Goal: Information Seeking & Learning: Check status

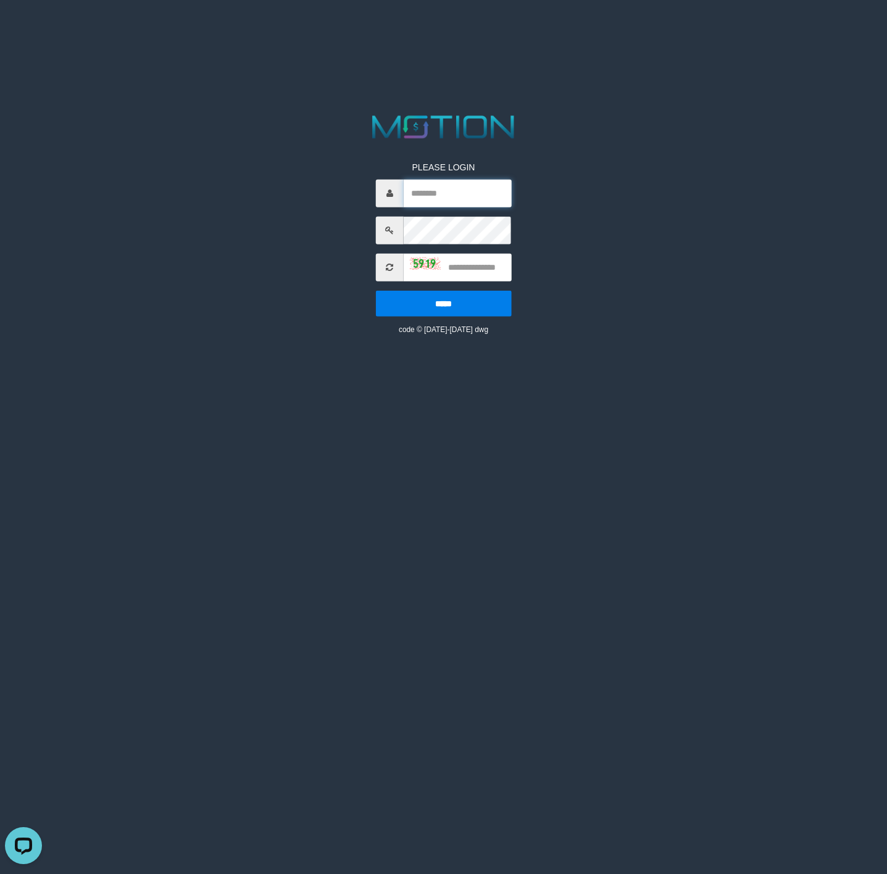
click at [443, 190] on input "text" at bounding box center [458, 193] width 108 height 28
type input "*********"
click at [478, 269] on input "text" at bounding box center [458, 267] width 108 height 28
type input "****"
click at [376, 290] on input "*****" at bounding box center [444, 303] width 136 height 26
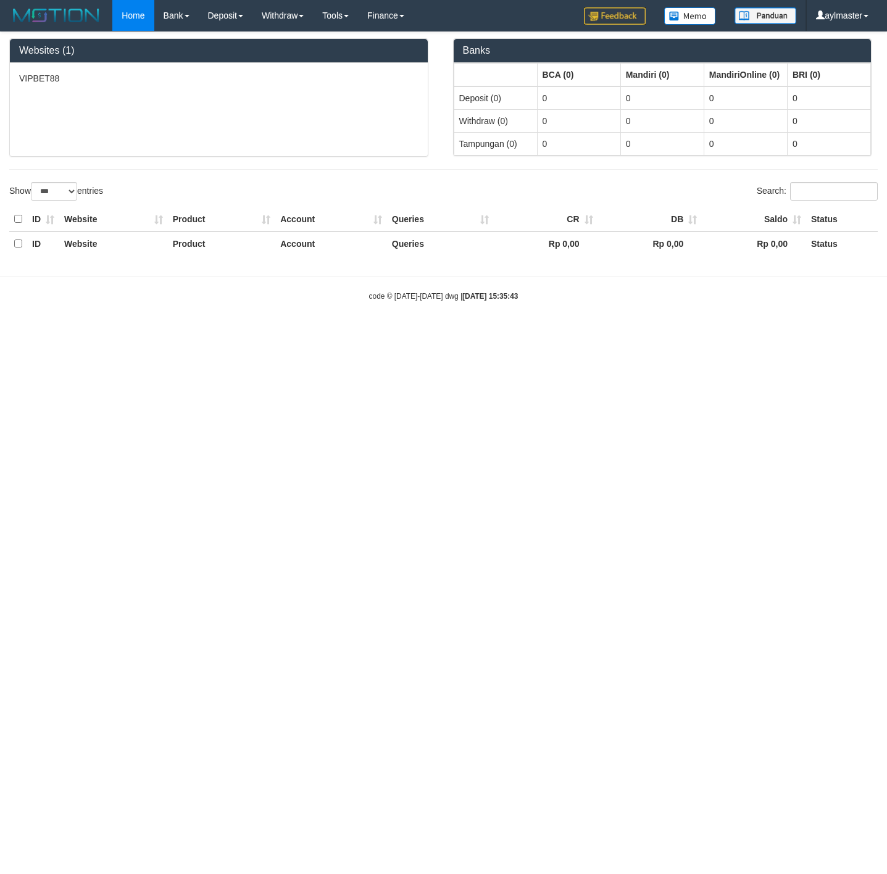
select select "***"
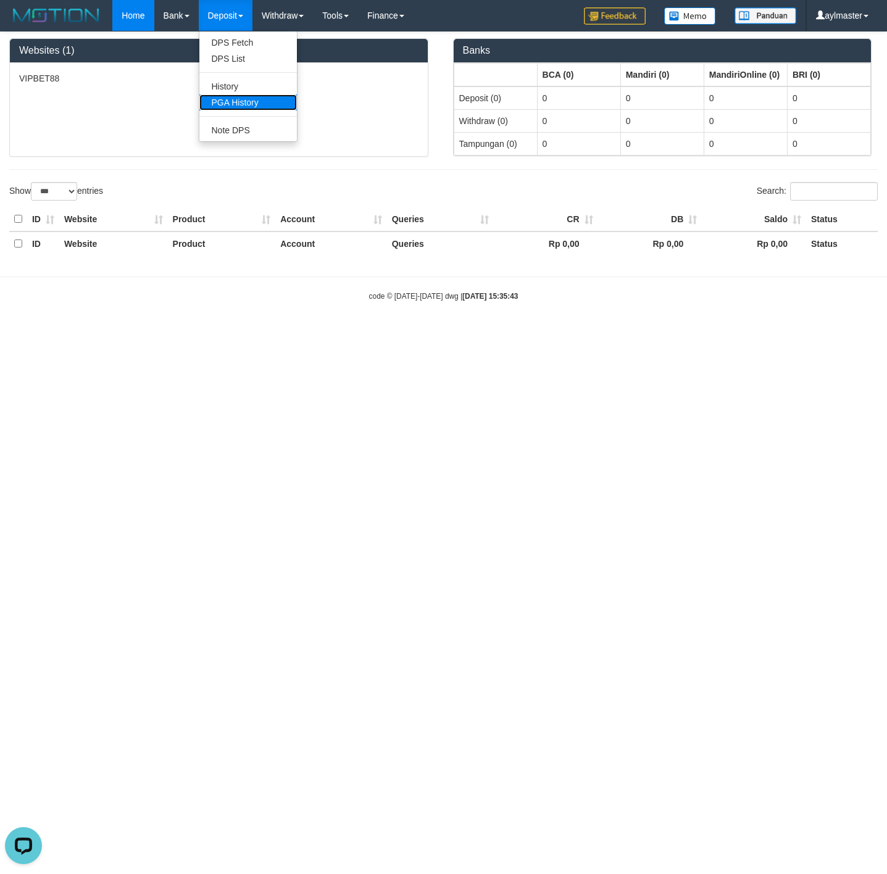
click at [234, 102] on link "PGA History" at bounding box center [248, 102] width 98 height 16
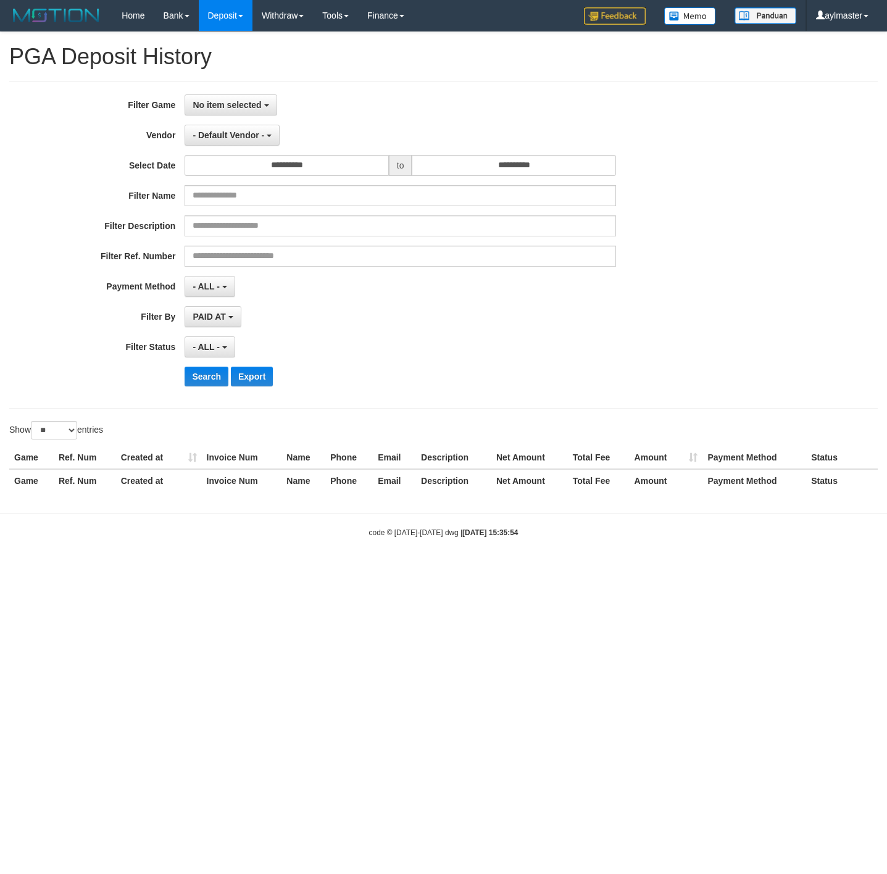
select select
select select "**"
click at [236, 102] on link "PGA History" at bounding box center [248, 102] width 98 height 16
select select
select select "**"
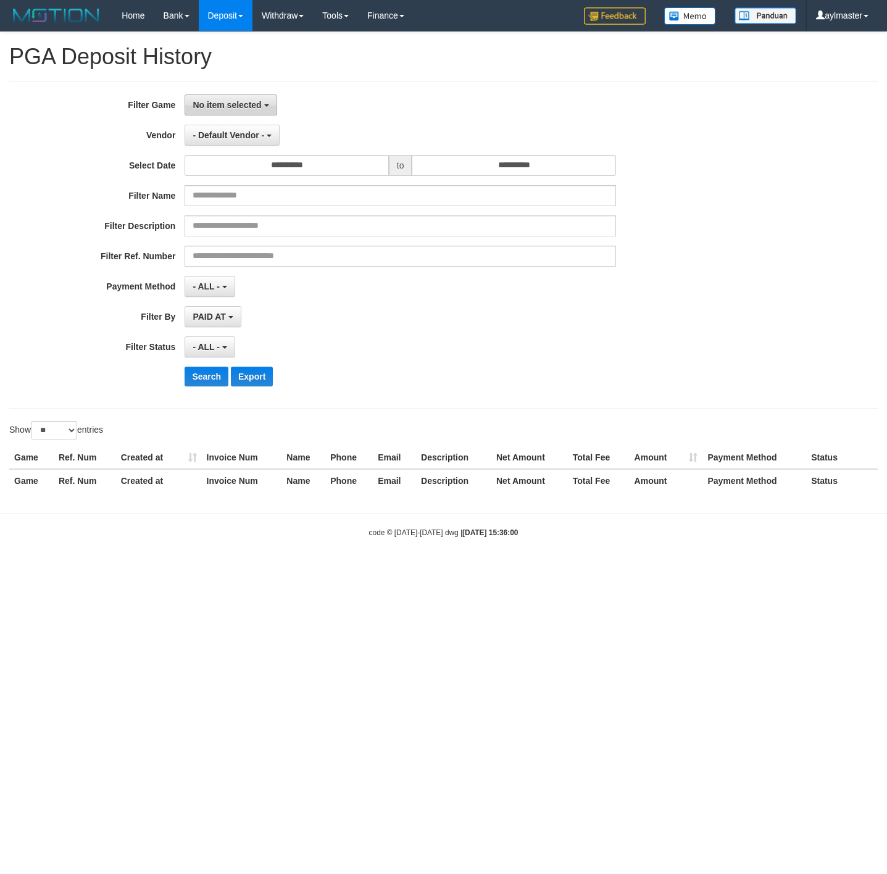
click at [210, 106] on span "No item selected" at bounding box center [227, 105] width 69 height 10
click at [234, 171] on label "[ISPORT] VIPBET88" at bounding box center [263, 168] width 157 height 19
select select "***"
click at [458, 117] on div "**********" at bounding box center [370, 244] width 740 height 301
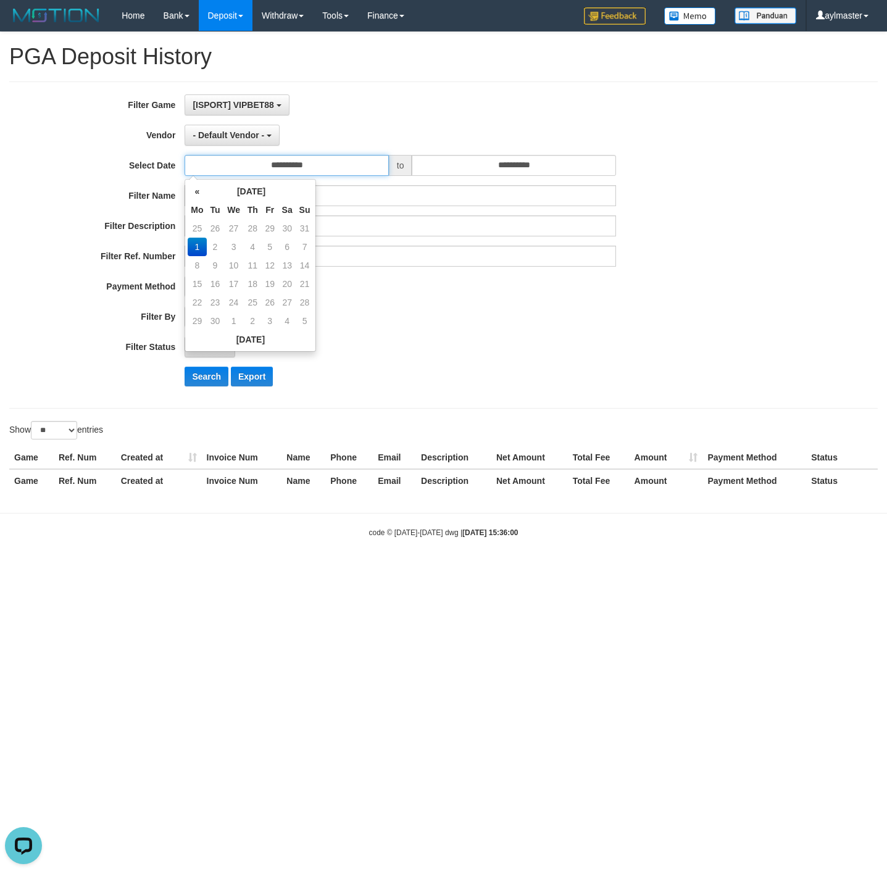
click at [333, 169] on input "**********" at bounding box center [287, 165] width 204 height 21
click at [198, 227] on td "25" at bounding box center [197, 228] width 19 height 19
type input "**********"
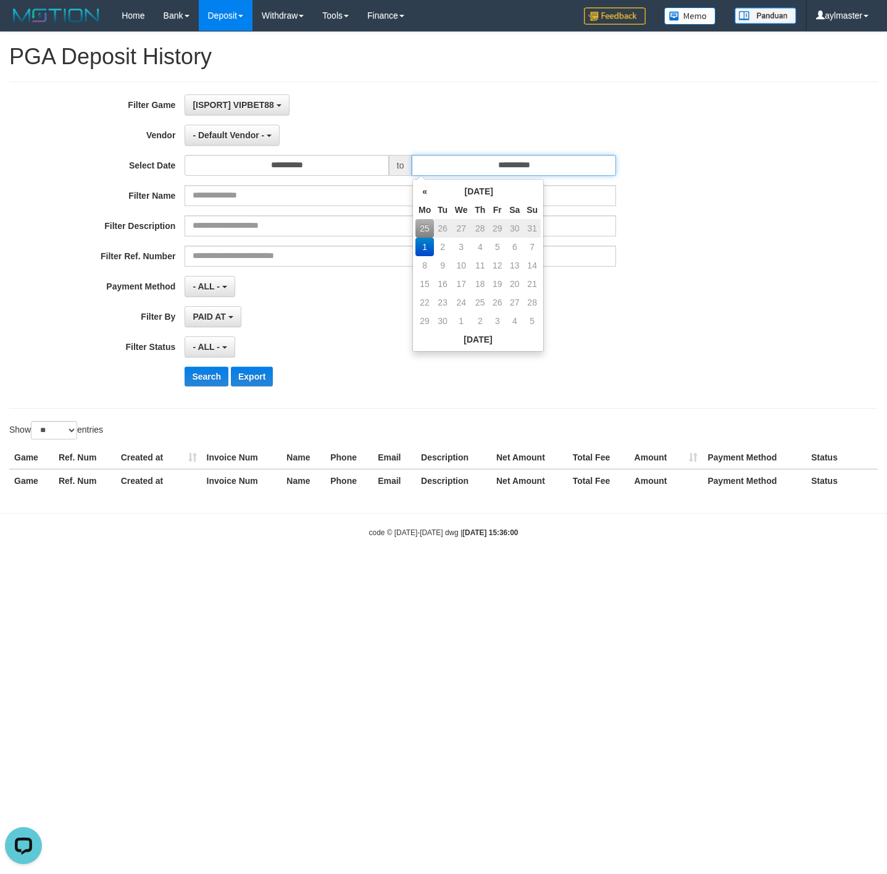
click at [560, 169] on input "**********" at bounding box center [514, 165] width 204 height 21
click at [532, 228] on td "31" at bounding box center [531, 228] width 17 height 19
type input "**********"
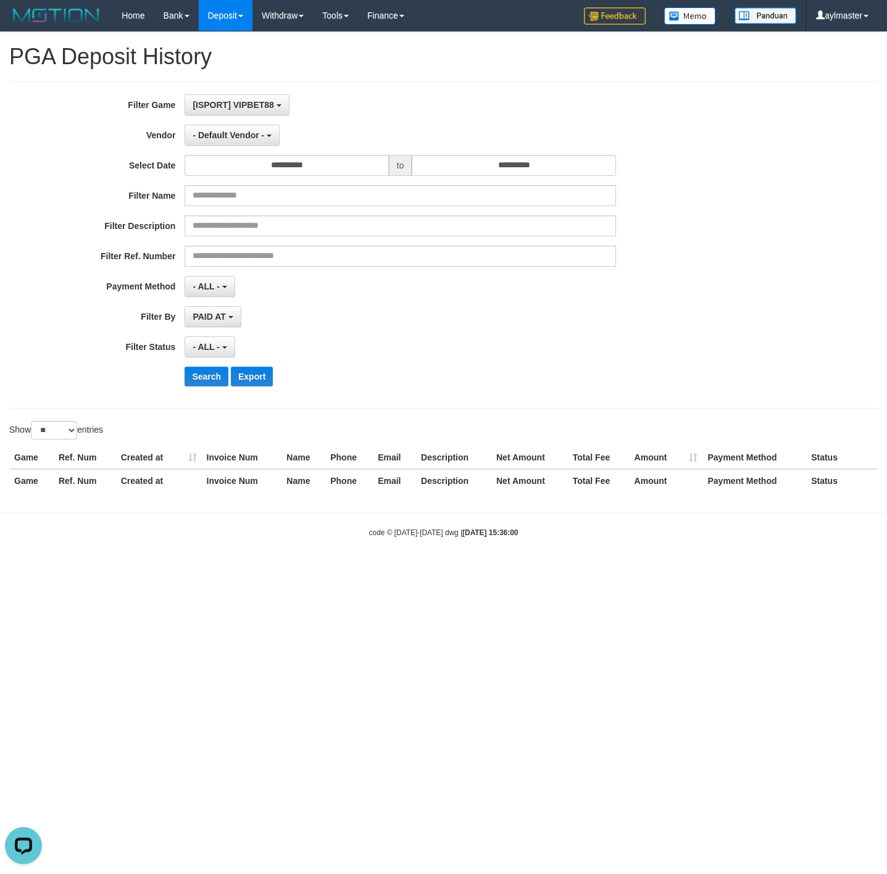
drag, startPoint x: 761, startPoint y: 311, endPoint x: 294, endPoint y: 254, distance: 470.1
click at [760, 311] on div "**********" at bounding box center [443, 244] width 887 height 301
click at [204, 381] on button "Search" at bounding box center [207, 377] width 44 height 20
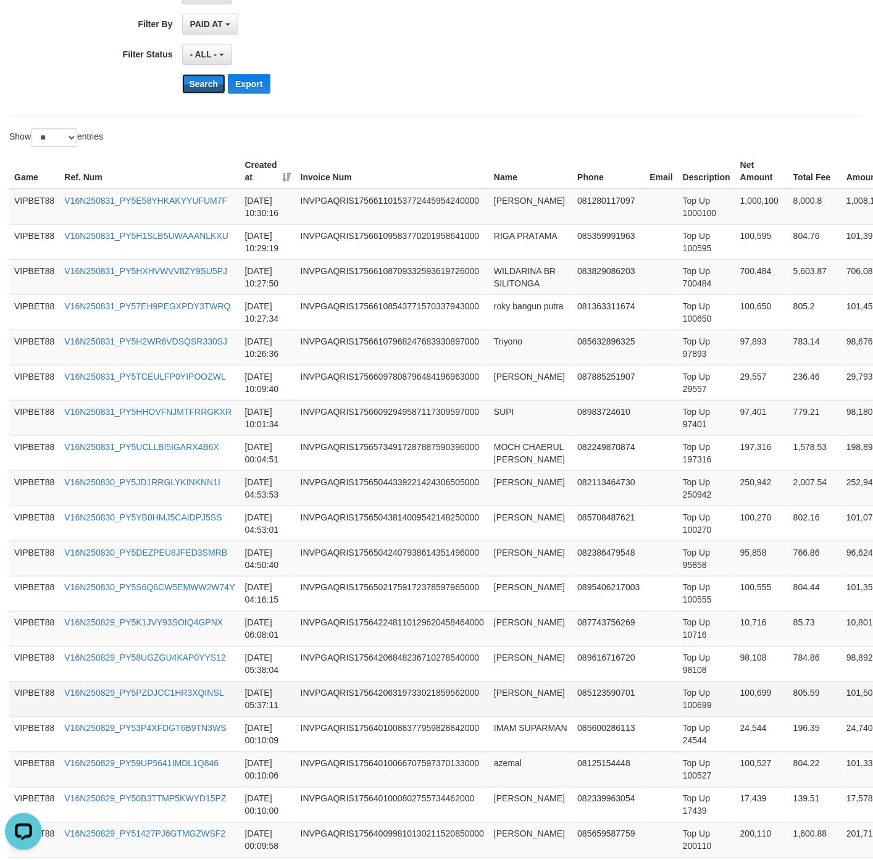
scroll to position [646, 0]
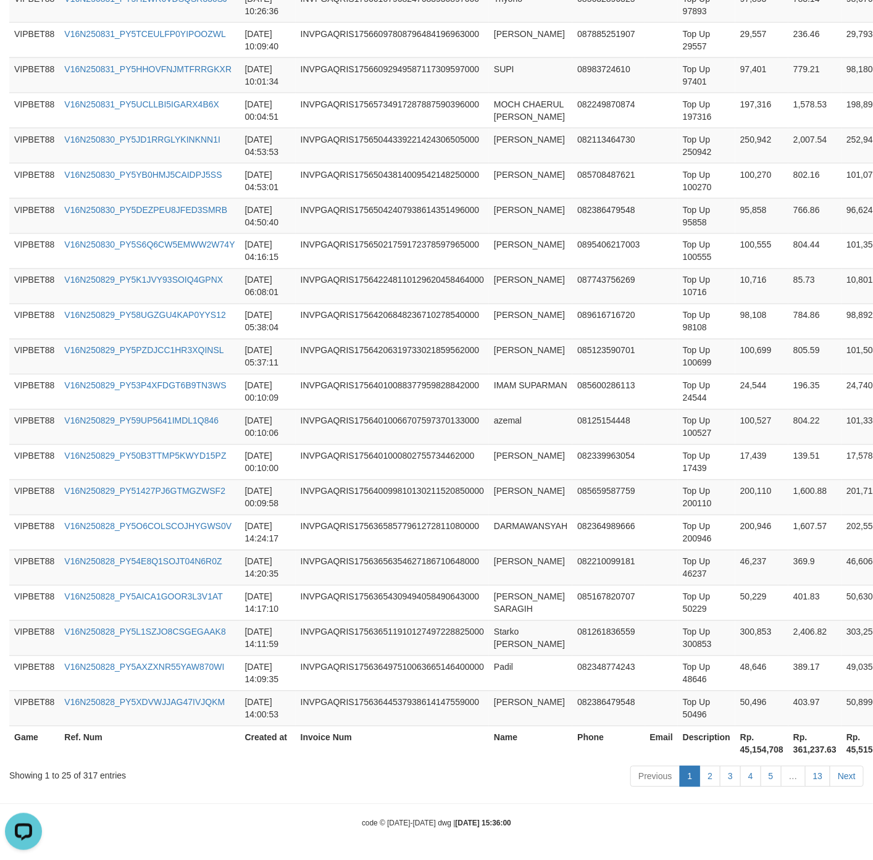
click at [758, 749] on th "Rp. 45,154,708" at bounding box center [761, 743] width 53 height 35
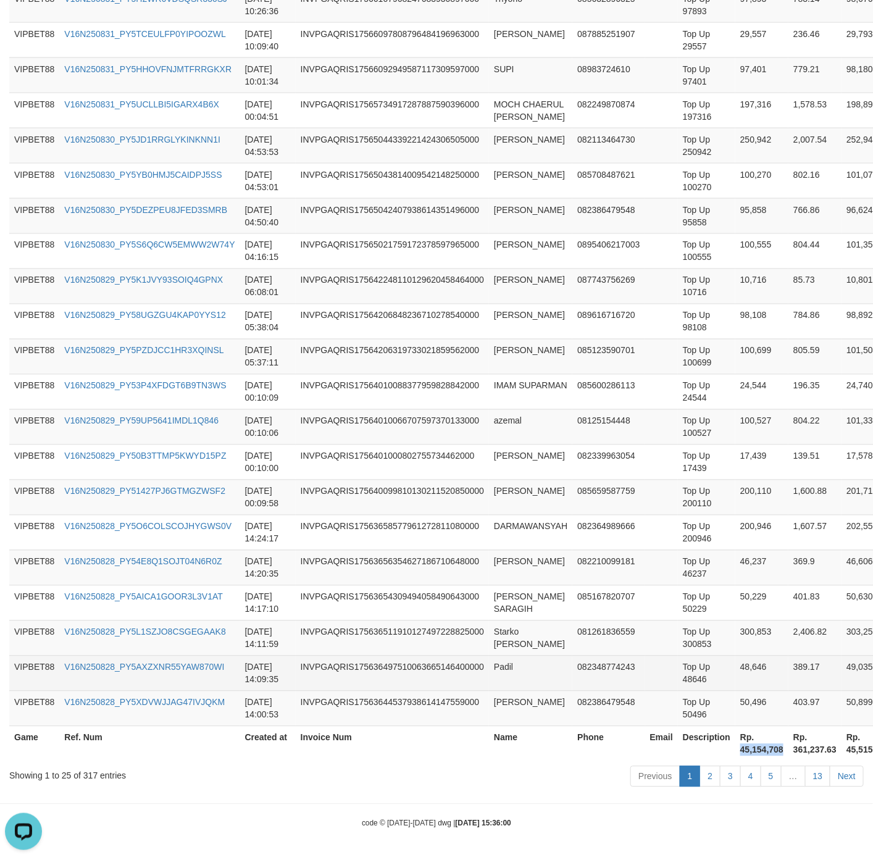
copy th "45,154,708"
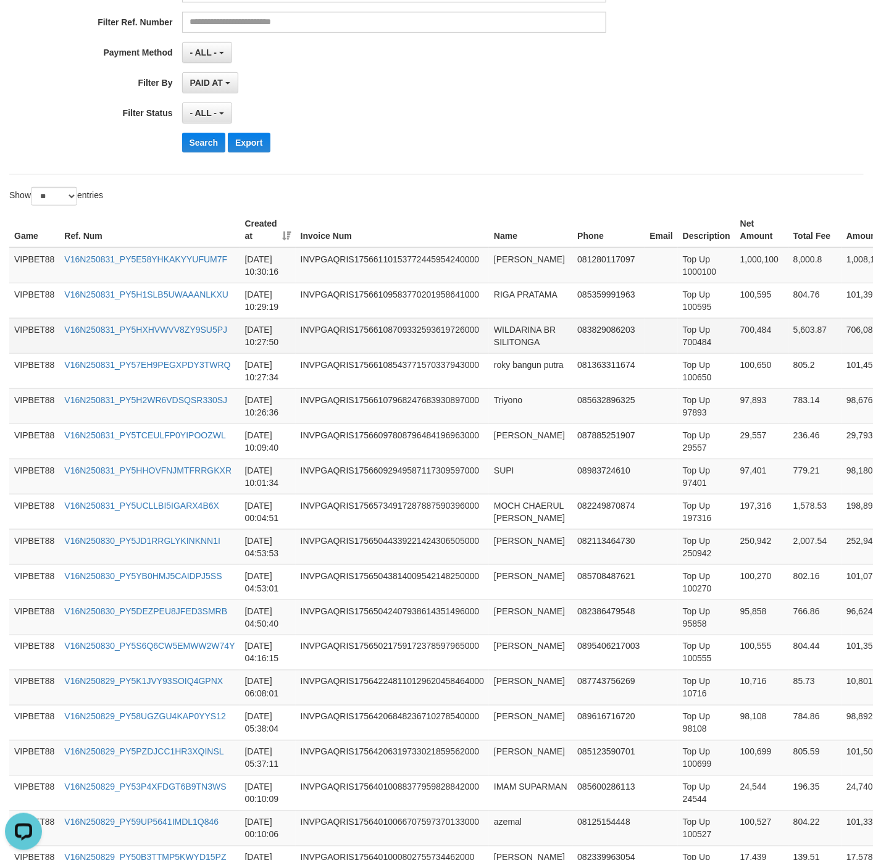
scroll to position [0, 0]
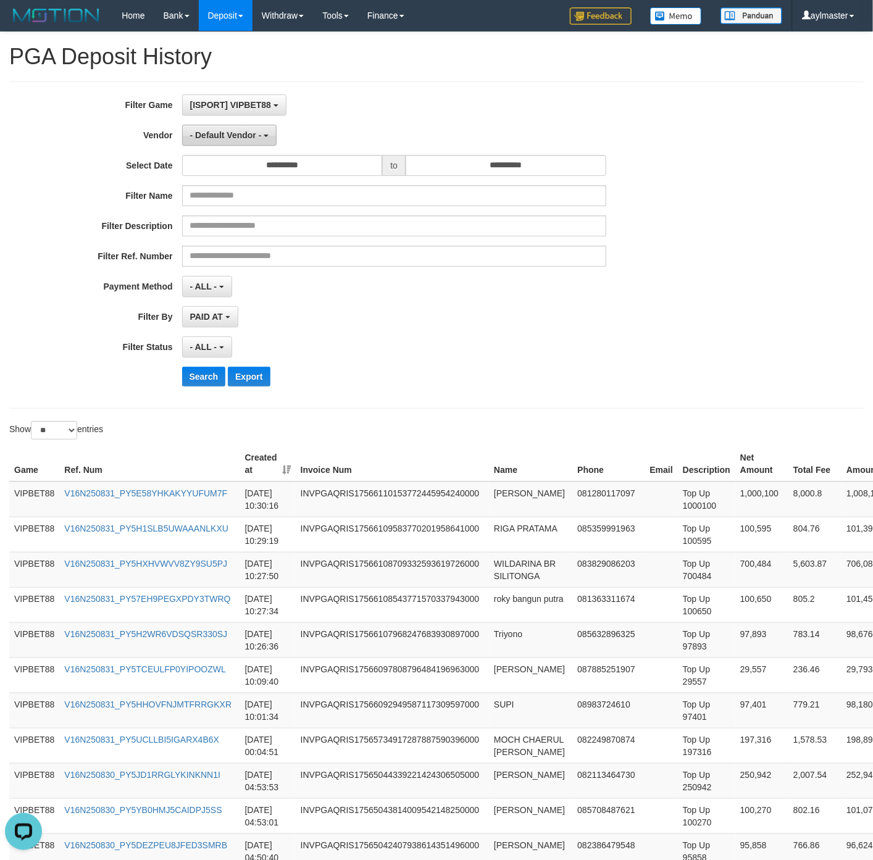
click at [246, 134] on span "- Default Vendor -" at bounding box center [226, 135] width 72 height 10
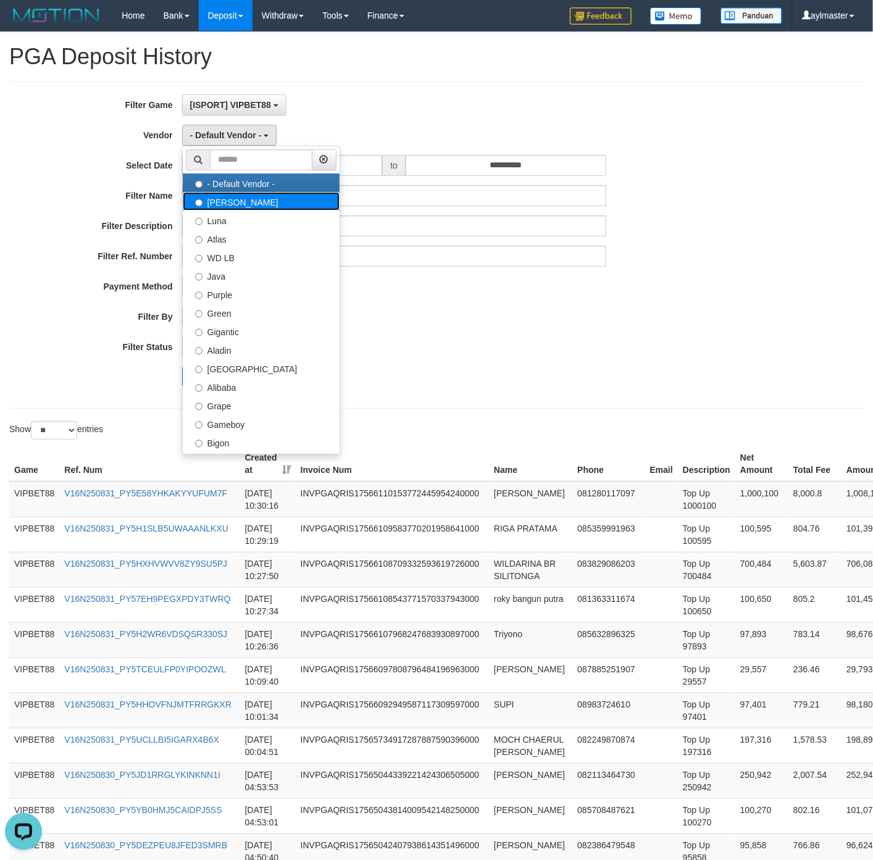
click at [230, 202] on label "Lucy" at bounding box center [261, 201] width 157 height 19
select select "**********"
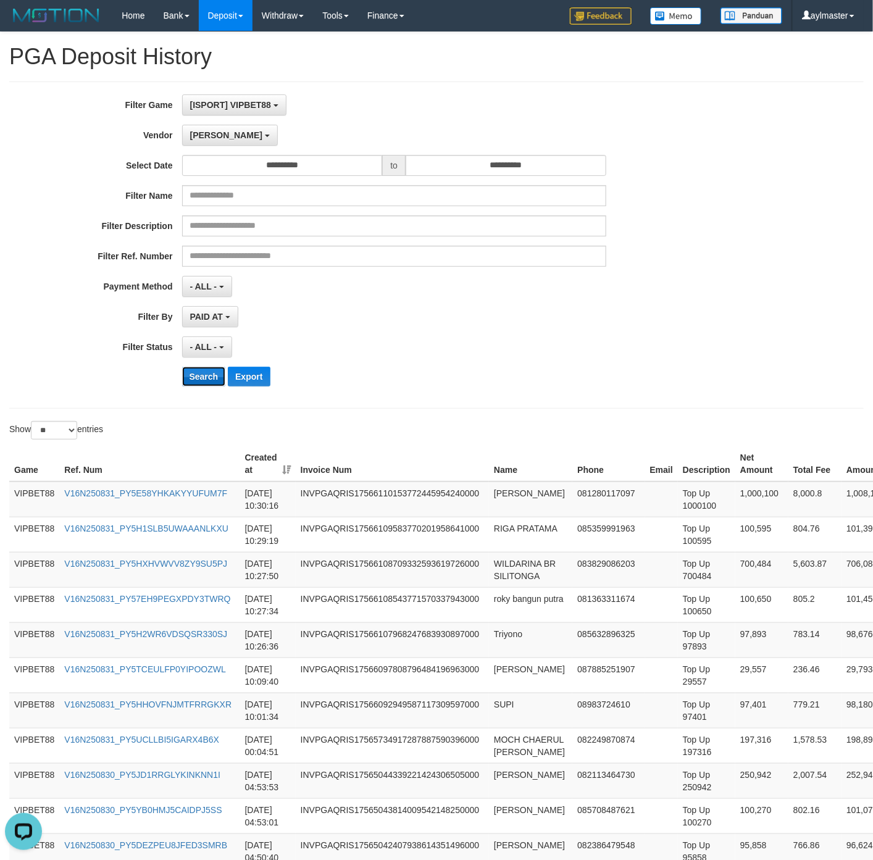
click at [199, 377] on button "Search" at bounding box center [204, 377] width 44 height 20
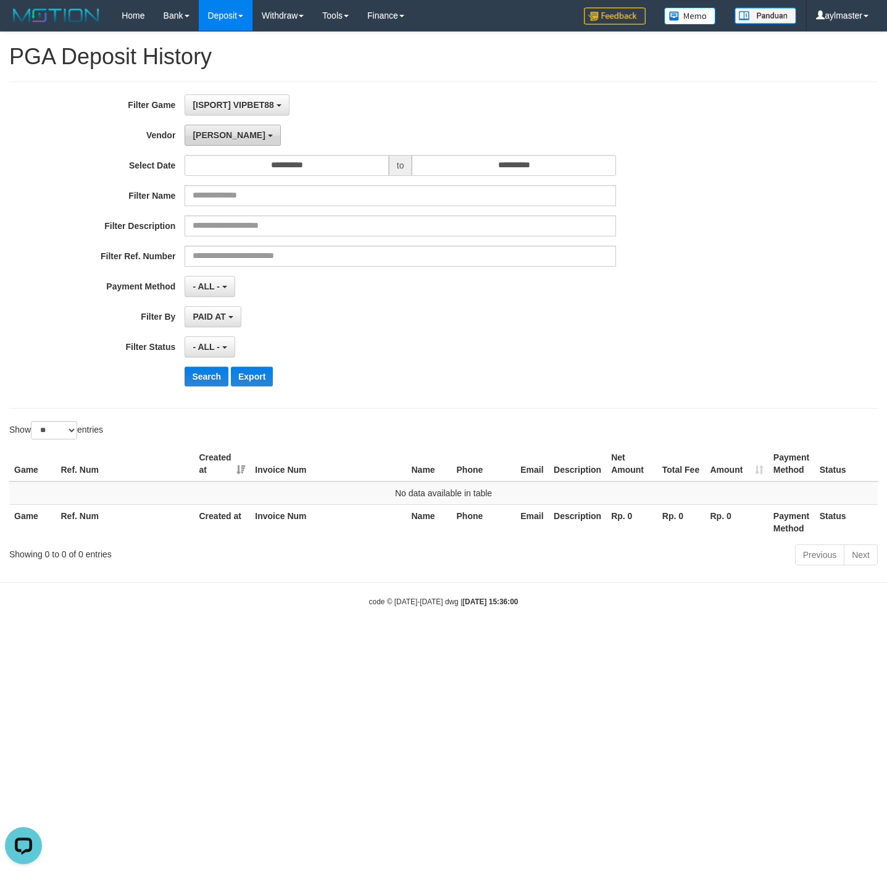
click at [211, 141] on button "Lucy" at bounding box center [233, 135] width 96 height 21
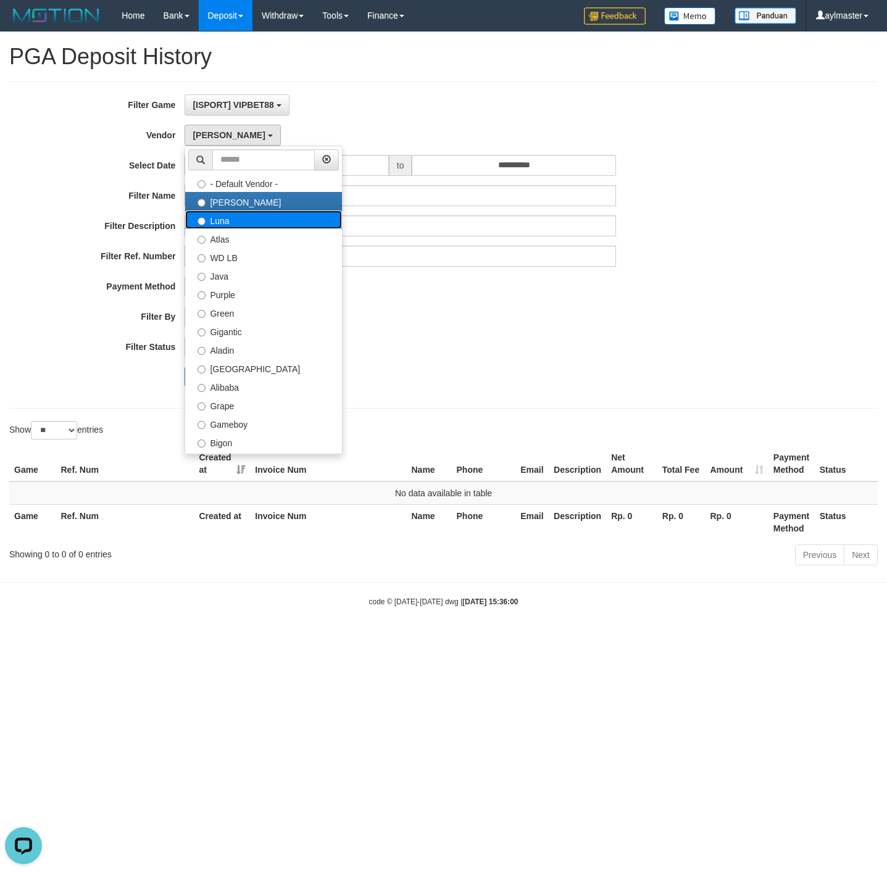
click at [227, 222] on label "Luna" at bounding box center [263, 220] width 157 height 19
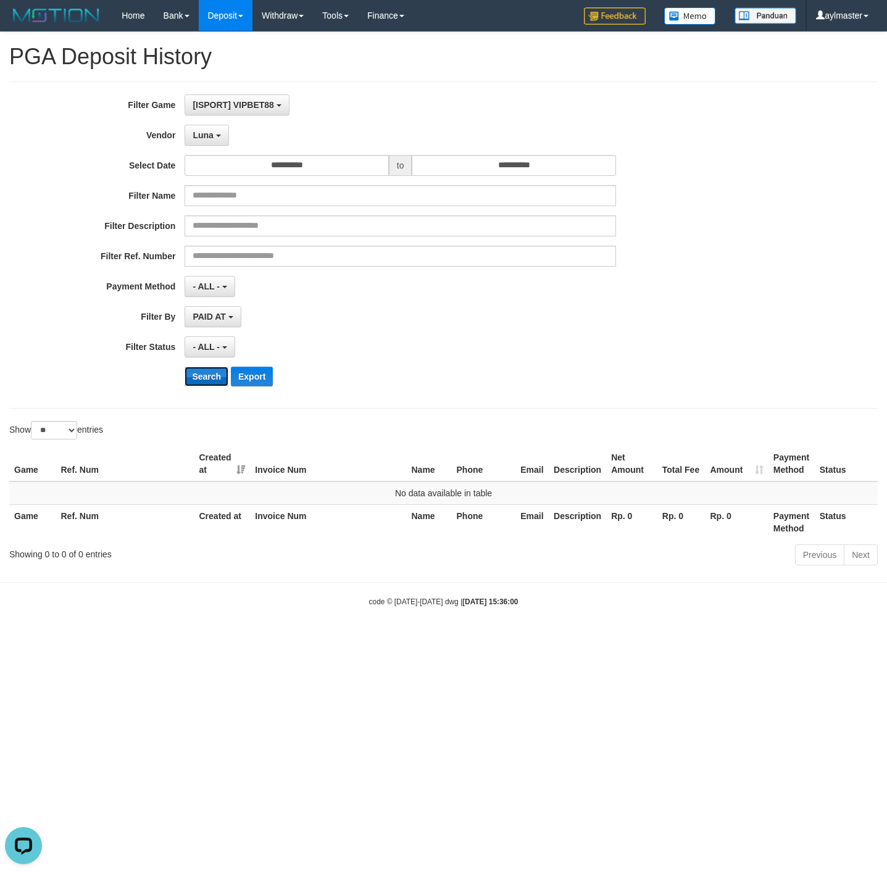
click at [204, 381] on button "Search" at bounding box center [207, 377] width 44 height 20
click at [211, 130] on span "Luna" at bounding box center [203, 135] width 20 height 10
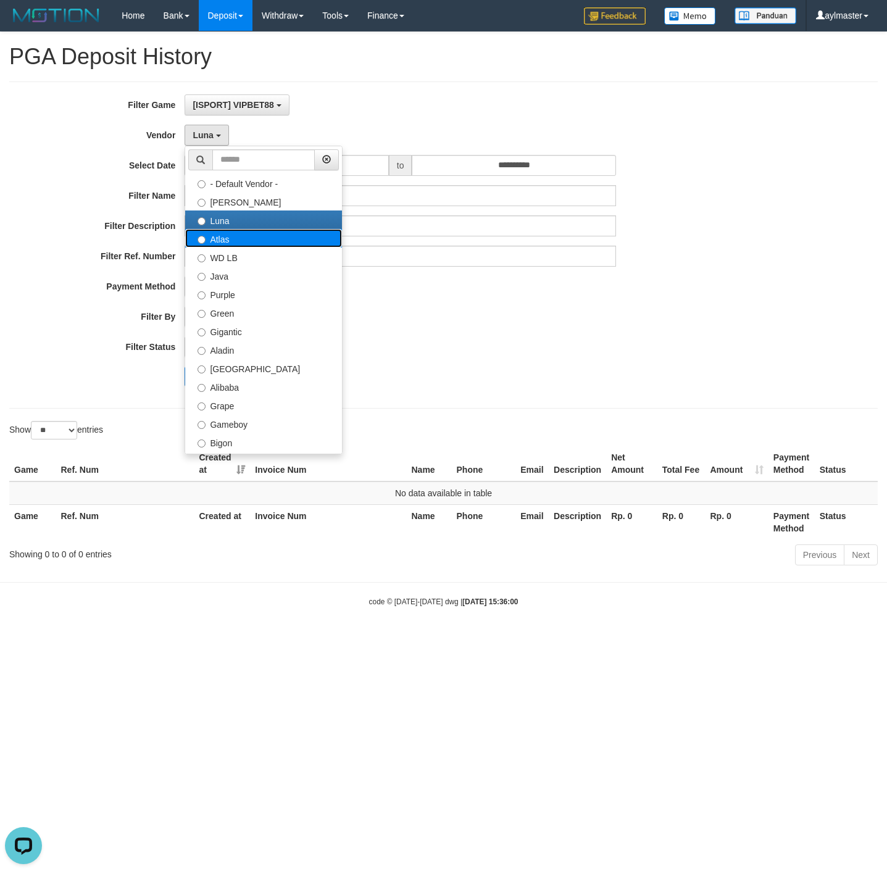
click at [225, 240] on label "Atlas" at bounding box center [263, 238] width 157 height 19
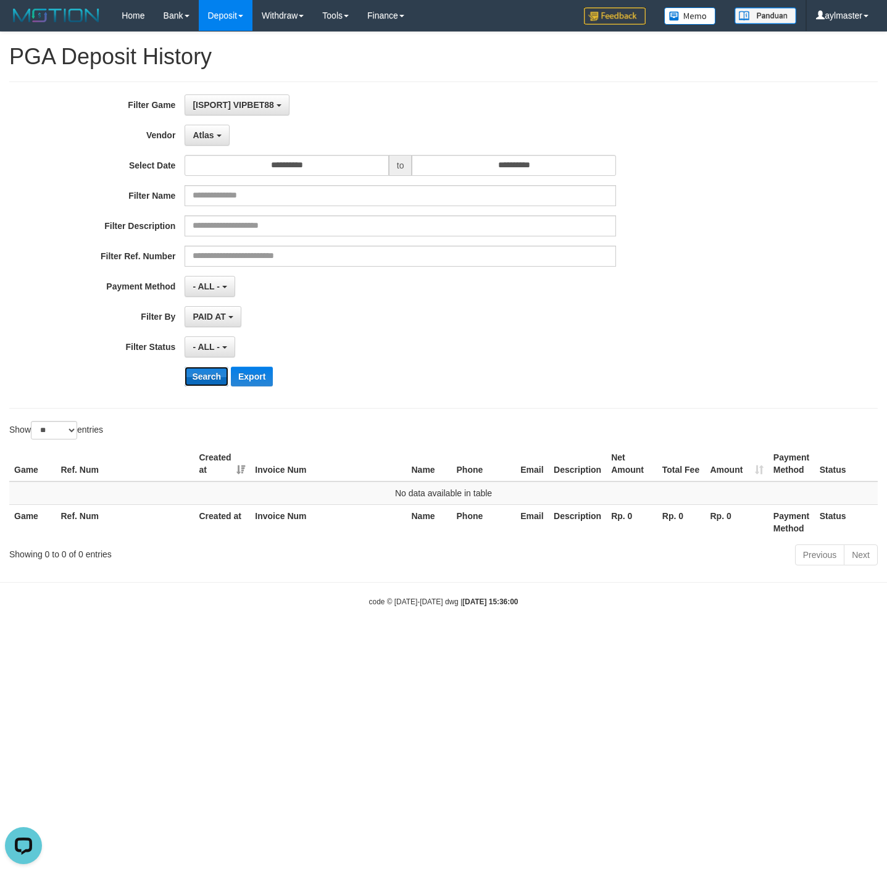
click at [204, 383] on button "Search" at bounding box center [207, 377] width 44 height 20
click at [202, 134] on span "Atlas" at bounding box center [203, 135] width 21 height 10
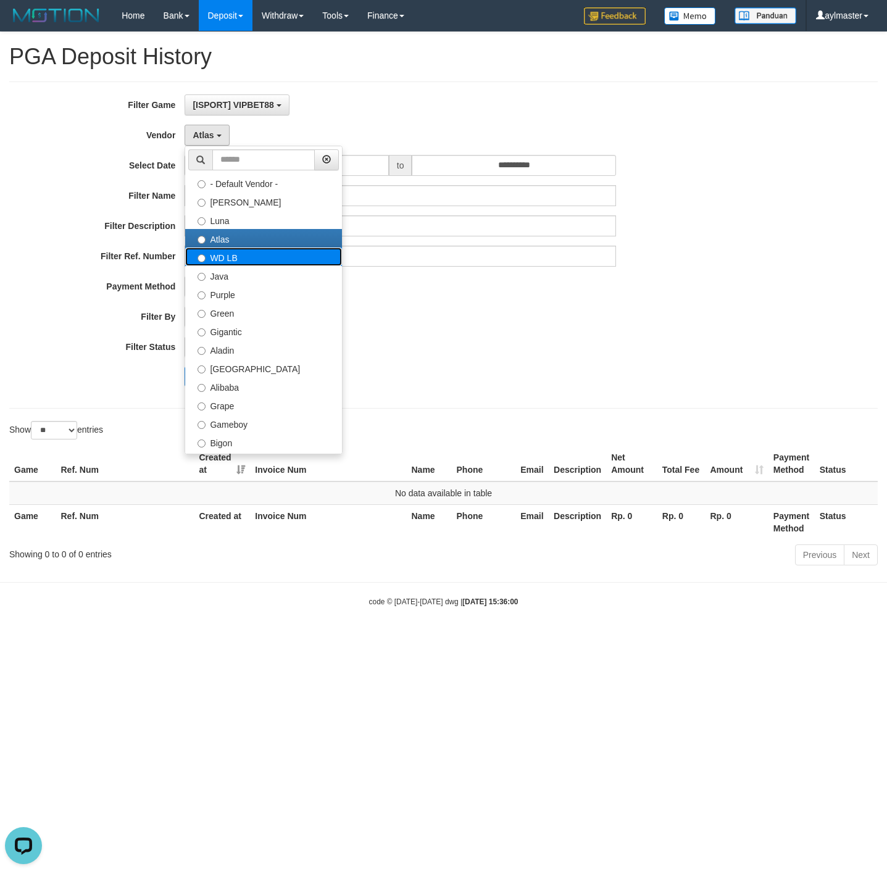
click at [227, 258] on label "WD LB" at bounding box center [263, 257] width 157 height 19
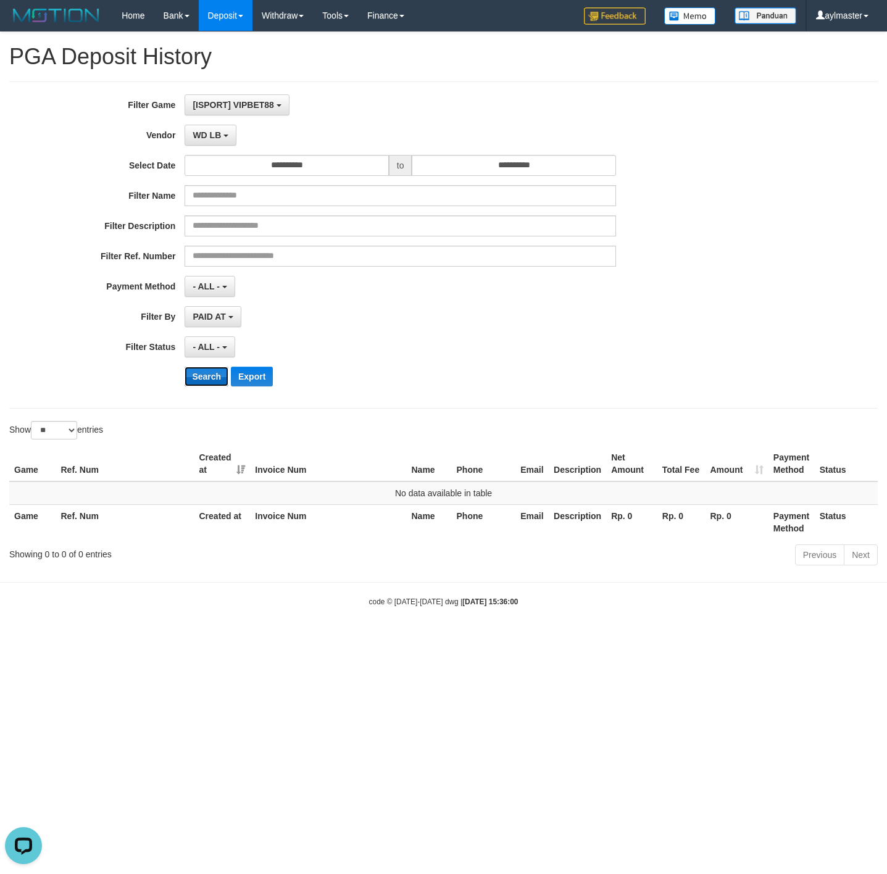
click at [209, 378] on button "Search" at bounding box center [207, 377] width 44 height 20
click at [212, 136] on span "WD LB" at bounding box center [207, 135] width 28 height 10
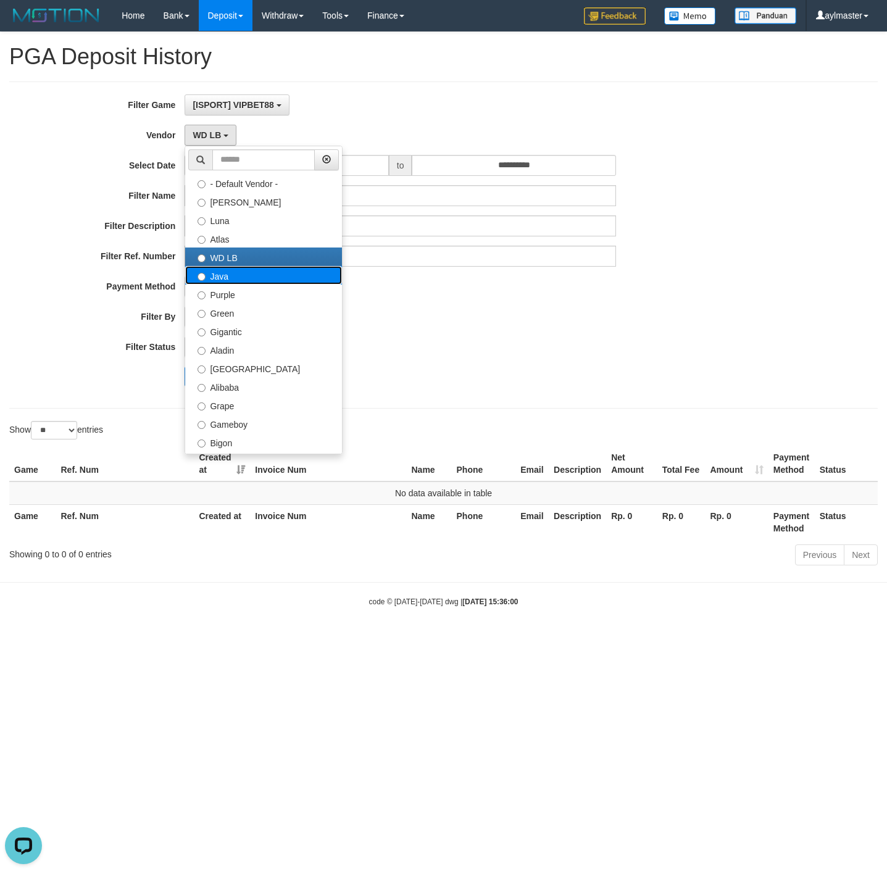
click at [217, 277] on label "Java" at bounding box center [263, 275] width 157 height 19
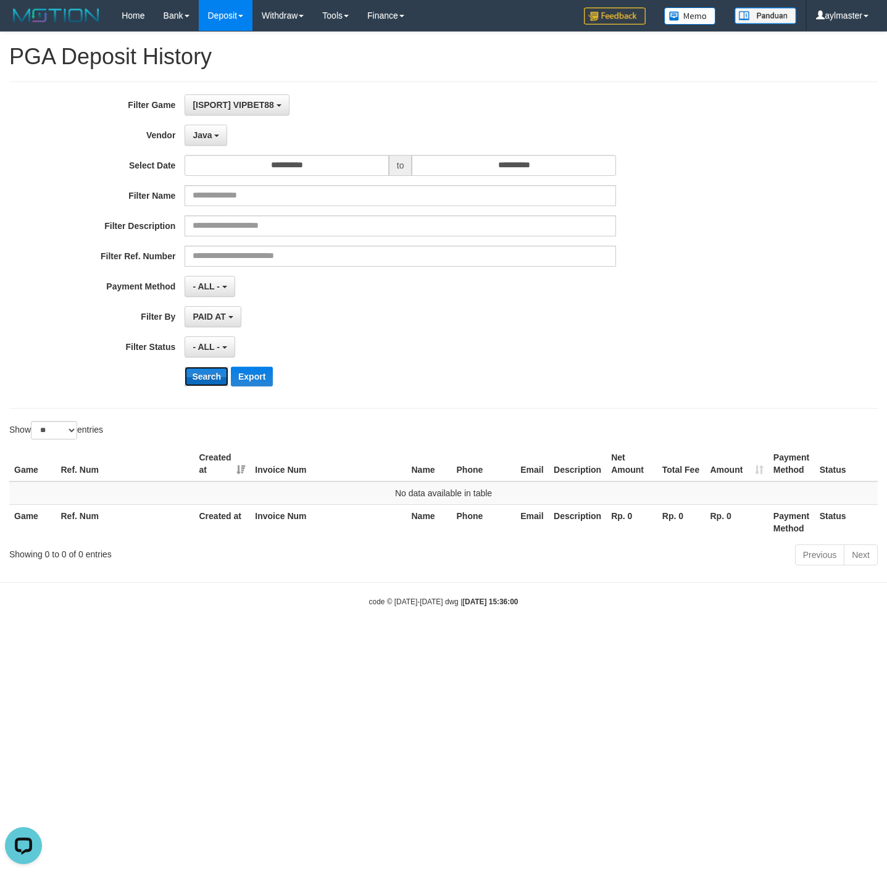
click at [200, 378] on button "Search" at bounding box center [207, 377] width 44 height 20
click at [211, 128] on button "Java" at bounding box center [206, 135] width 43 height 21
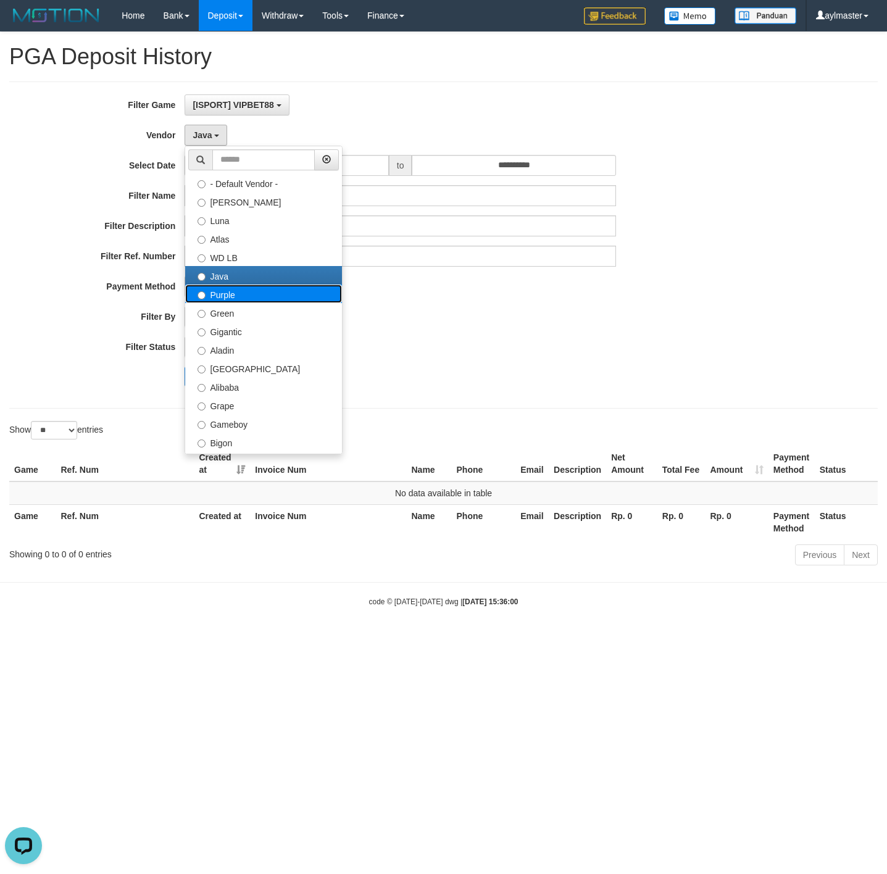
click at [219, 296] on label "Purple" at bounding box center [263, 294] width 157 height 19
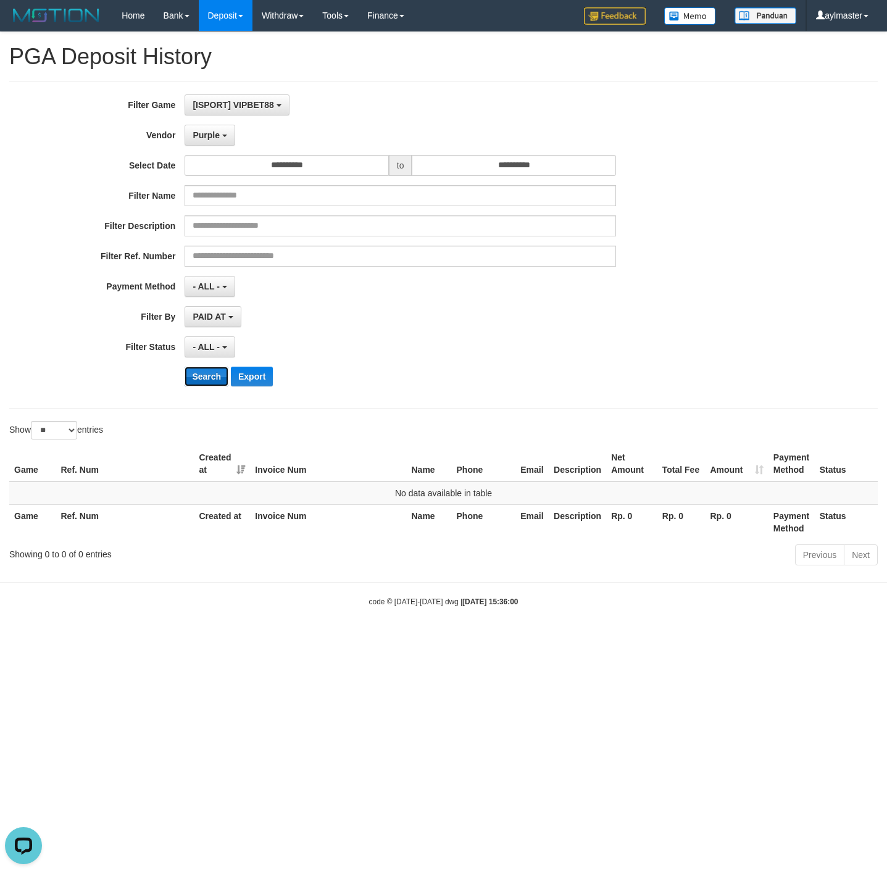
click at [202, 377] on button "Search" at bounding box center [207, 377] width 44 height 20
click at [207, 135] on span "Purple" at bounding box center [206, 135] width 27 height 10
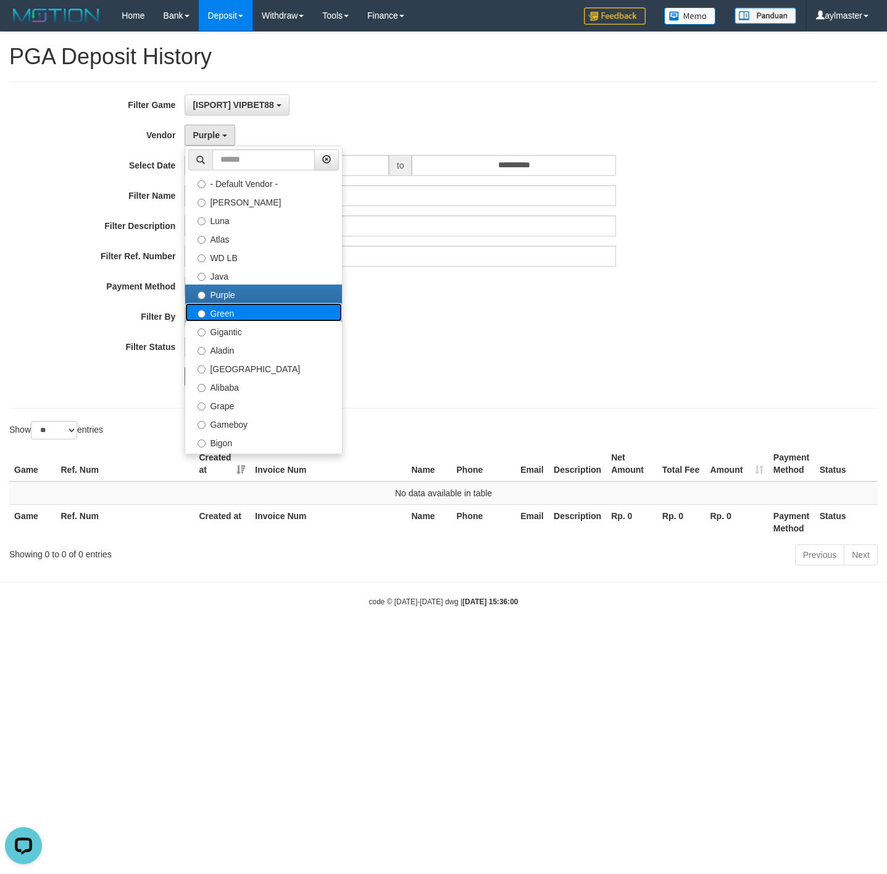
click at [230, 314] on label "Green" at bounding box center [263, 312] width 157 height 19
select select "**********"
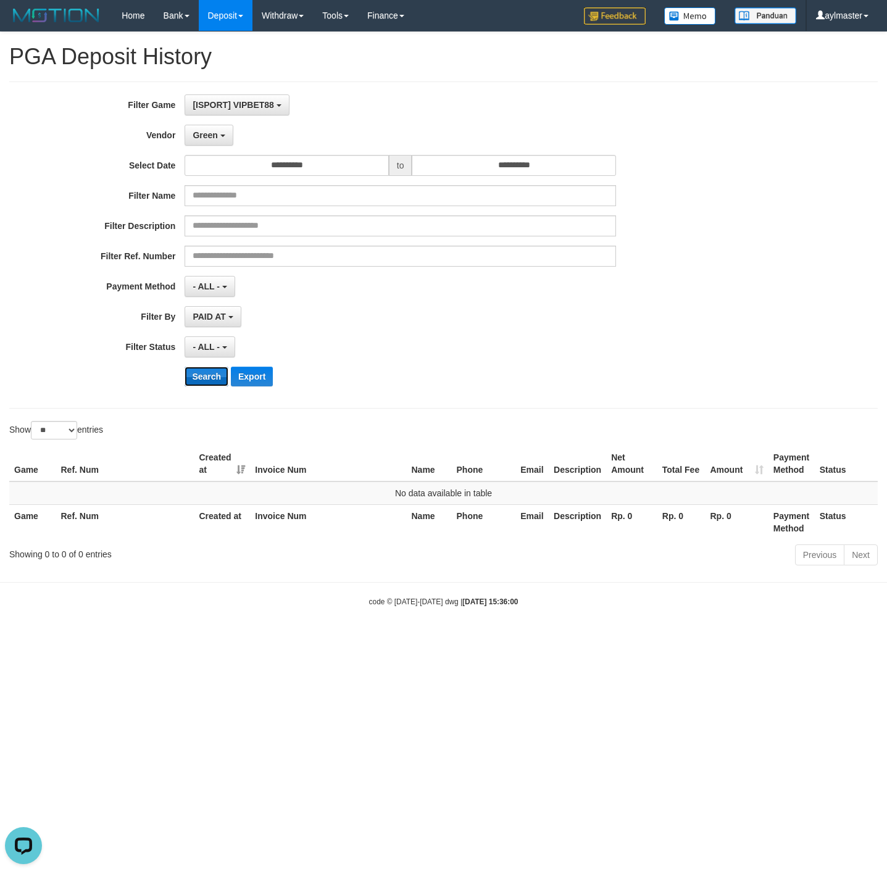
drag, startPoint x: 202, startPoint y: 380, endPoint x: 230, endPoint y: 372, distance: 28.9
click at [201, 380] on button "Search" at bounding box center [207, 377] width 44 height 20
click at [217, 138] on span "Green" at bounding box center [205, 135] width 25 height 10
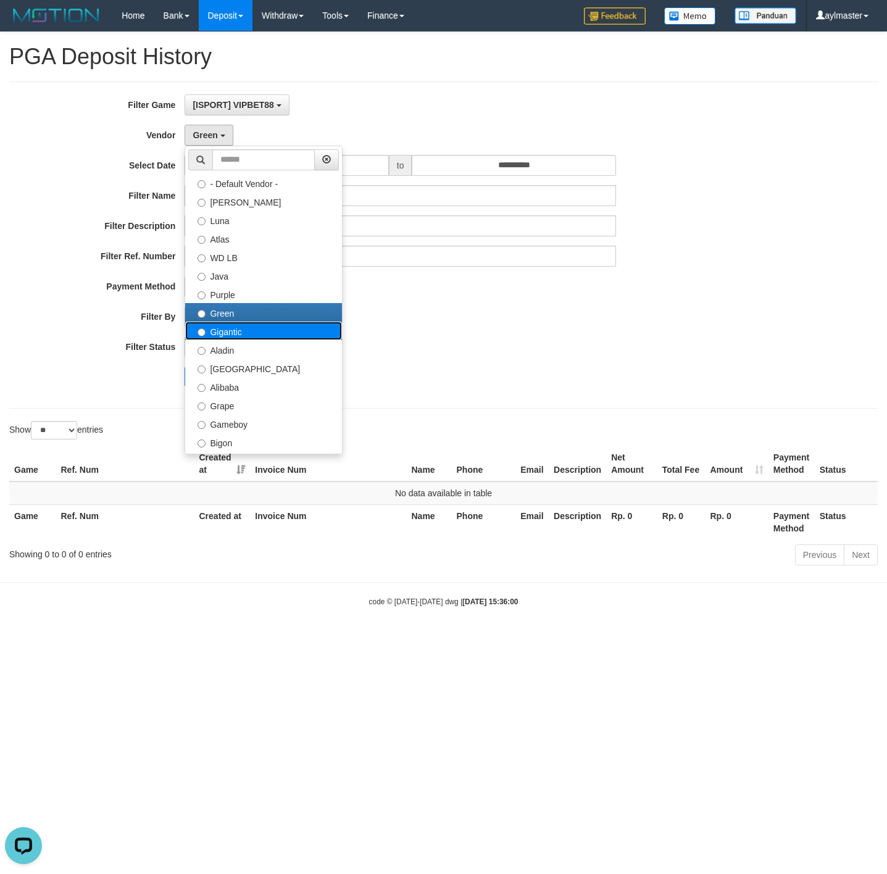
click at [232, 333] on label "Gigantic" at bounding box center [263, 331] width 157 height 19
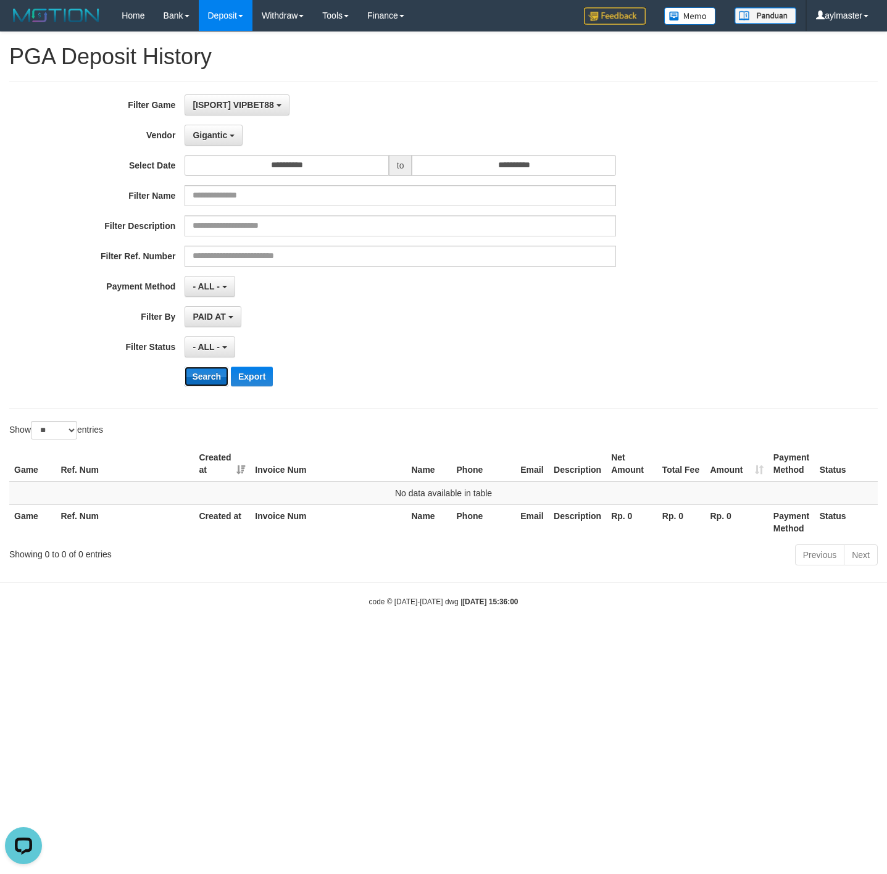
click at [193, 378] on button "Search" at bounding box center [207, 377] width 44 height 20
click at [221, 130] on button "Gigantic" at bounding box center [214, 135] width 58 height 21
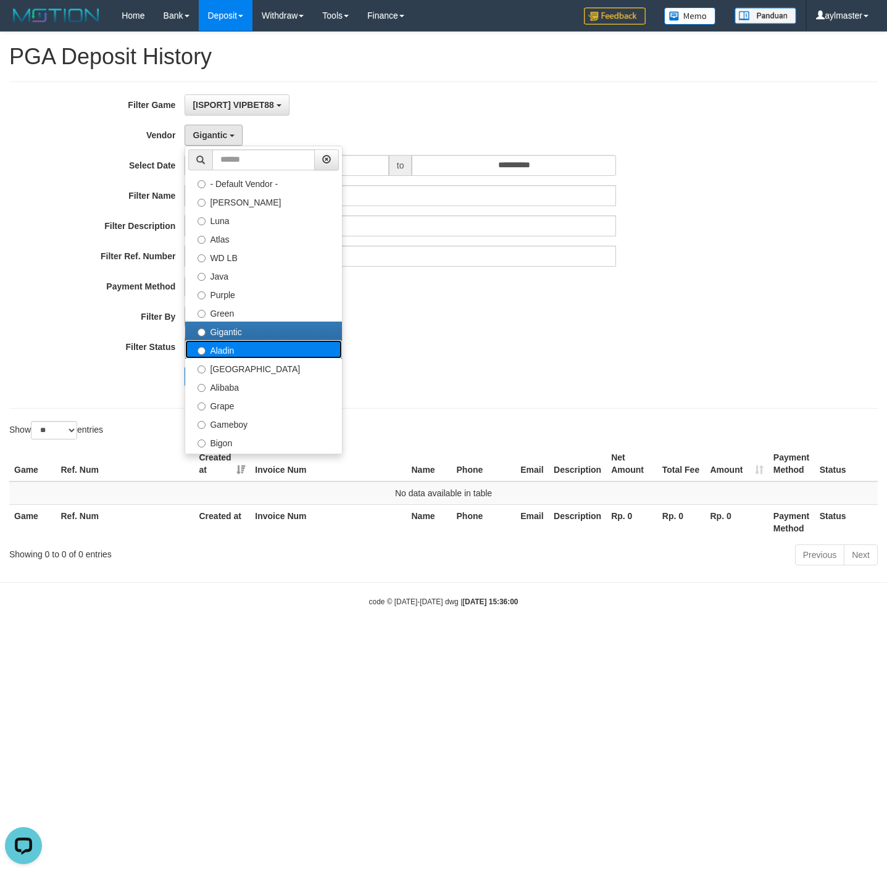
click at [228, 354] on label "Aladin" at bounding box center [263, 349] width 157 height 19
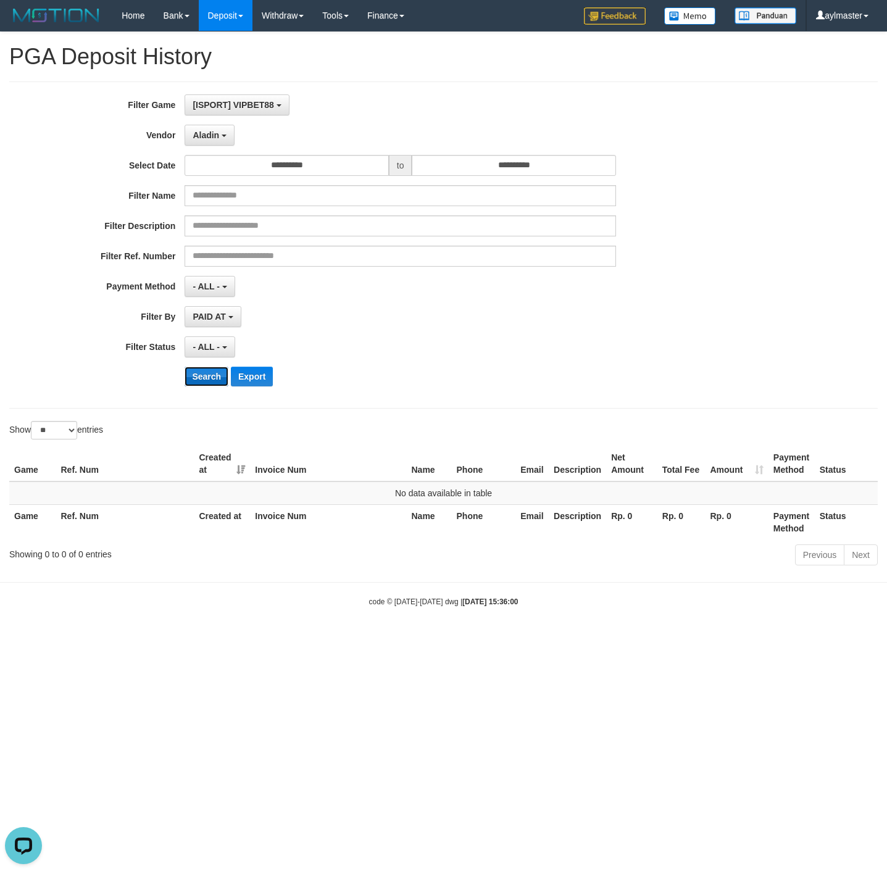
click at [206, 380] on button "Search" at bounding box center [207, 377] width 44 height 20
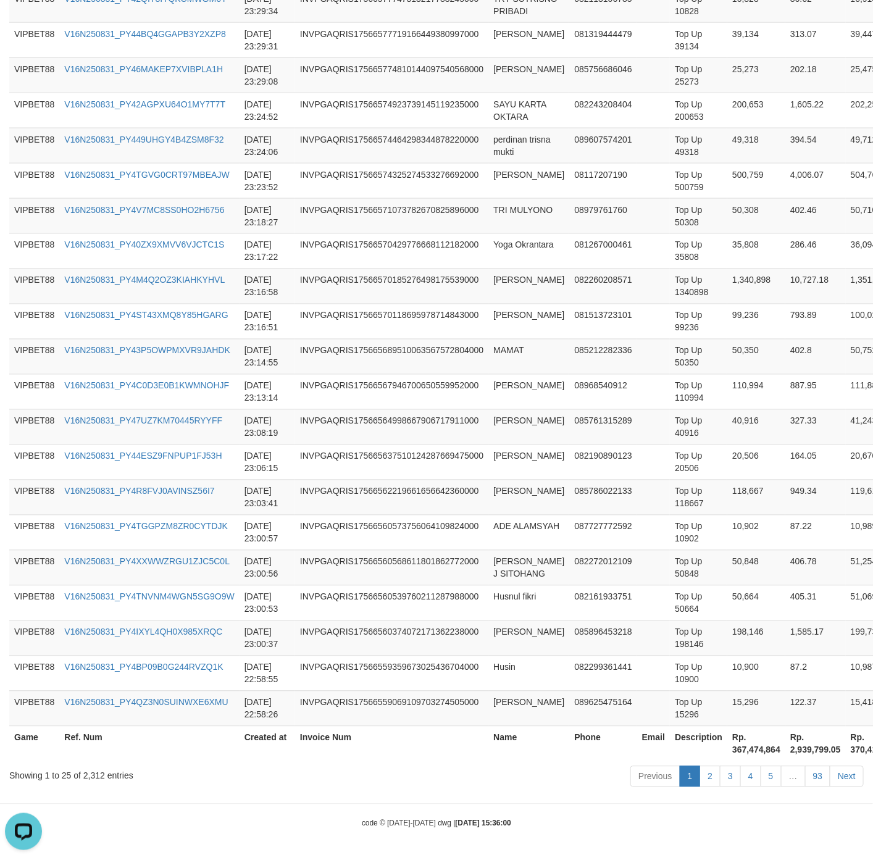
scroll to position [671, 0]
click at [738, 746] on th "Rp. 367,474,864" at bounding box center [756, 743] width 58 height 35
copy th "367,474,864"
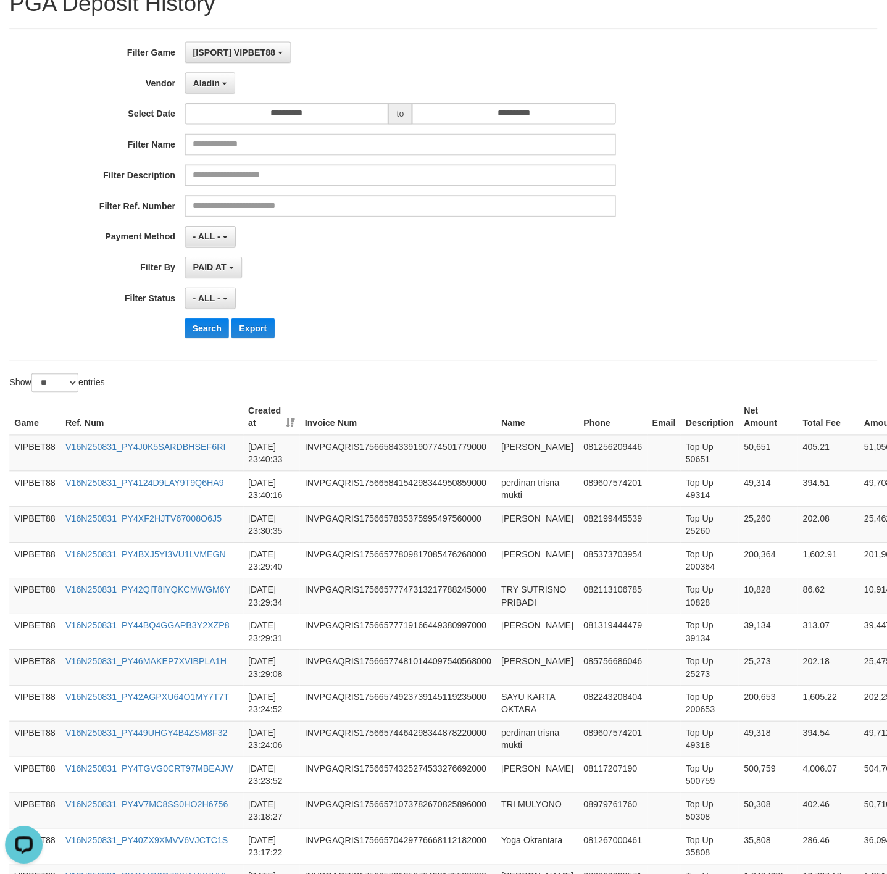
scroll to position [0, 0]
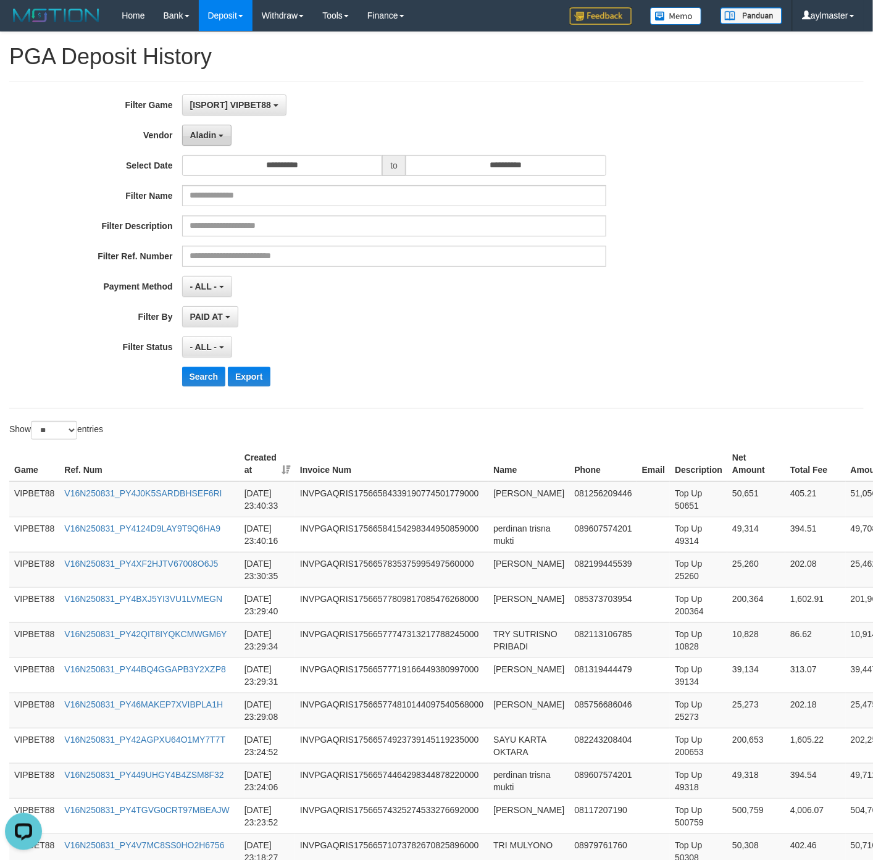
click at [215, 130] on span "Aladin" at bounding box center [203, 135] width 27 height 10
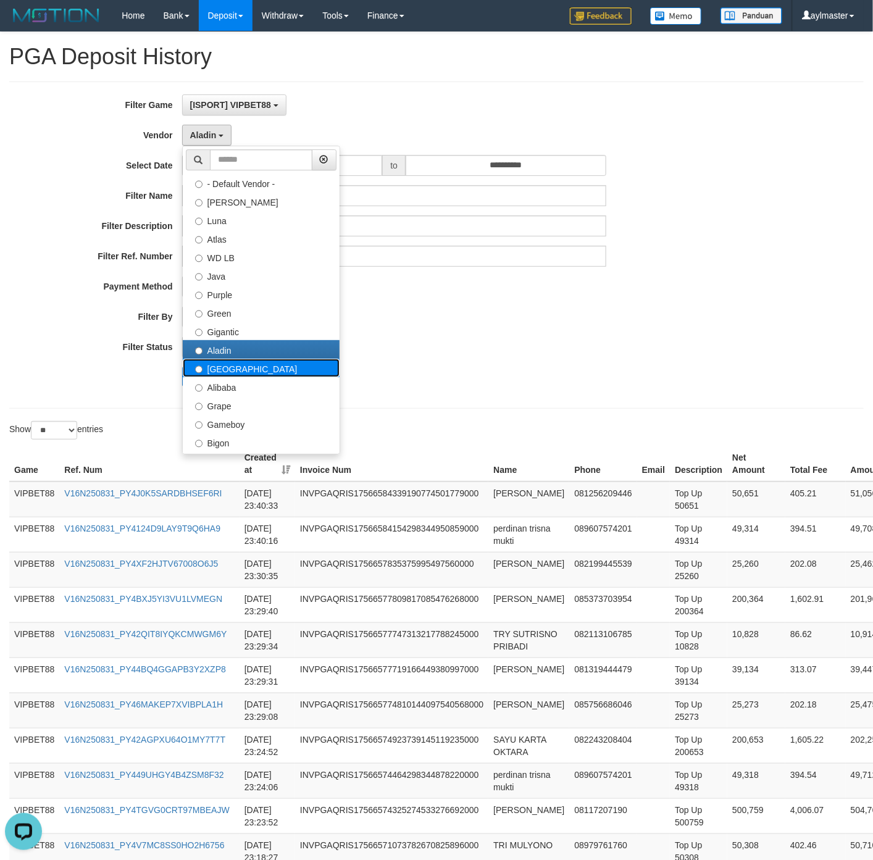
click at [241, 365] on label "Dubai" at bounding box center [261, 368] width 157 height 19
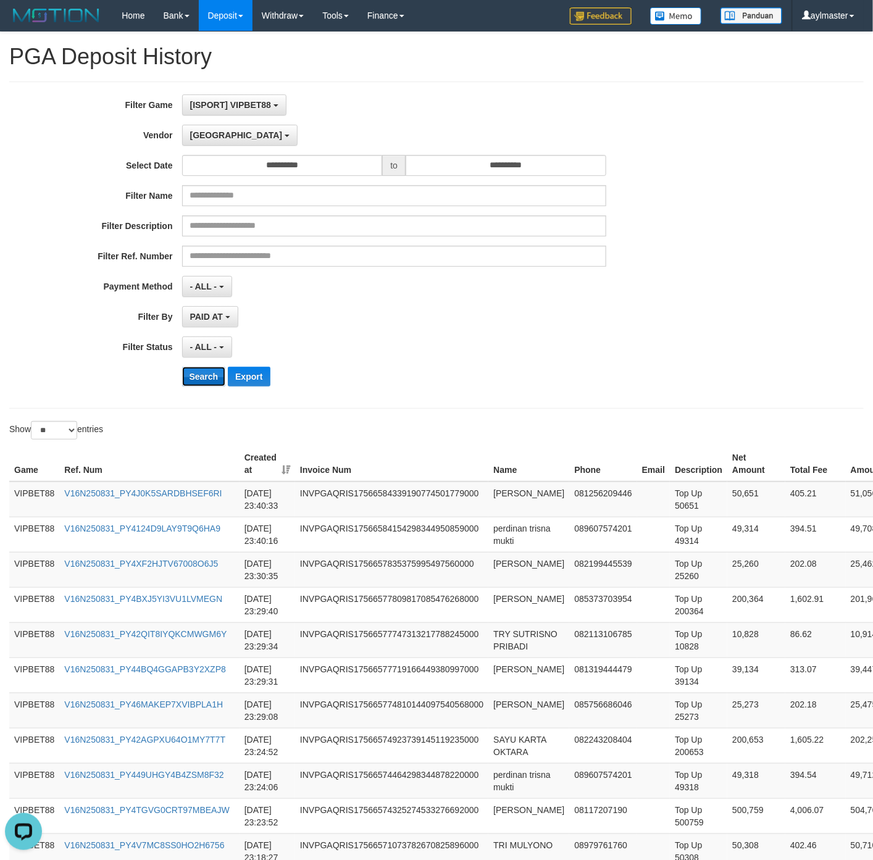
click at [201, 380] on button "Search" at bounding box center [204, 377] width 44 height 20
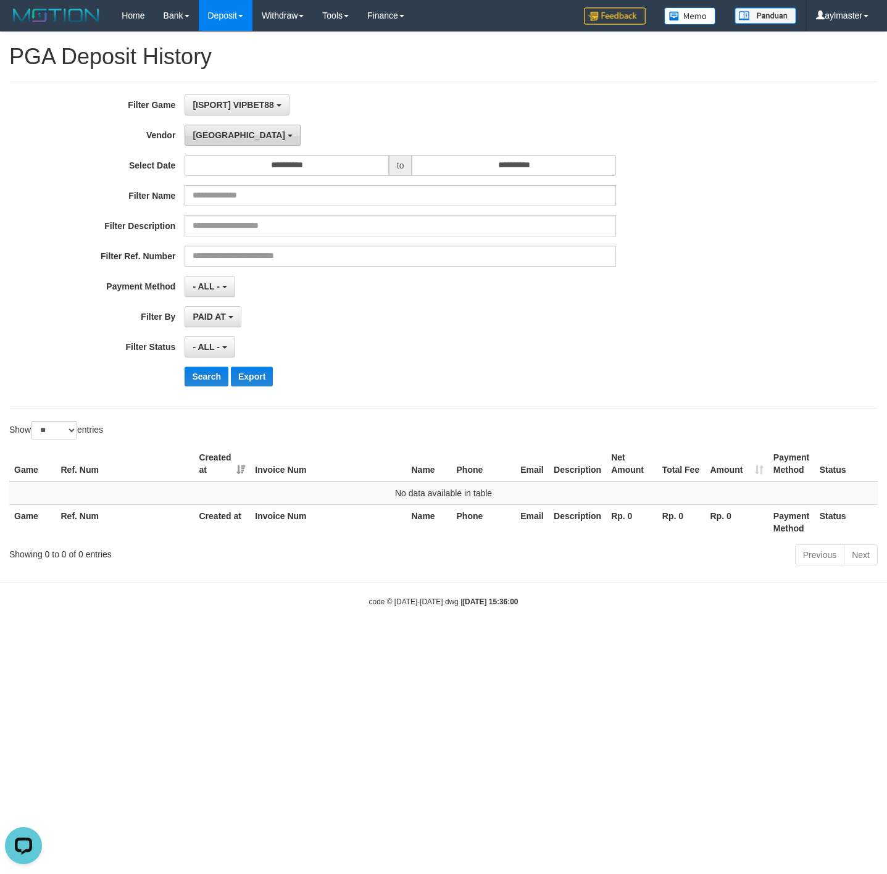
click at [213, 136] on span "Dubai" at bounding box center [239, 135] width 93 height 10
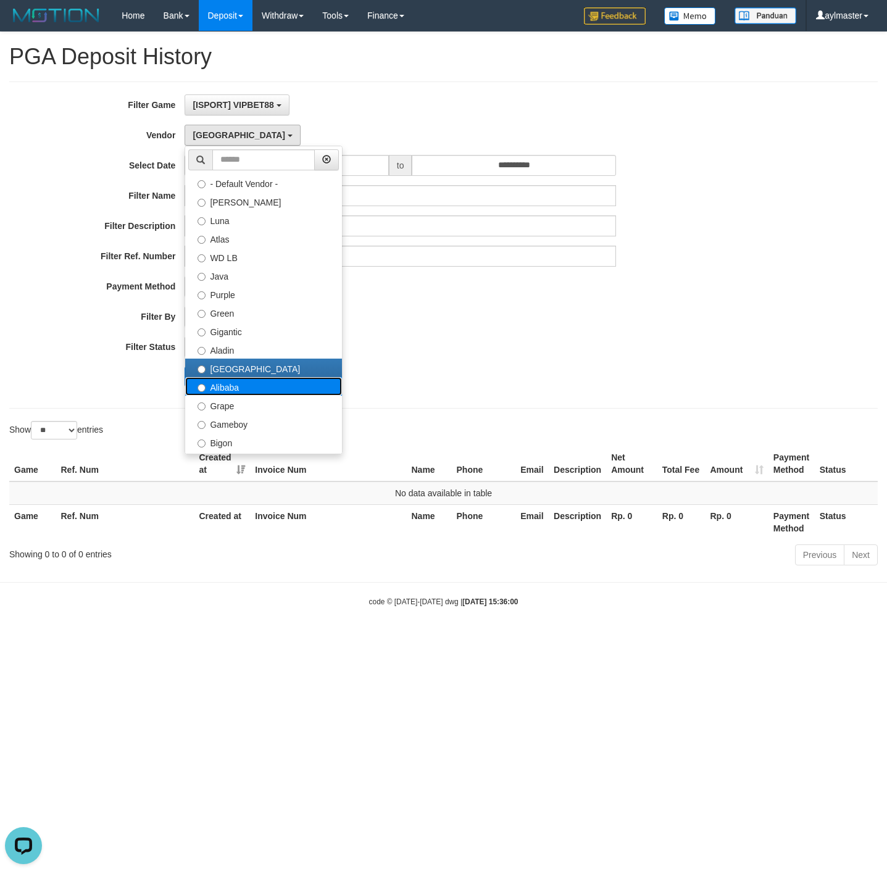
click at [231, 385] on label "Alibaba" at bounding box center [263, 386] width 157 height 19
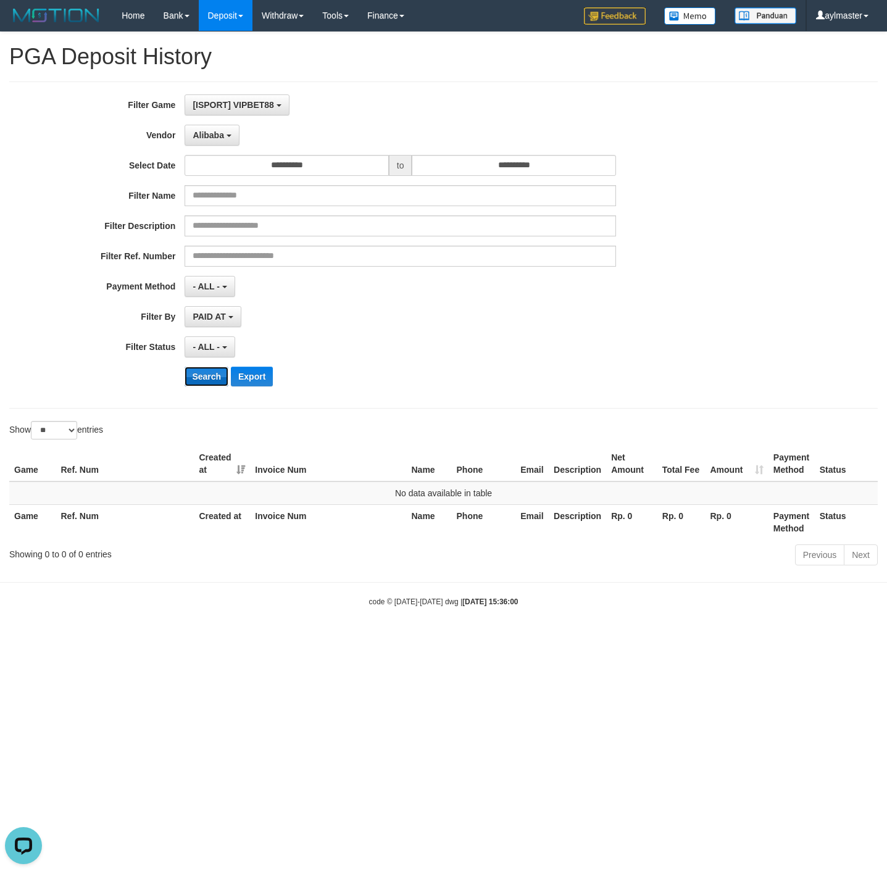
click at [197, 377] on button "Search" at bounding box center [207, 377] width 44 height 20
click at [222, 128] on button "Alibaba" at bounding box center [212, 135] width 54 height 21
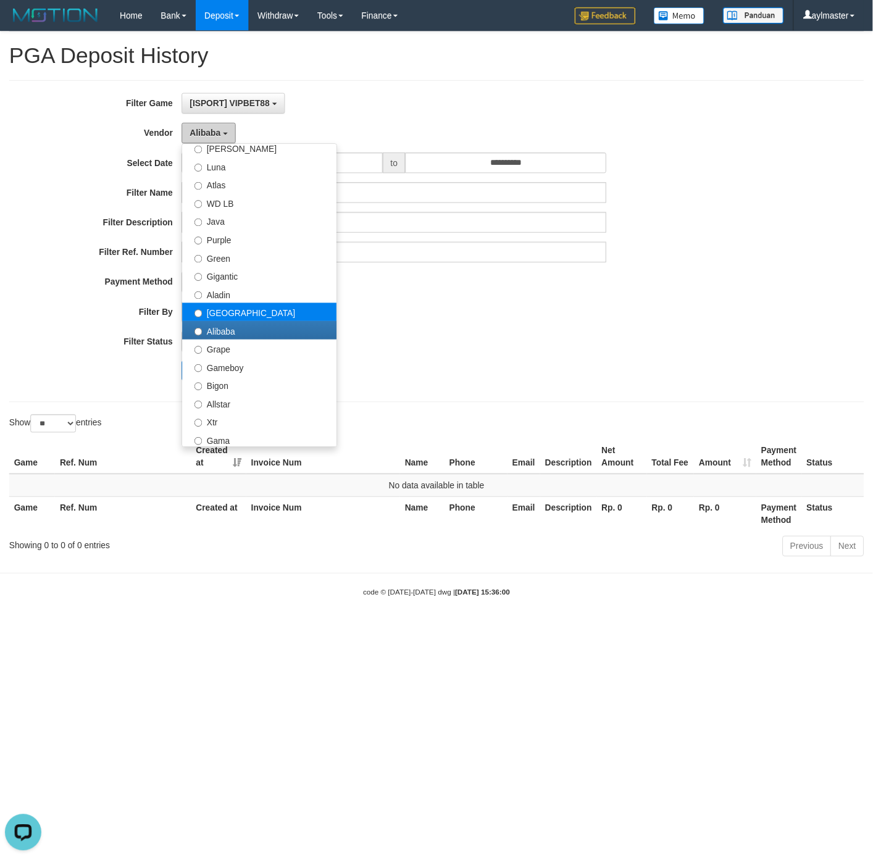
scroll to position [93, 0]
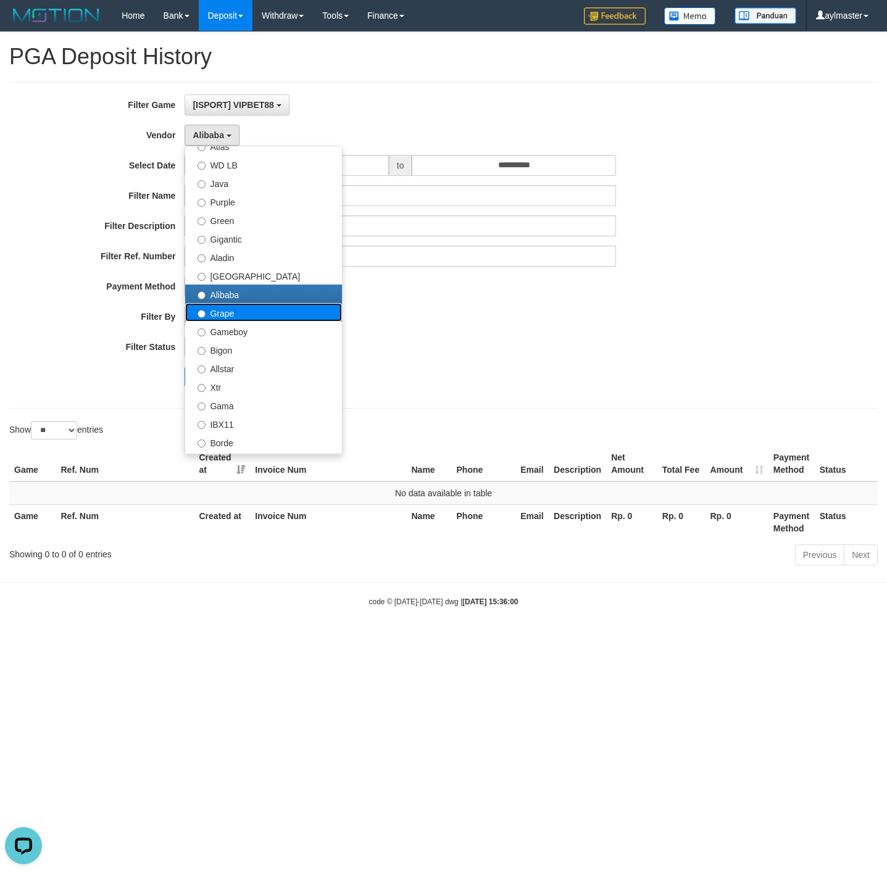
click at [233, 311] on label "Grape" at bounding box center [263, 312] width 157 height 19
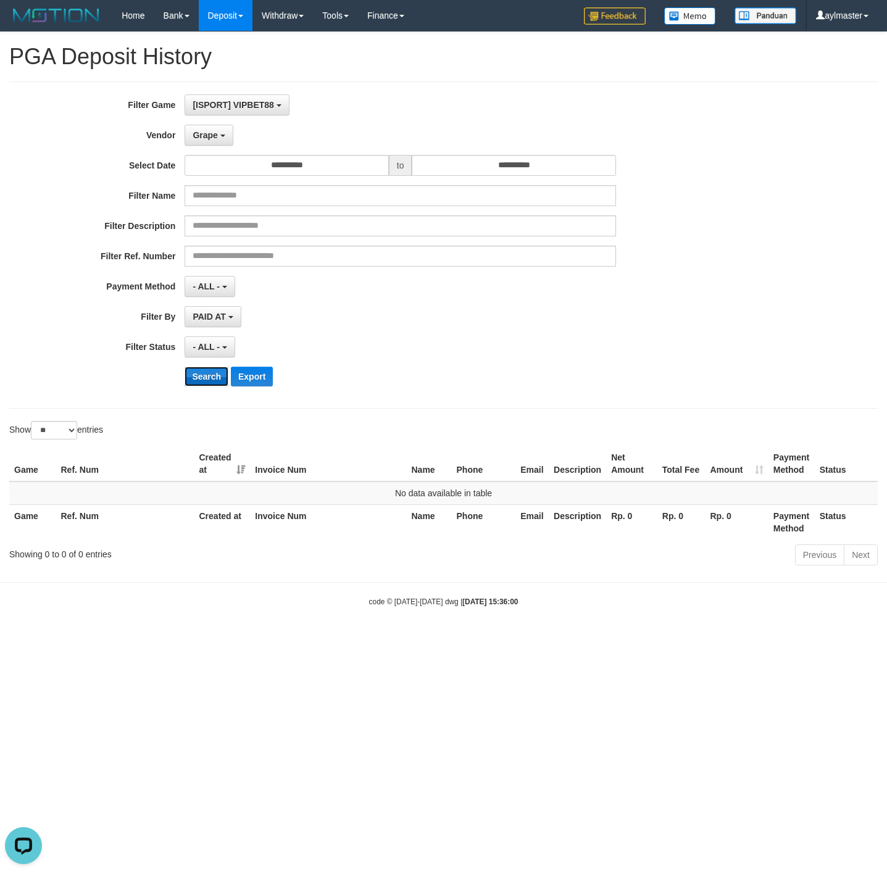
click at [213, 378] on button "Search" at bounding box center [207, 377] width 44 height 20
click at [217, 135] on span "Grape" at bounding box center [205, 135] width 25 height 10
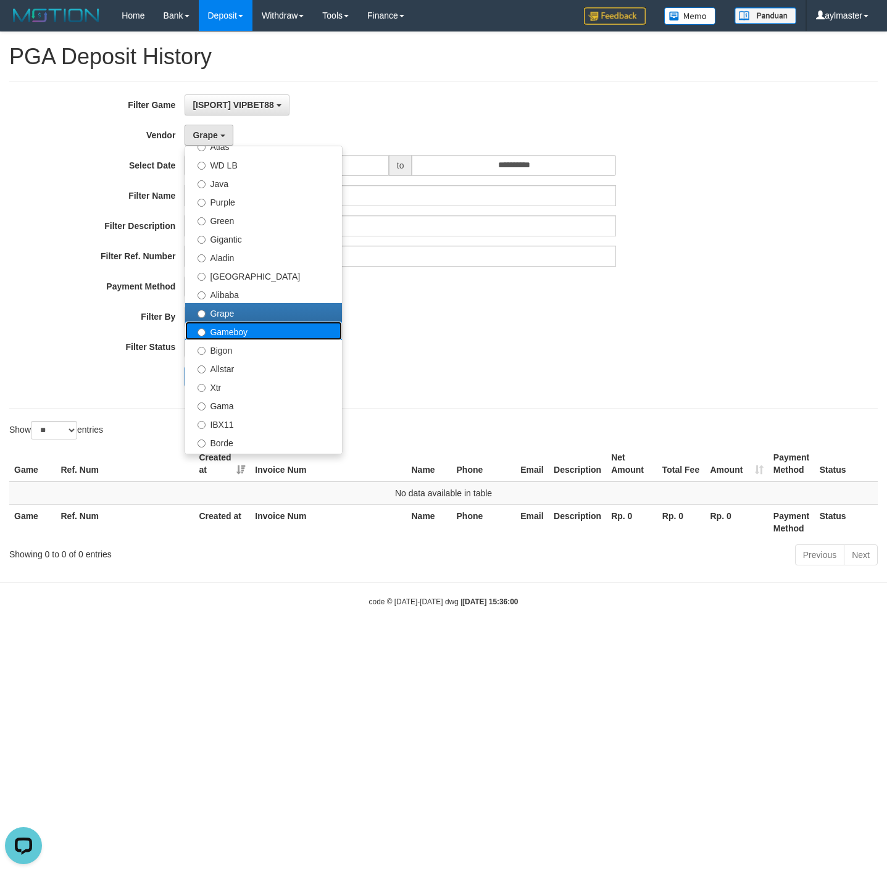
click at [236, 331] on label "Gameboy" at bounding box center [263, 331] width 157 height 19
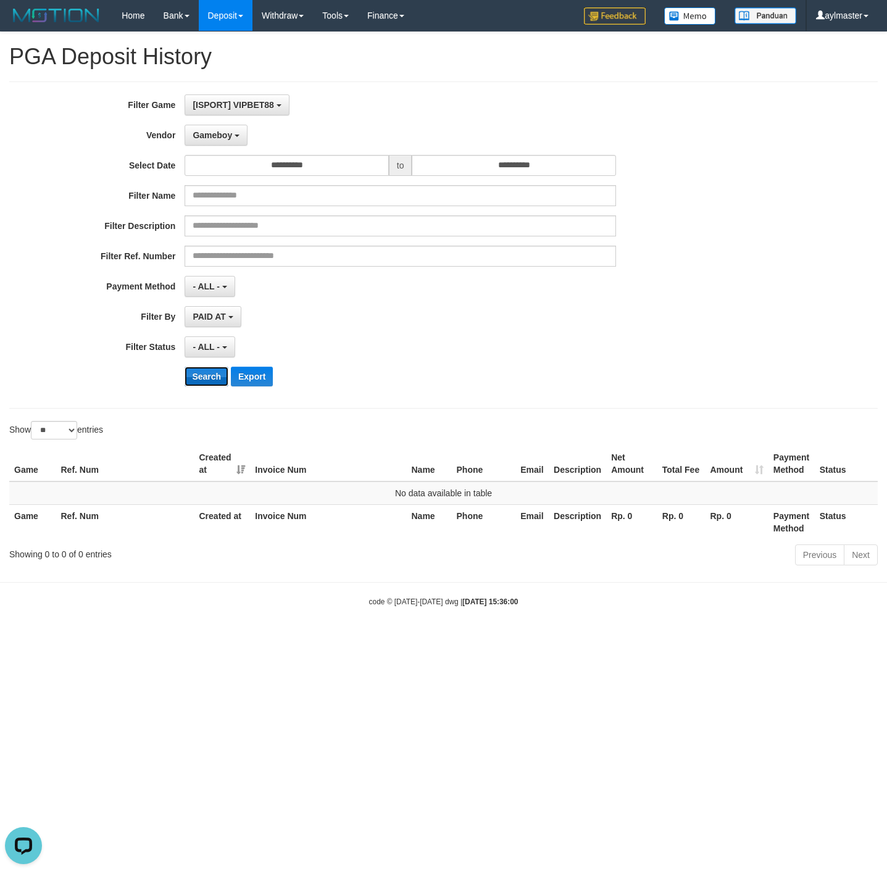
click at [210, 378] on button "Search" at bounding box center [207, 377] width 44 height 20
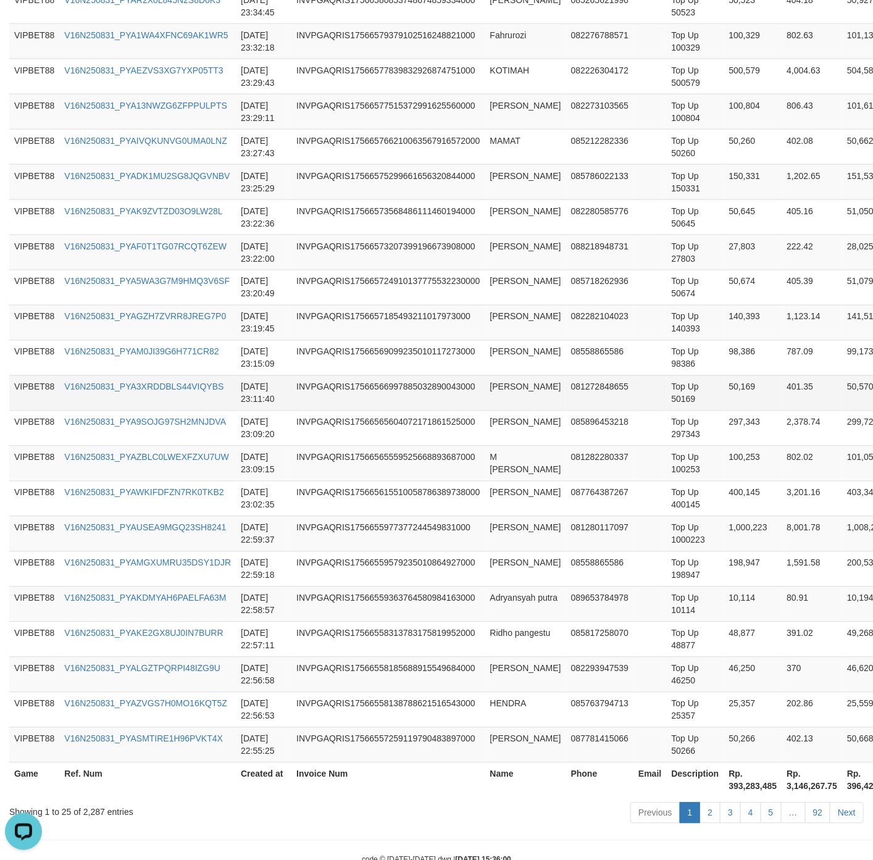
scroll to position [659, 0]
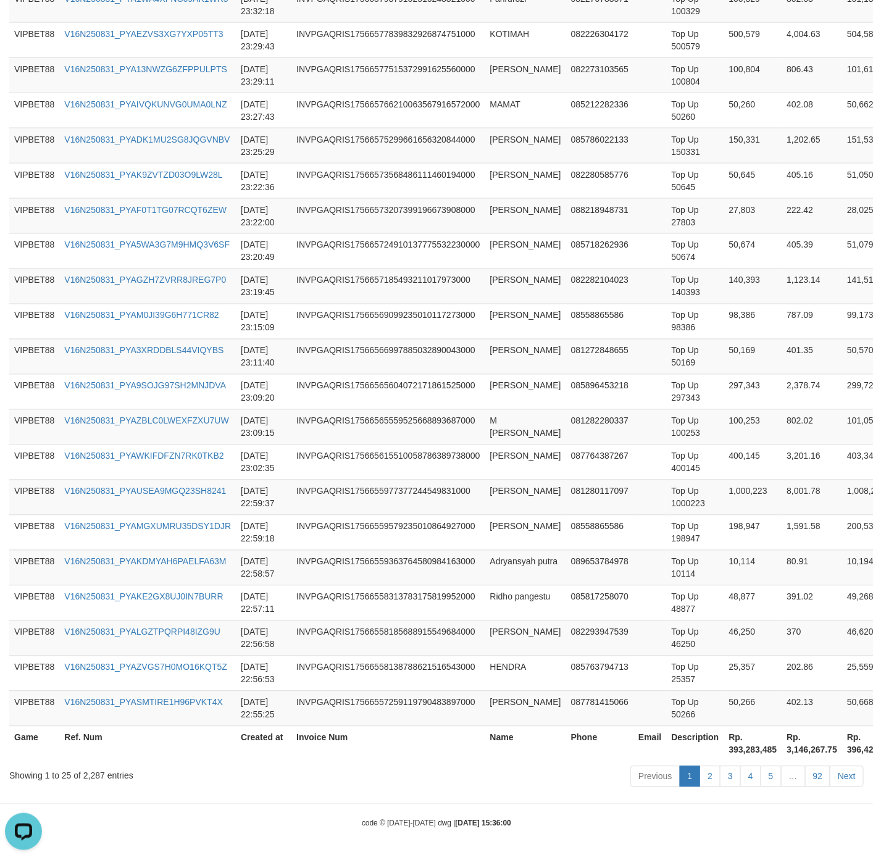
click at [732, 744] on th "Rp. 393,283,485" at bounding box center [753, 743] width 58 height 35
copy th "393,283,485"
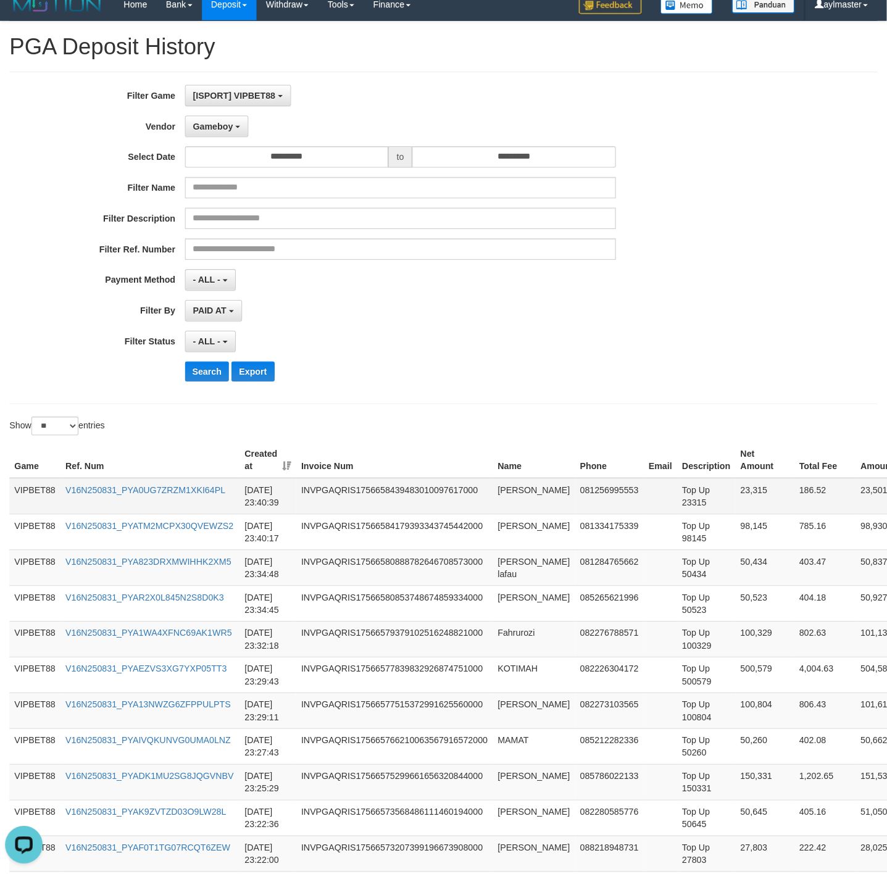
scroll to position [0, 0]
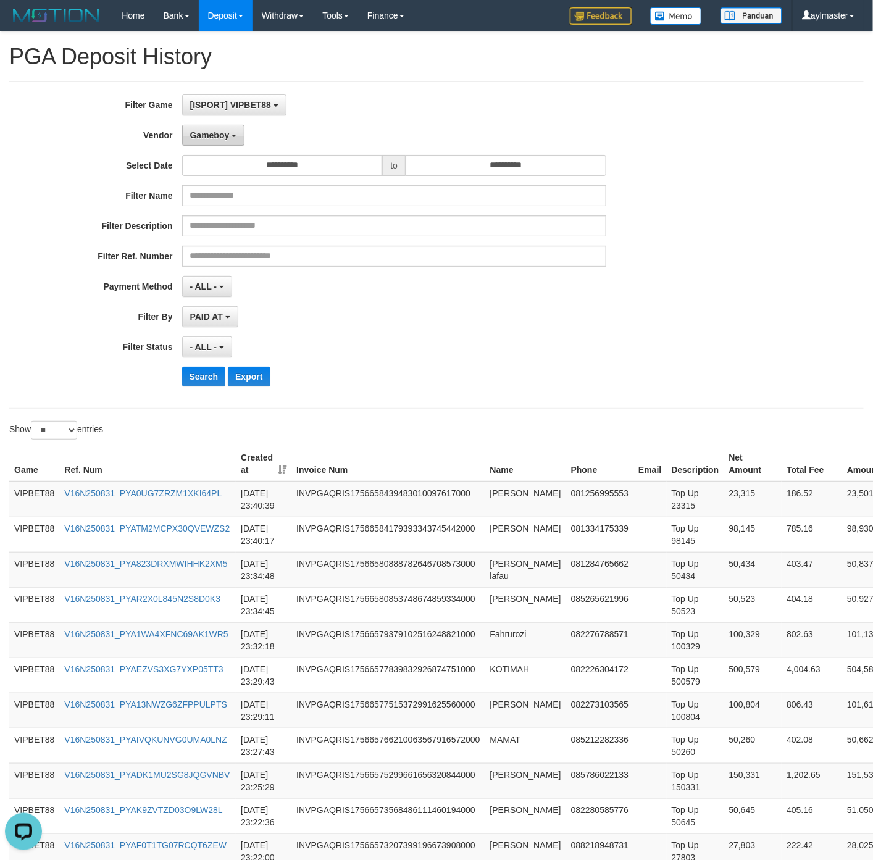
click at [220, 136] on span "Gameboy" at bounding box center [210, 135] width 40 height 10
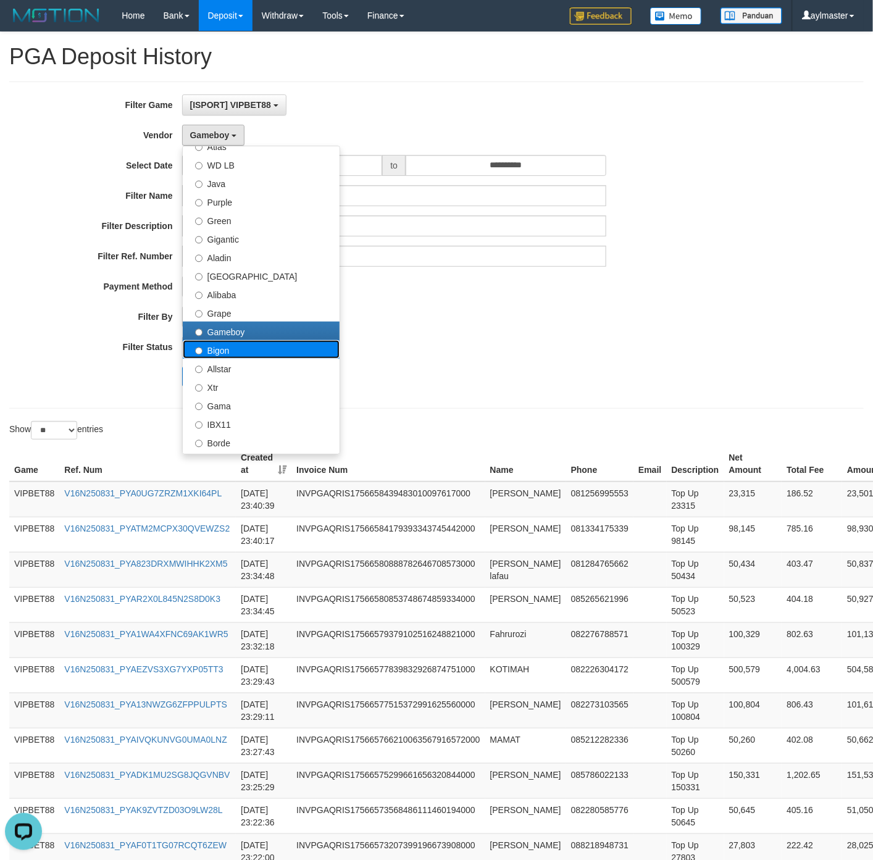
click at [259, 354] on label "Bigon" at bounding box center [261, 349] width 157 height 19
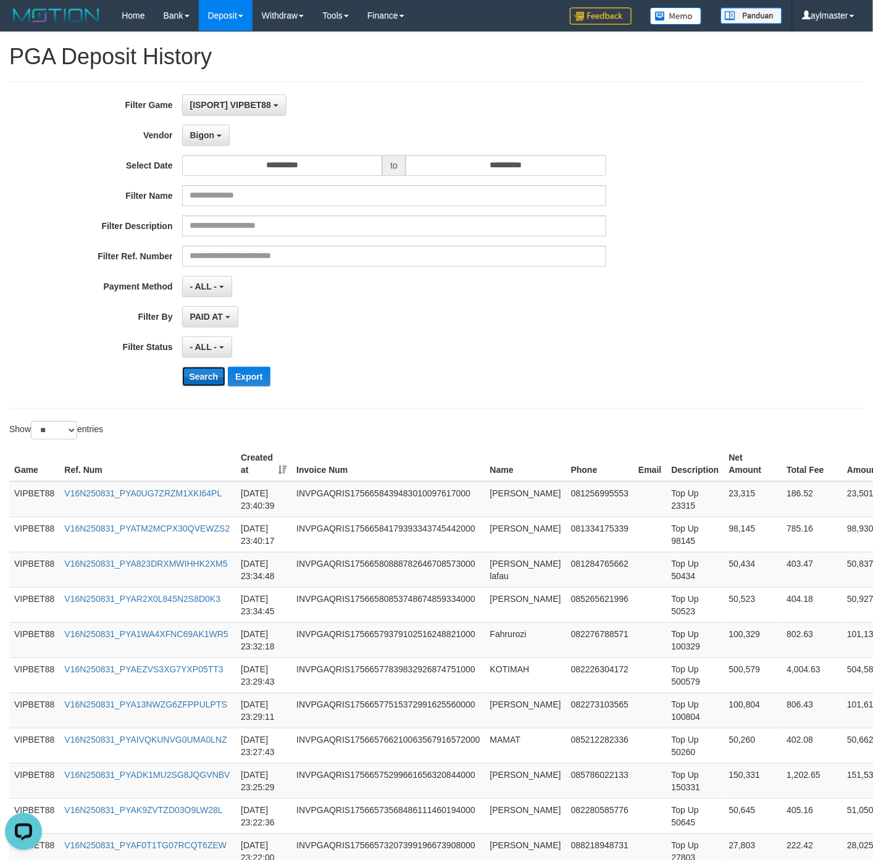
click at [204, 378] on button "Search" at bounding box center [204, 377] width 44 height 20
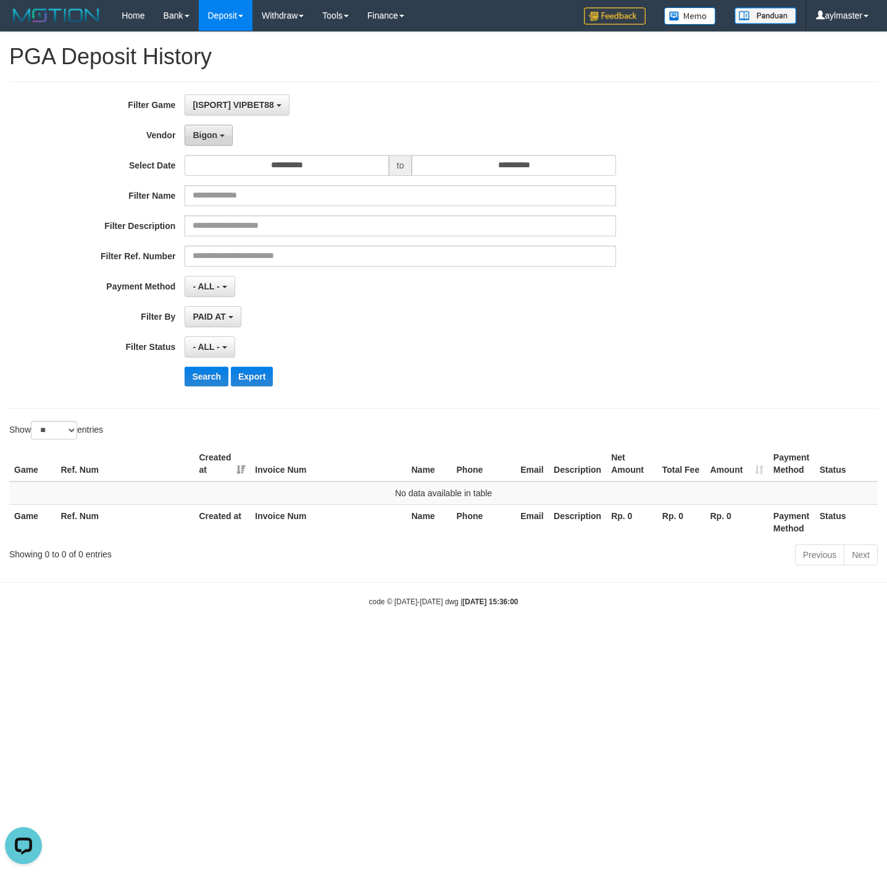
click at [206, 143] on button "Bigon" at bounding box center [209, 135] width 48 height 21
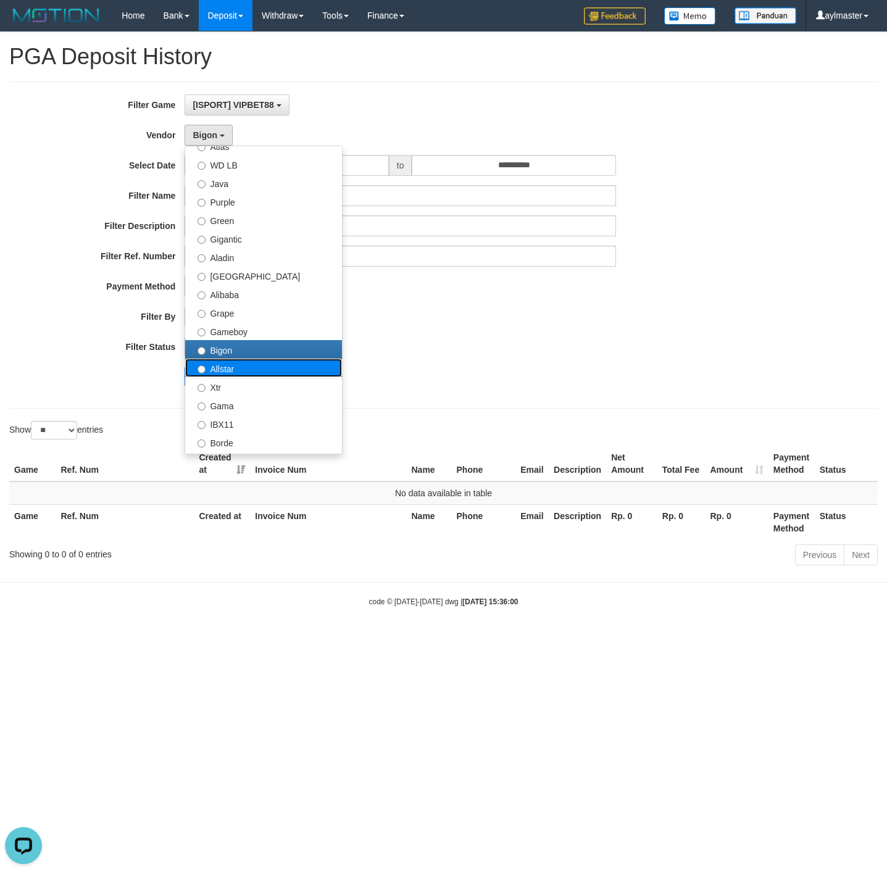
click at [224, 367] on label "Allstar" at bounding box center [263, 368] width 157 height 19
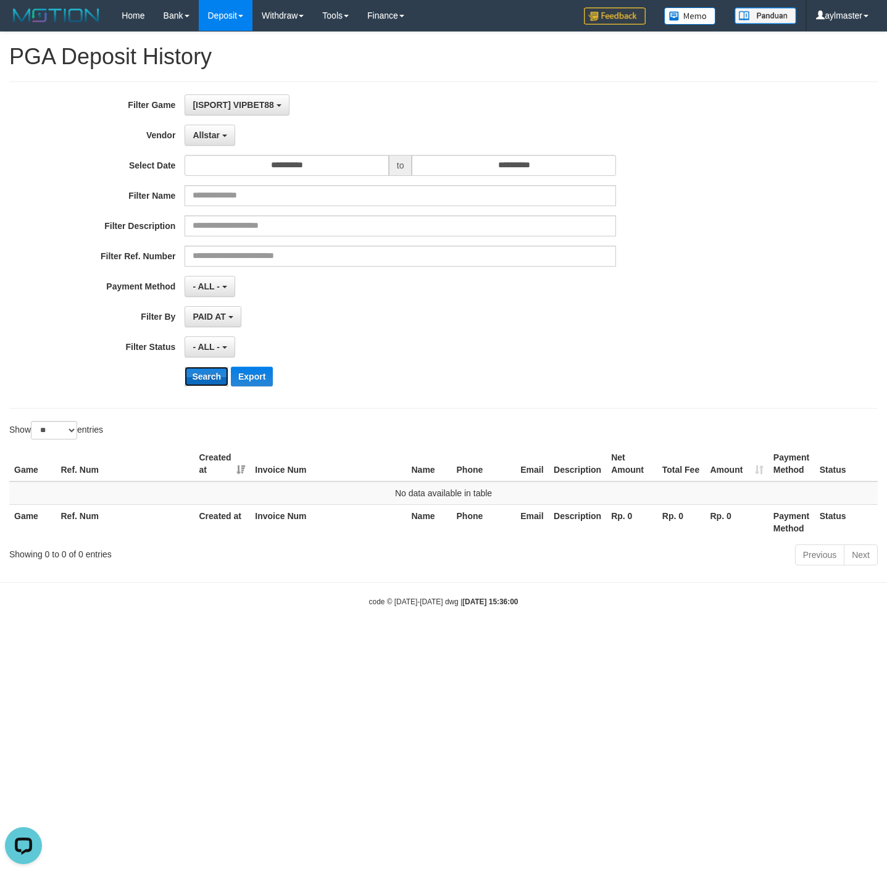
click at [202, 384] on button "Search" at bounding box center [207, 377] width 44 height 20
click at [219, 131] on span "Allstar" at bounding box center [206, 135] width 27 height 10
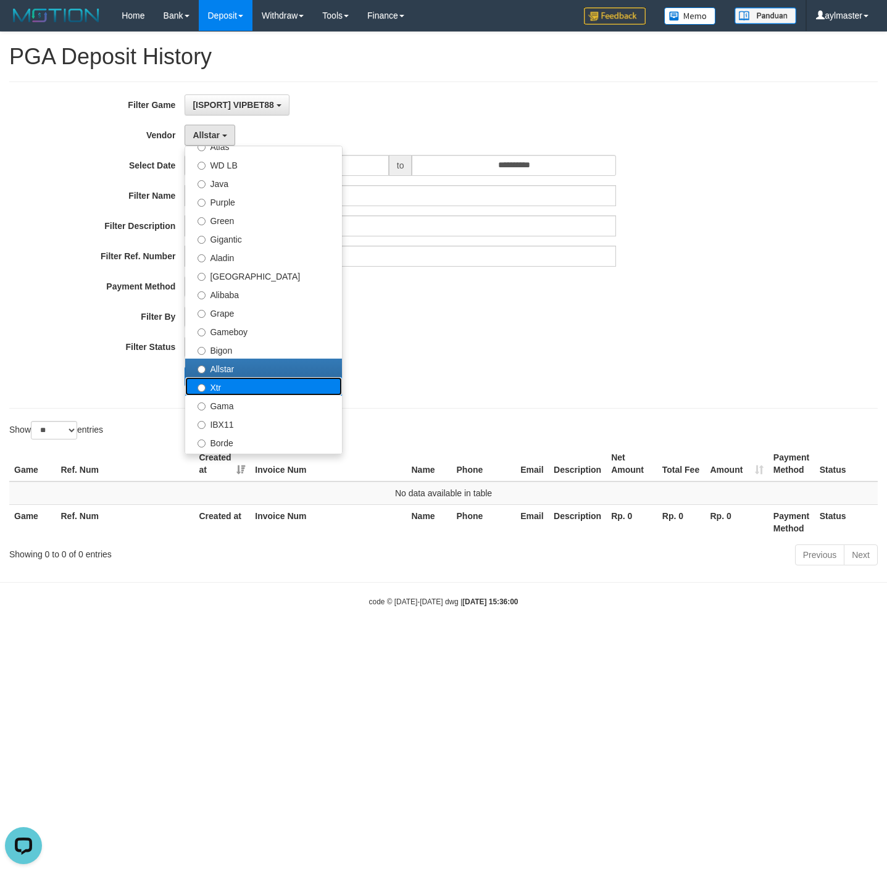
click at [230, 384] on label "Xtr" at bounding box center [263, 386] width 157 height 19
select select "**********"
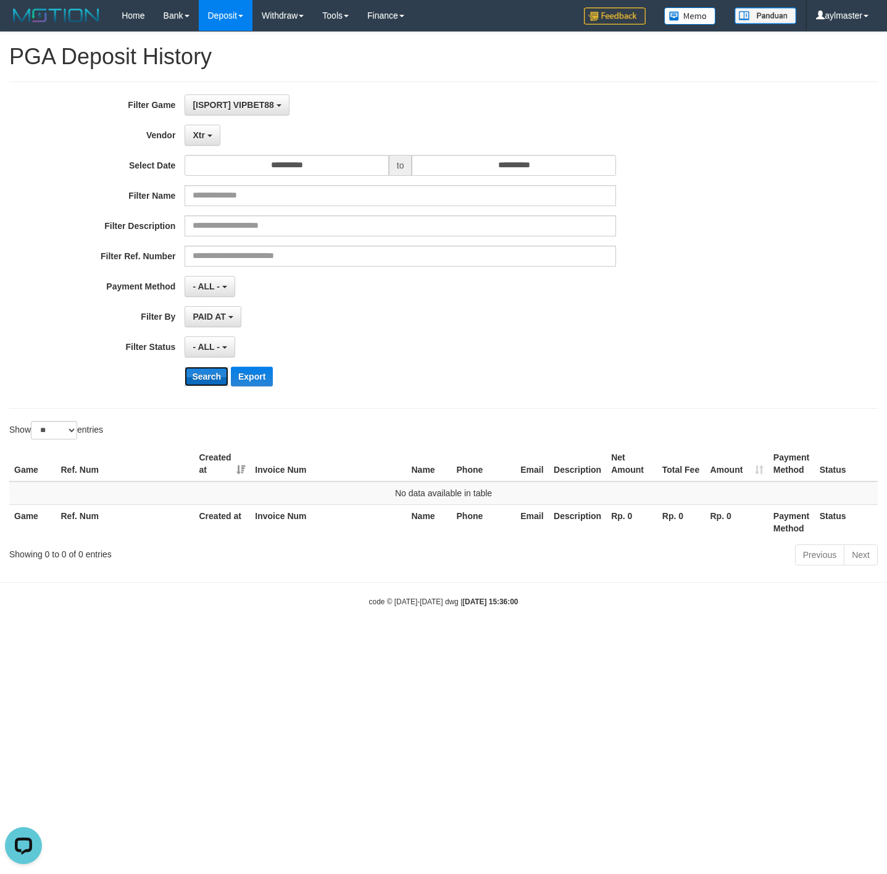
click at [201, 378] on button "Search" at bounding box center [207, 377] width 44 height 20
click at [204, 132] on span "Xtr" at bounding box center [199, 135] width 12 height 10
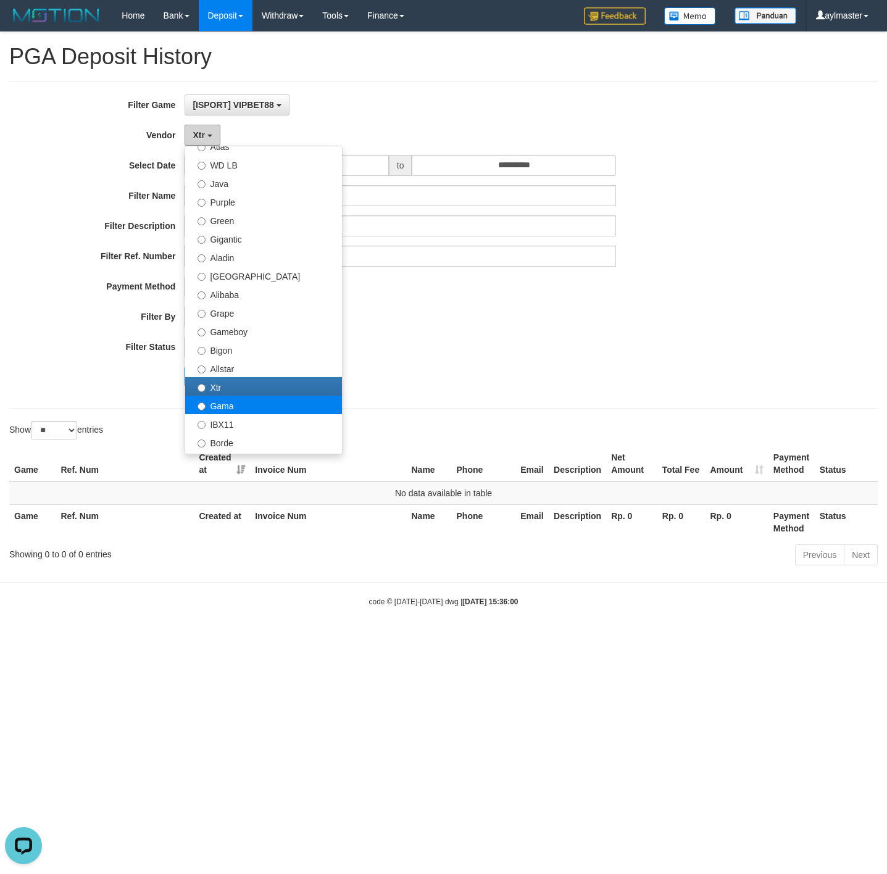
scroll to position [185, 0]
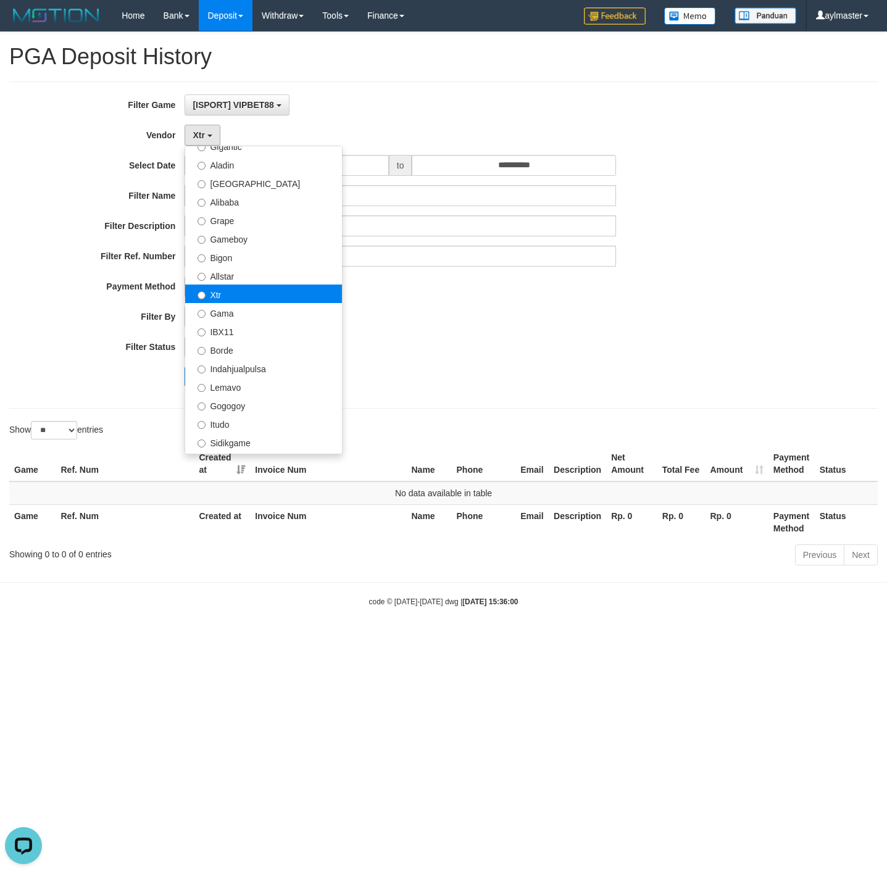
click at [232, 303] on label "Xtr" at bounding box center [263, 294] width 157 height 19
click at [228, 311] on label "Gama" at bounding box center [263, 312] width 157 height 19
select select "**********"
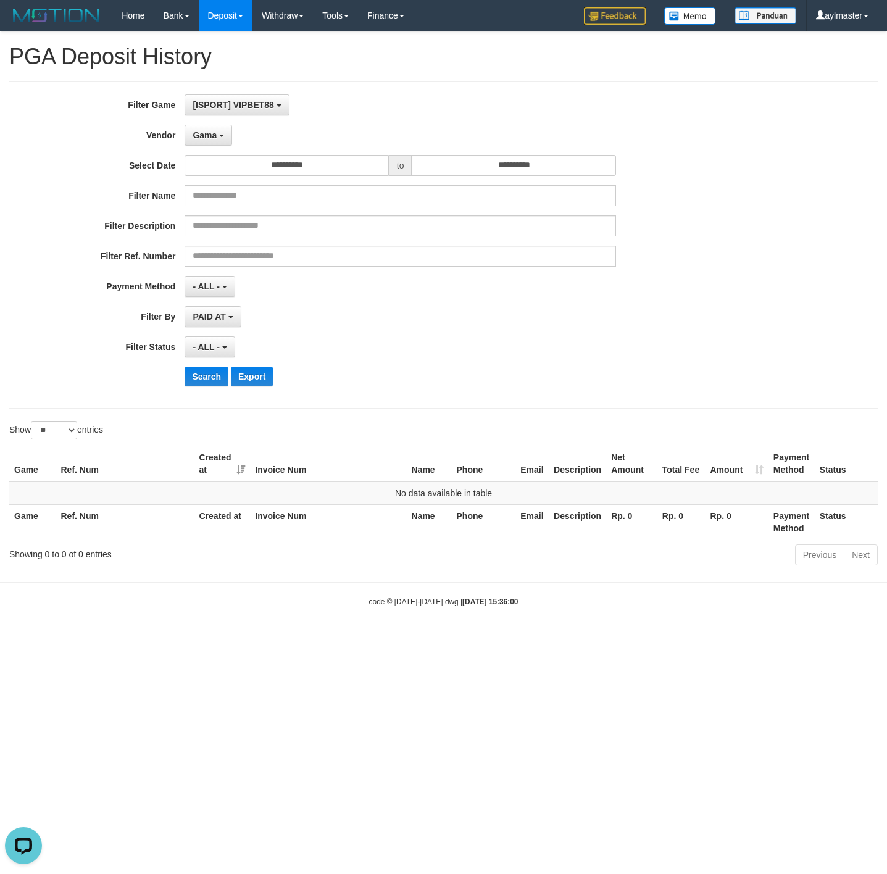
click at [211, 365] on div "**********" at bounding box center [370, 244] width 740 height 301
click at [215, 381] on button "Search" at bounding box center [207, 377] width 44 height 20
click at [217, 126] on button "Gama" at bounding box center [209, 135] width 48 height 21
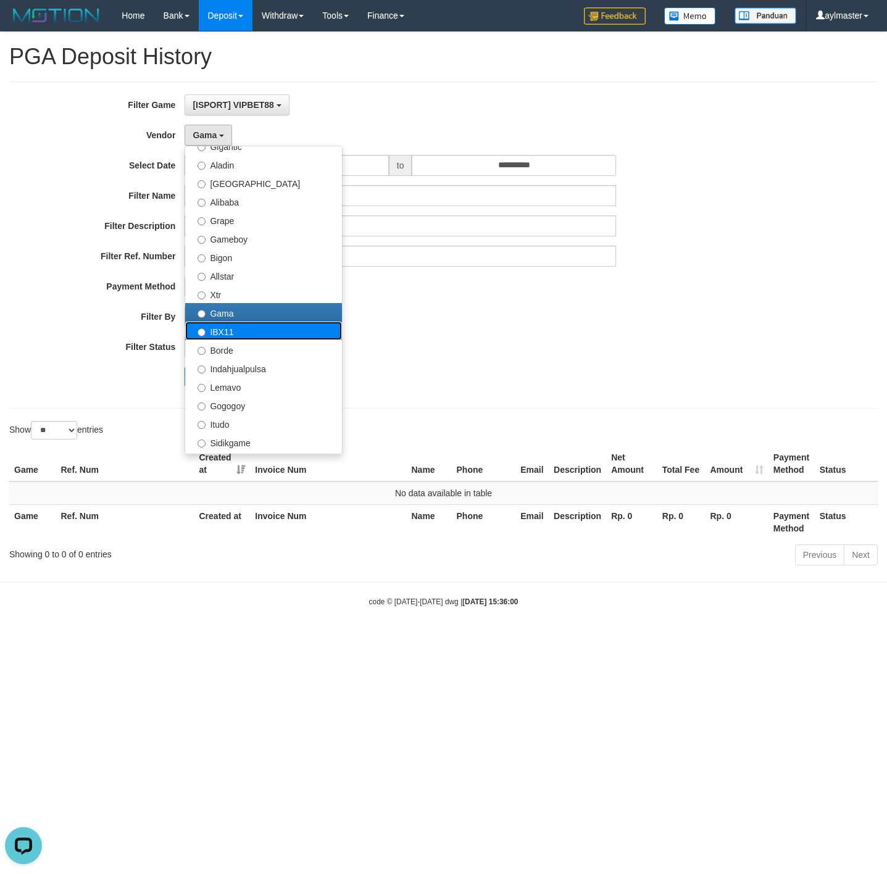
click at [246, 331] on label "IBX11" at bounding box center [263, 331] width 157 height 19
select select "**********"
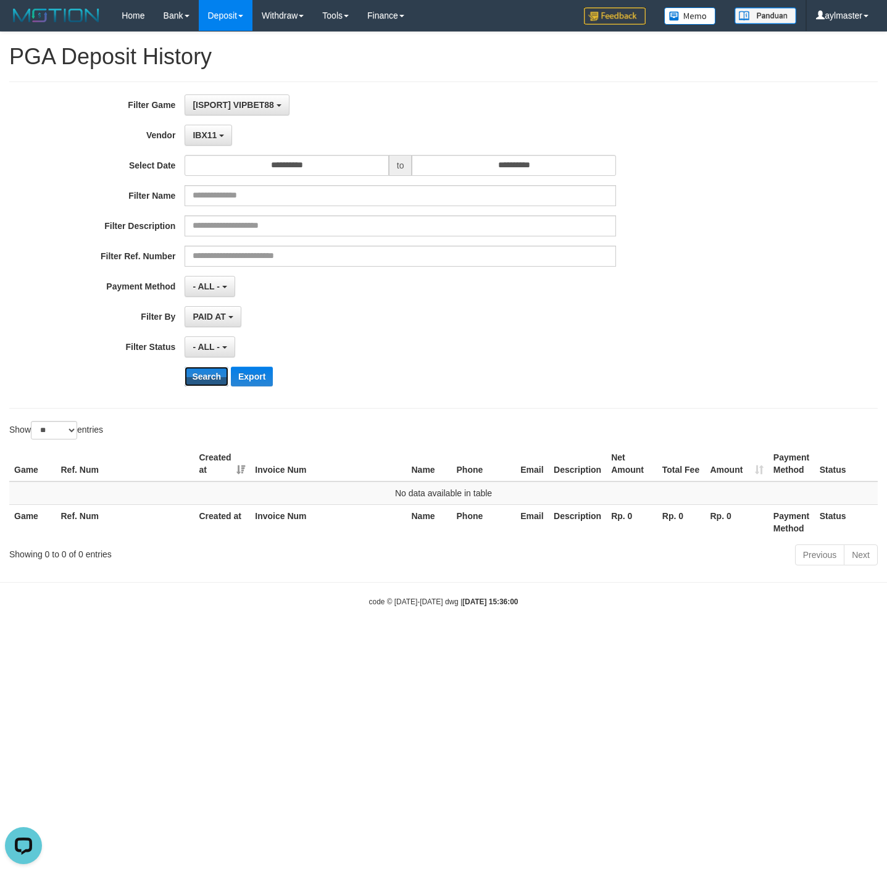
drag, startPoint x: 206, startPoint y: 378, endPoint x: 276, endPoint y: 228, distance: 164.9
click at [206, 377] on button "Search" at bounding box center [207, 377] width 44 height 20
click at [212, 135] on span "IBX11" at bounding box center [205, 135] width 24 height 10
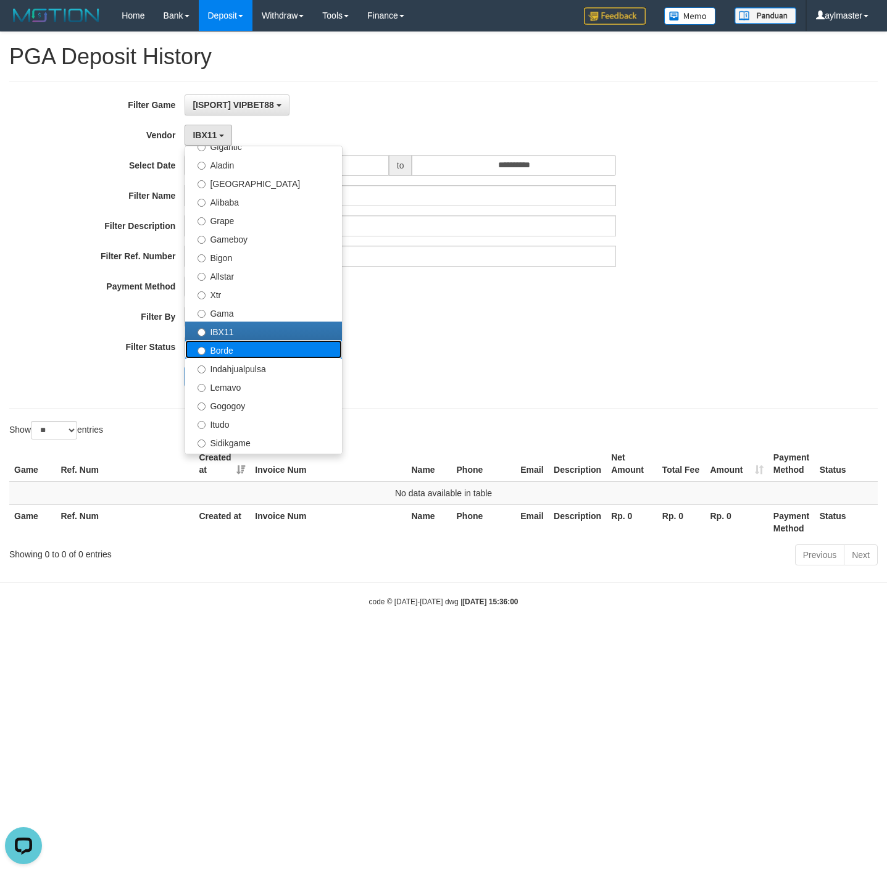
click at [231, 351] on label "Borde" at bounding box center [263, 349] width 157 height 19
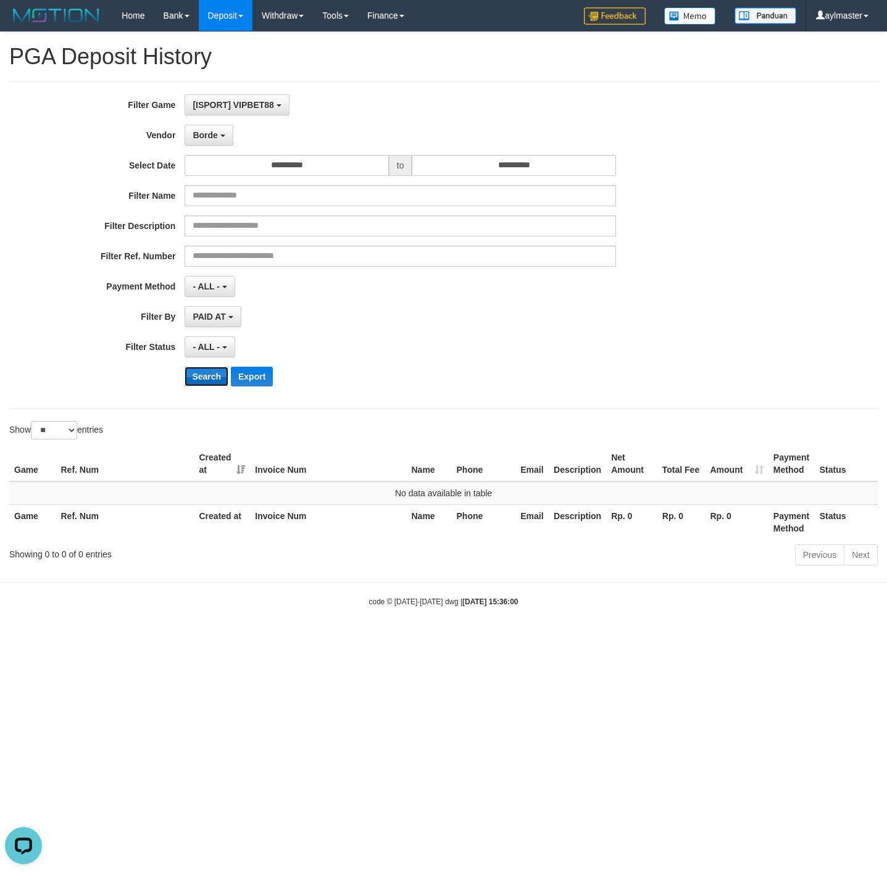
click at [208, 376] on button "Search" at bounding box center [207, 377] width 44 height 20
click at [217, 130] on button "Borde" at bounding box center [209, 135] width 48 height 21
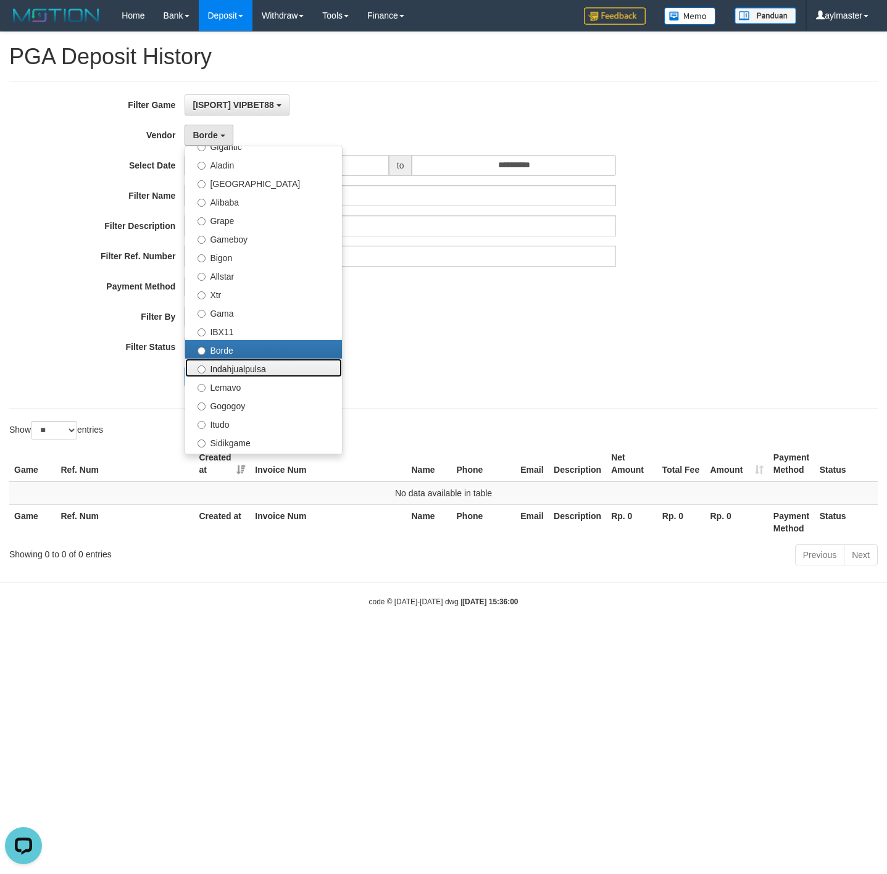
drag, startPoint x: 238, startPoint y: 367, endPoint x: 251, endPoint y: 360, distance: 14.9
click at [237, 367] on label "Indahjualpulsa" at bounding box center [263, 368] width 157 height 19
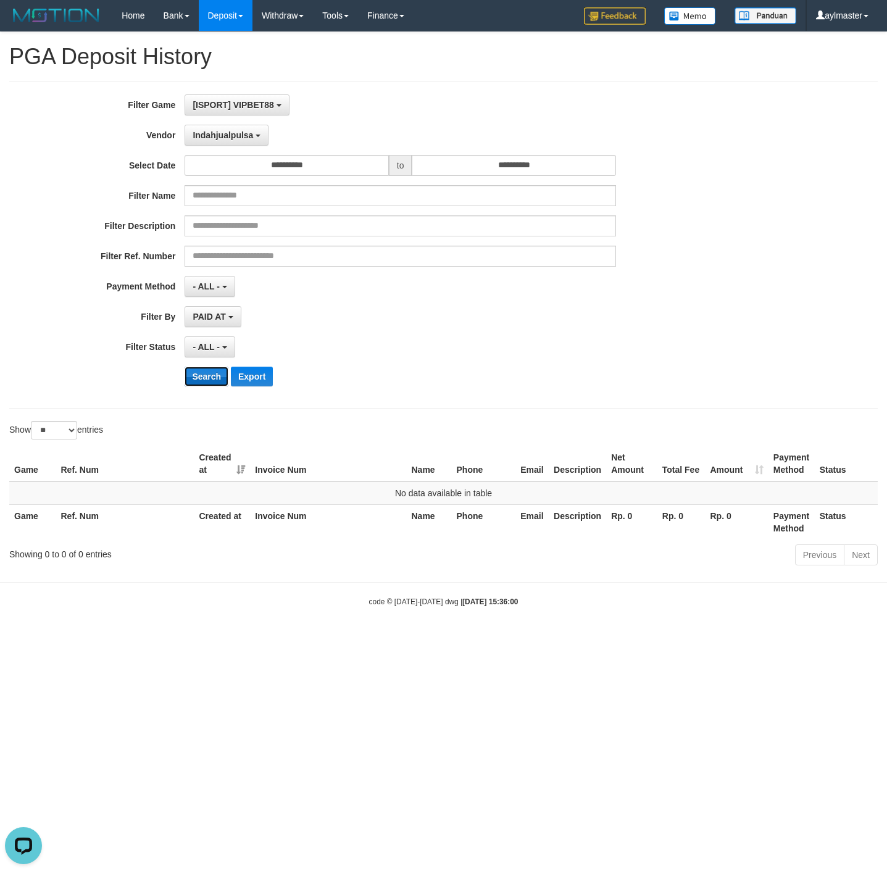
click at [213, 380] on button "Search" at bounding box center [207, 377] width 44 height 20
click at [243, 136] on span "Indahjualpulsa" at bounding box center [223, 135] width 60 height 10
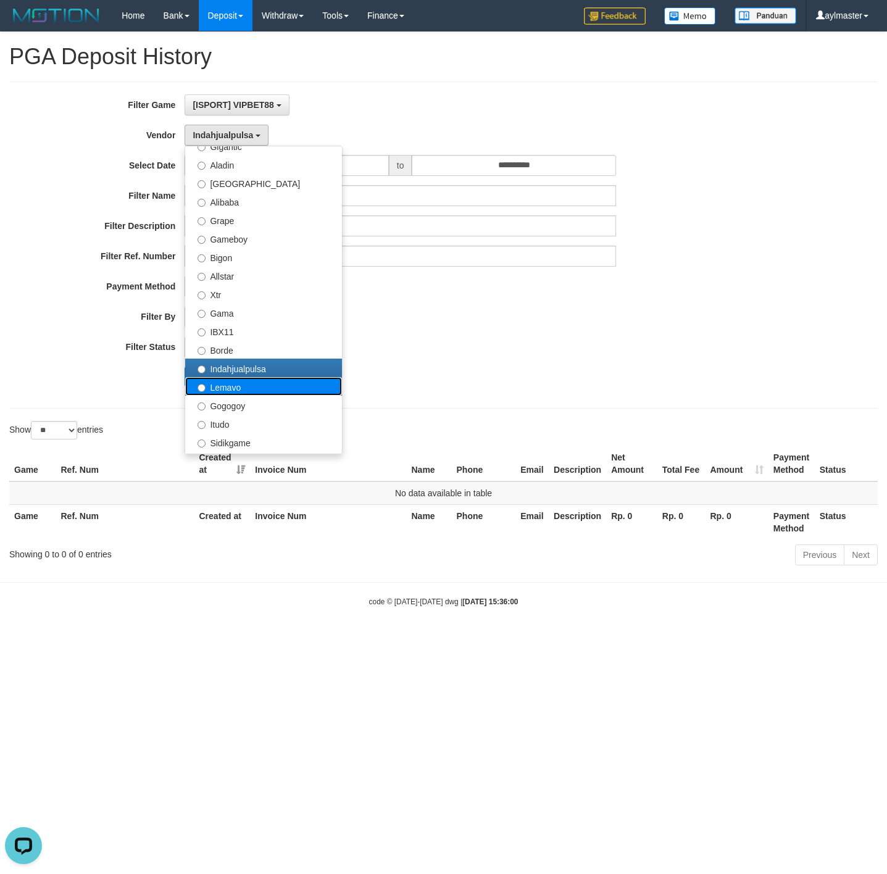
click at [275, 390] on label "Lemavo" at bounding box center [263, 386] width 157 height 19
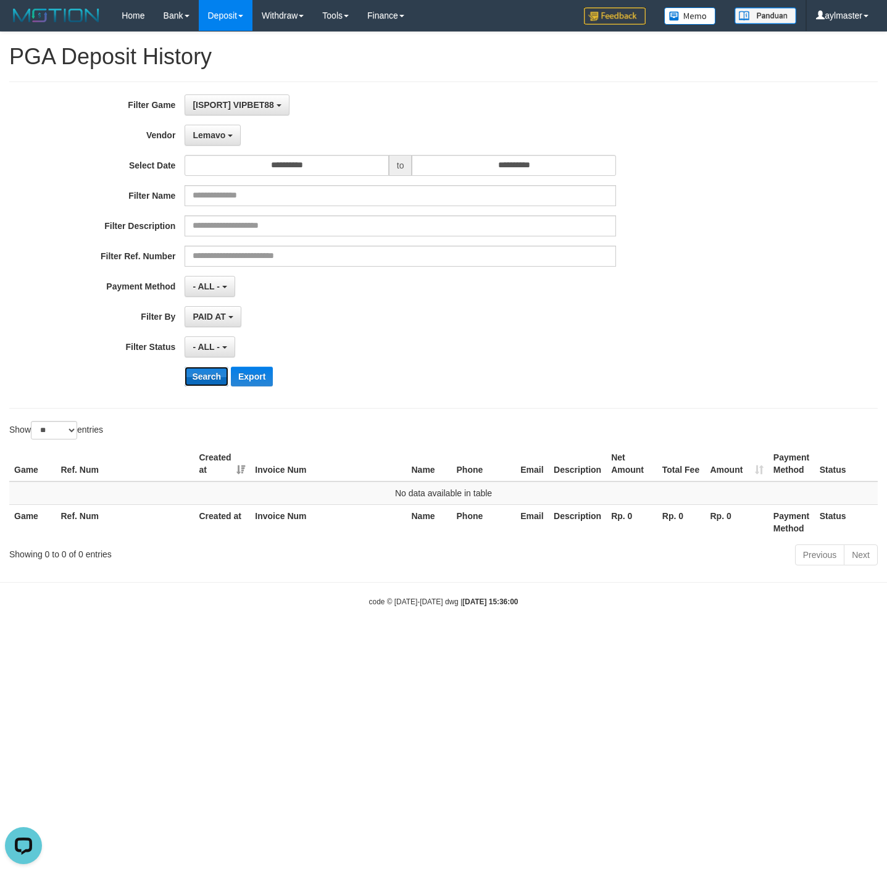
click at [212, 378] on button "Search" at bounding box center [207, 377] width 44 height 20
click at [217, 127] on button "Lemavo" at bounding box center [213, 135] width 56 height 21
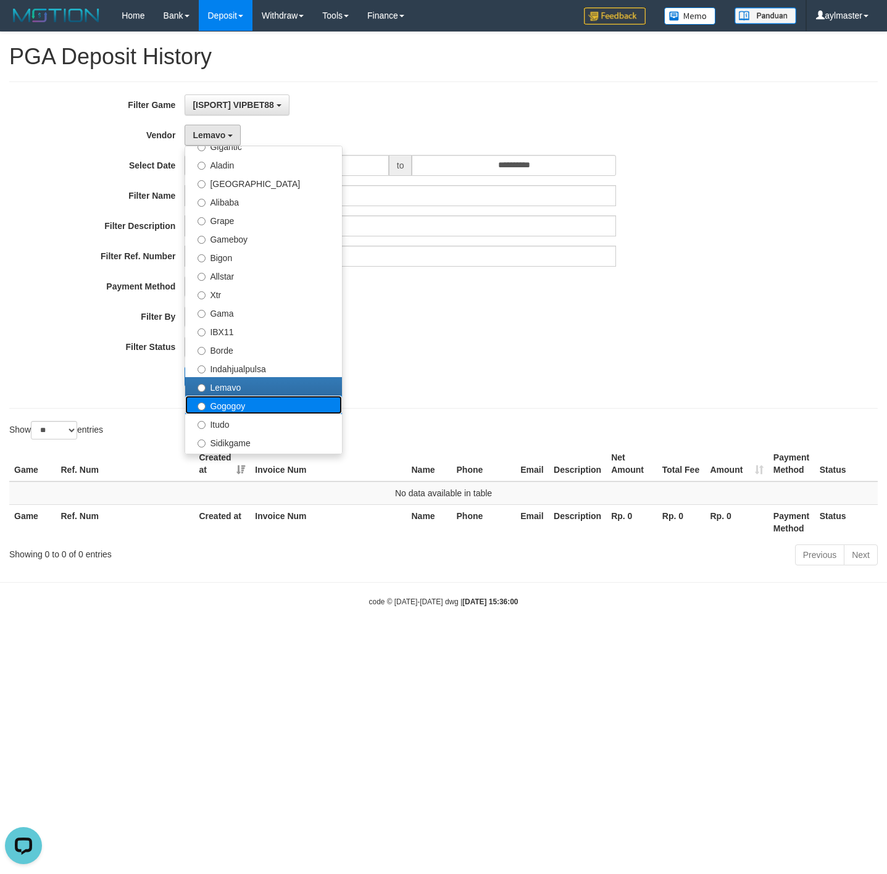
click at [238, 402] on label "Gogogoy" at bounding box center [263, 405] width 157 height 19
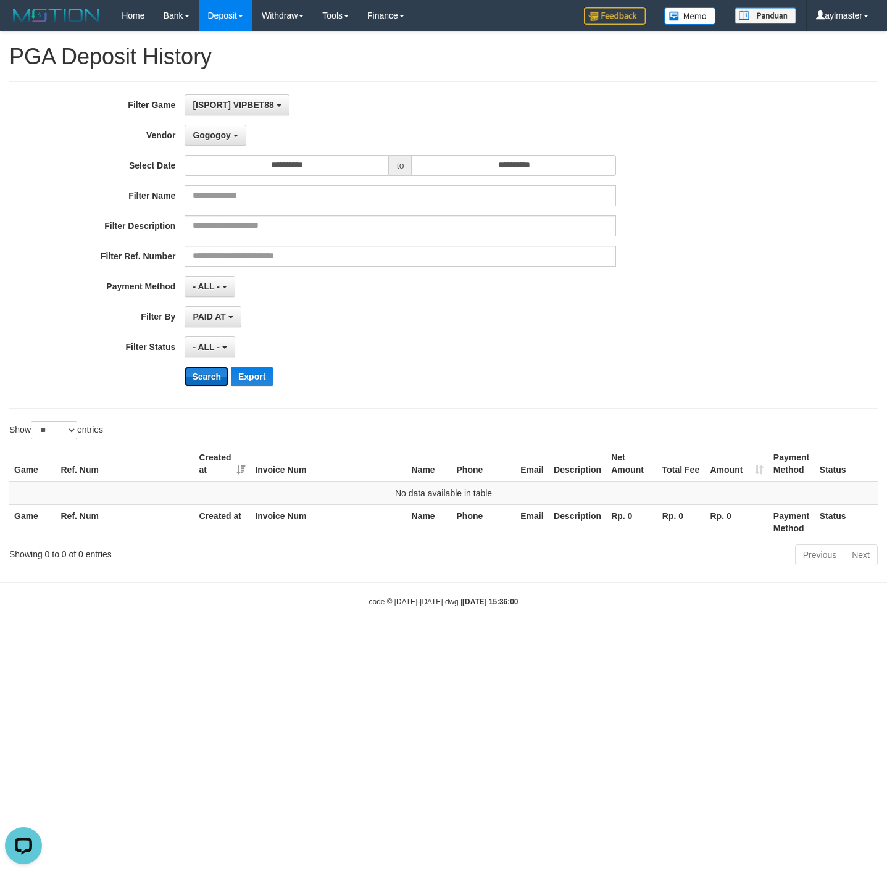
click at [212, 380] on button "Search" at bounding box center [207, 377] width 44 height 20
drag, startPoint x: 220, startPoint y: 139, endPoint x: 235, endPoint y: 238, distance: 99.9
click at [220, 138] on span "Gogogoy" at bounding box center [212, 135] width 38 height 10
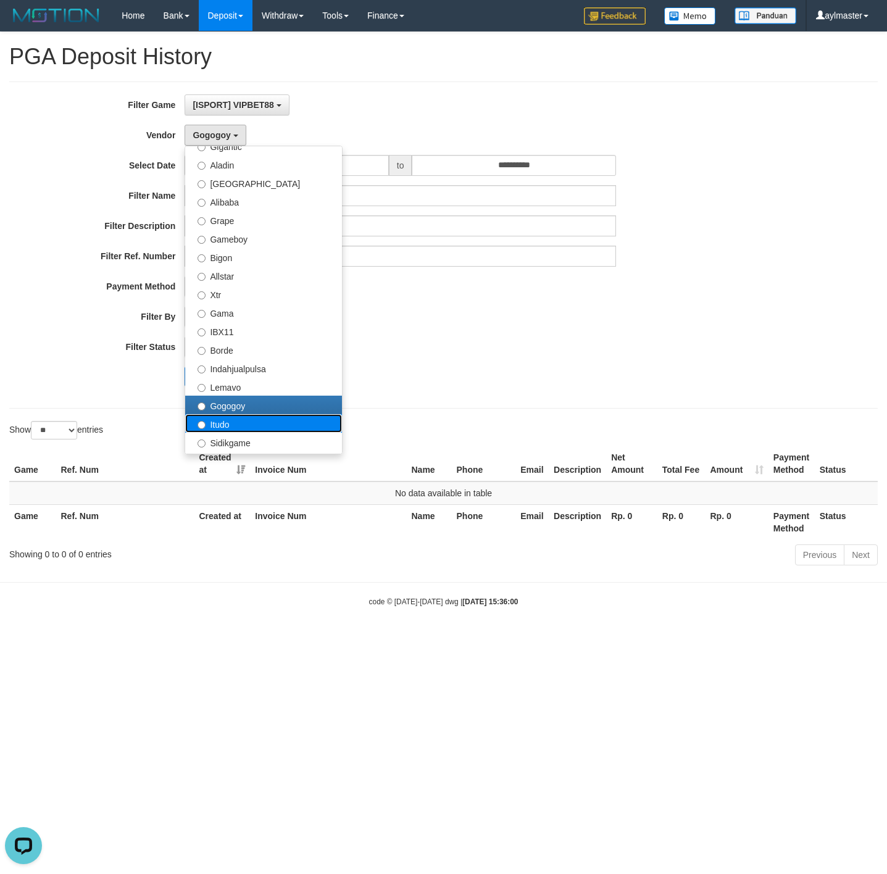
click at [226, 424] on label "Itudo" at bounding box center [263, 423] width 157 height 19
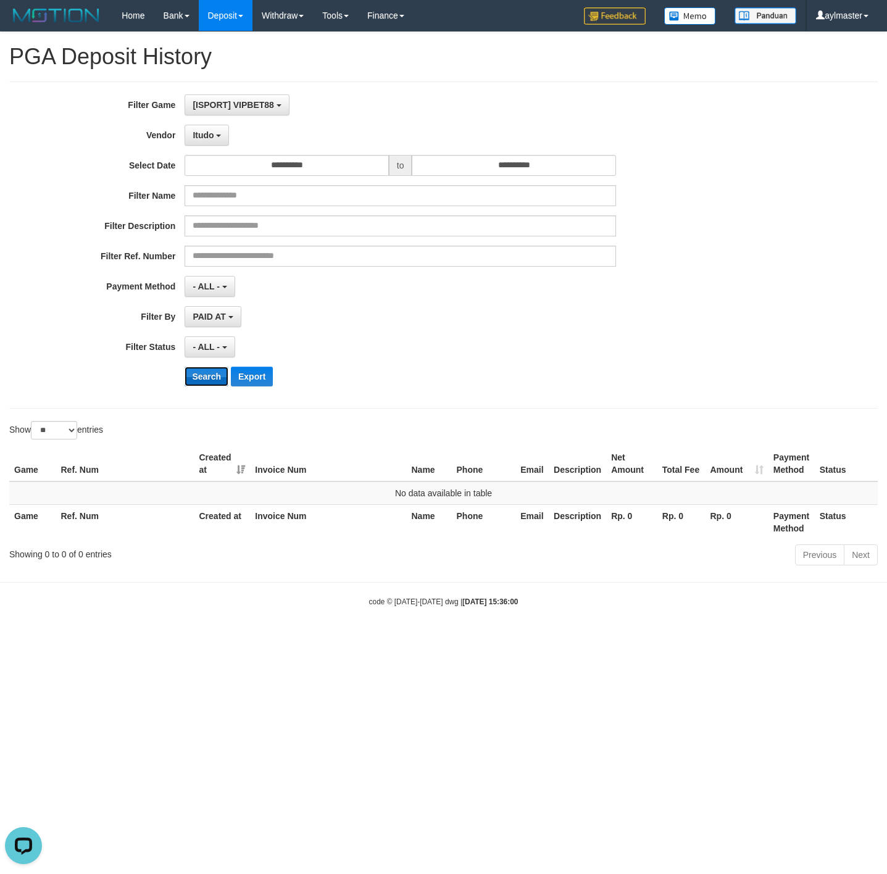
click at [212, 378] on button "Search" at bounding box center [207, 377] width 44 height 20
click at [206, 137] on span "Itudo" at bounding box center [203, 135] width 21 height 10
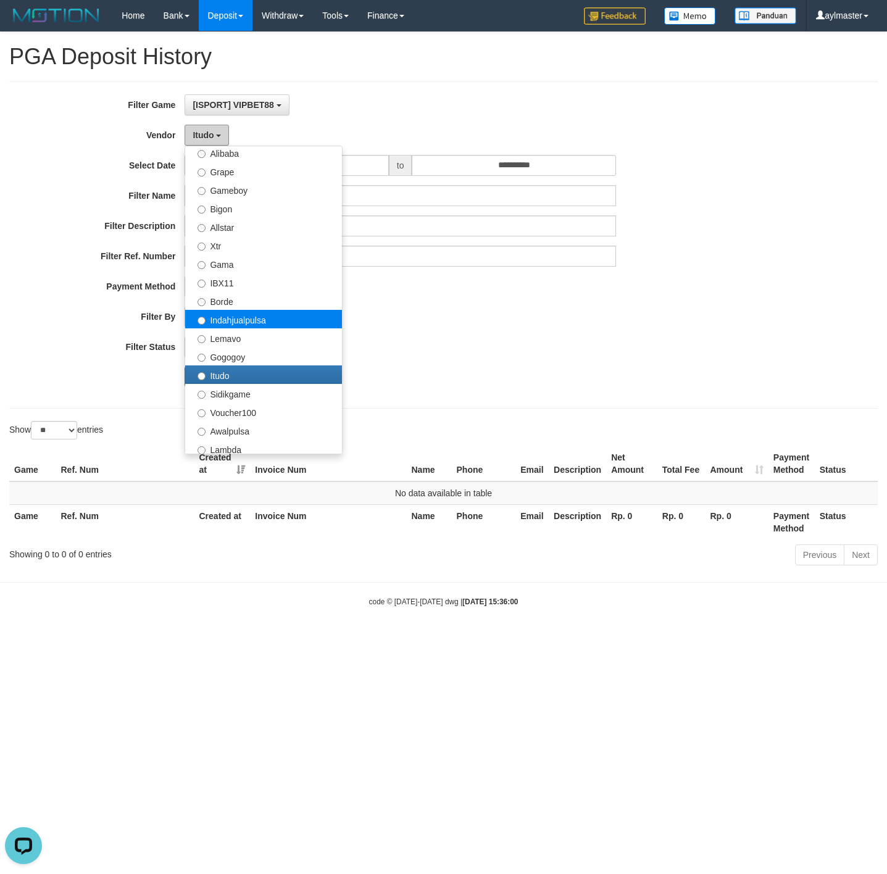
scroll to position [370, 0]
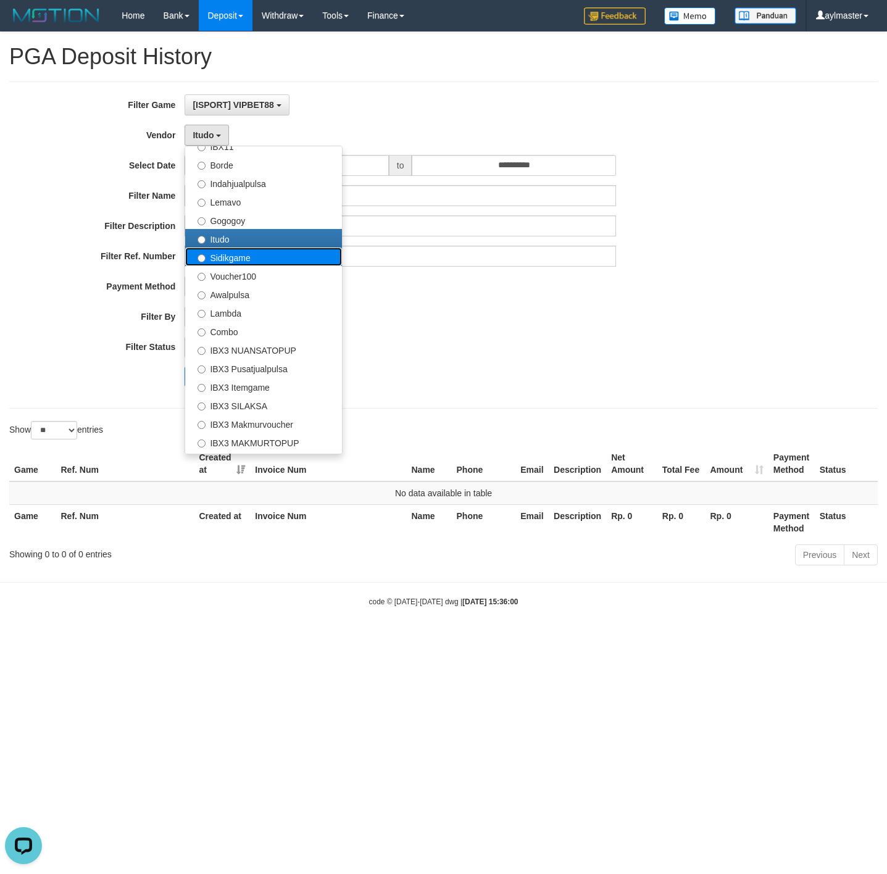
click at [222, 259] on label "Sidikgame" at bounding box center [263, 257] width 157 height 19
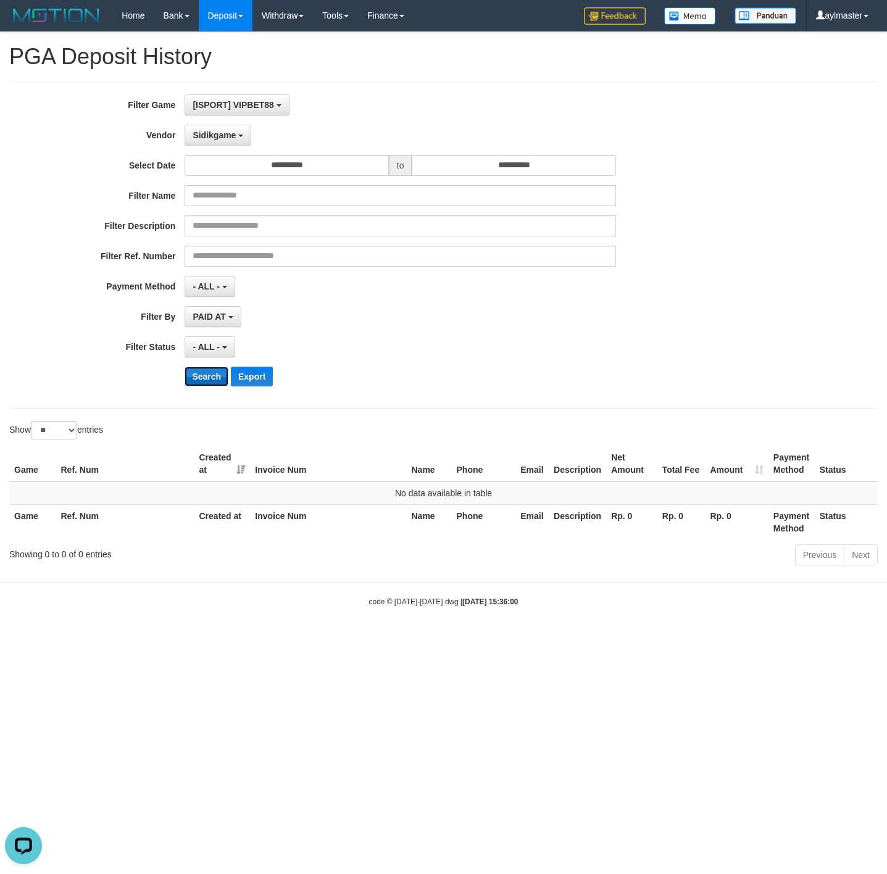
click at [204, 374] on button "Search" at bounding box center [207, 377] width 44 height 20
click at [233, 131] on span "Sidikgame" at bounding box center [214, 135] width 43 height 10
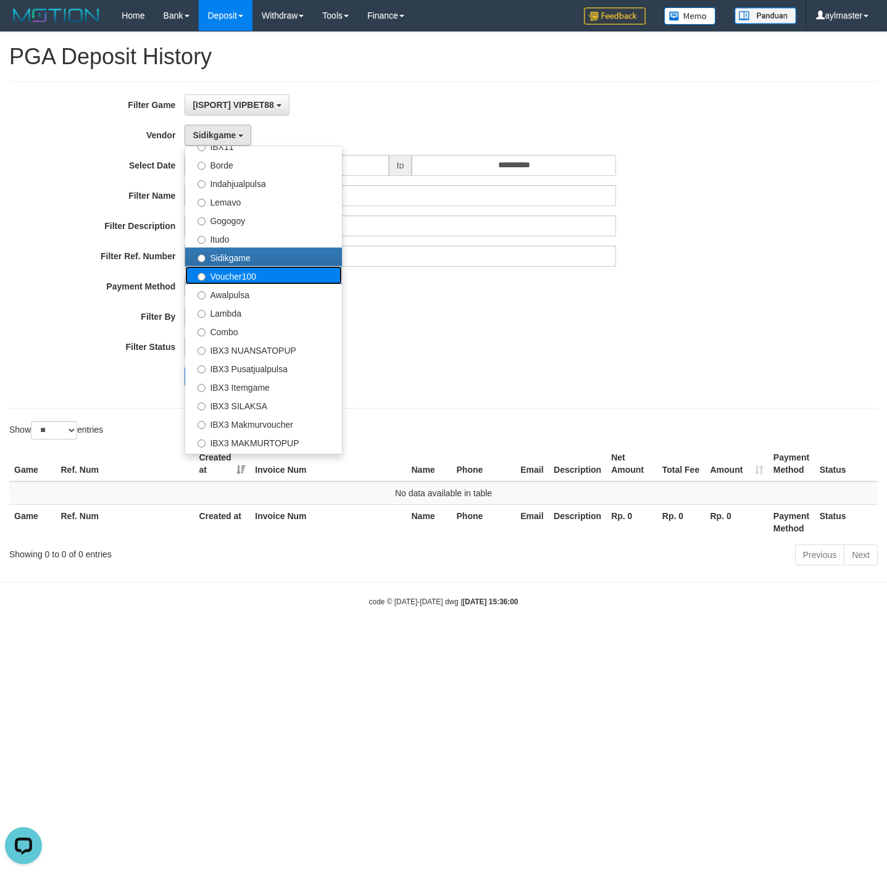
click at [238, 272] on label "Voucher100" at bounding box center [263, 275] width 157 height 19
select select "**********"
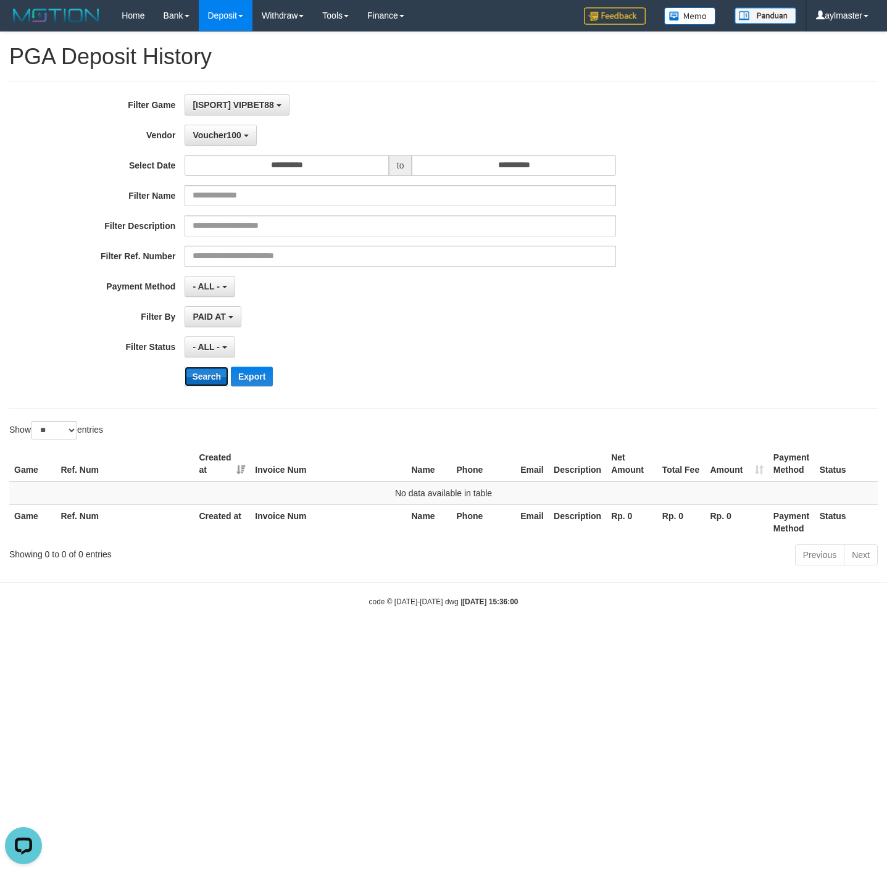
click at [201, 376] on button "Search" at bounding box center [207, 377] width 44 height 20
click at [228, 128] on button "Voucher100" at bounding box center [221, 135] width 72 height 21
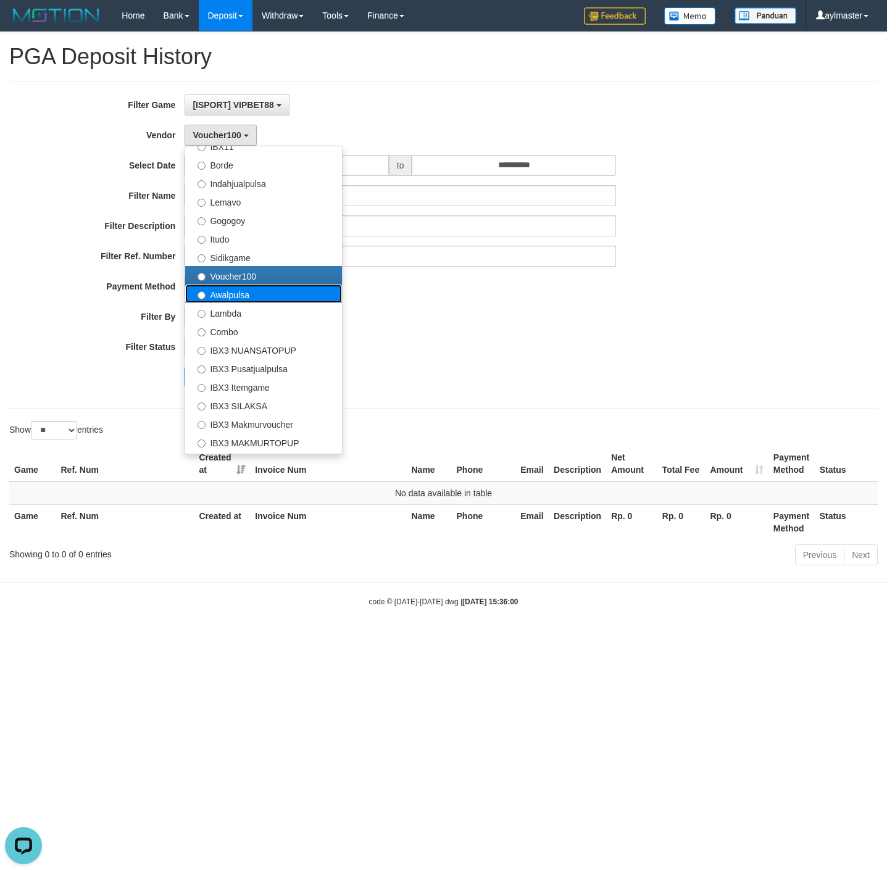
click at [234, 295] on label "Awalpulsa" at bounding box center [263, 294] width 157 height 19
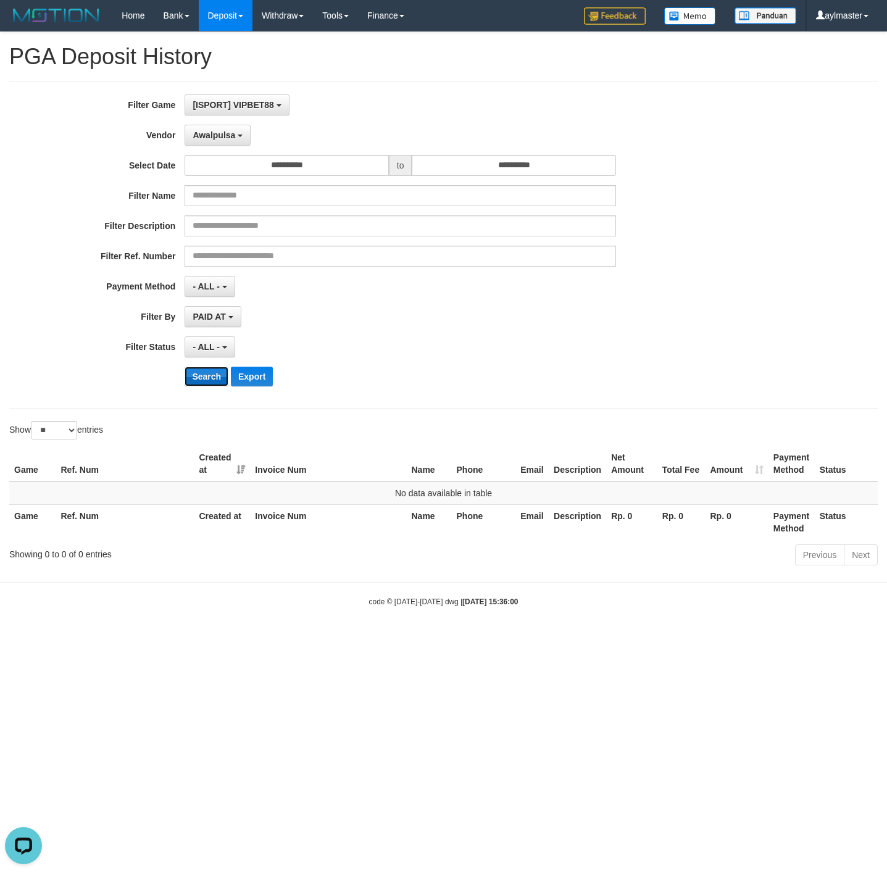
click at [211, 380] on button "Search" at bounding box center [207, 377] width 44 height 20
click at [223, 135] on span "Awalpulsa" at bounding box center [214, 135] width 43 height 10
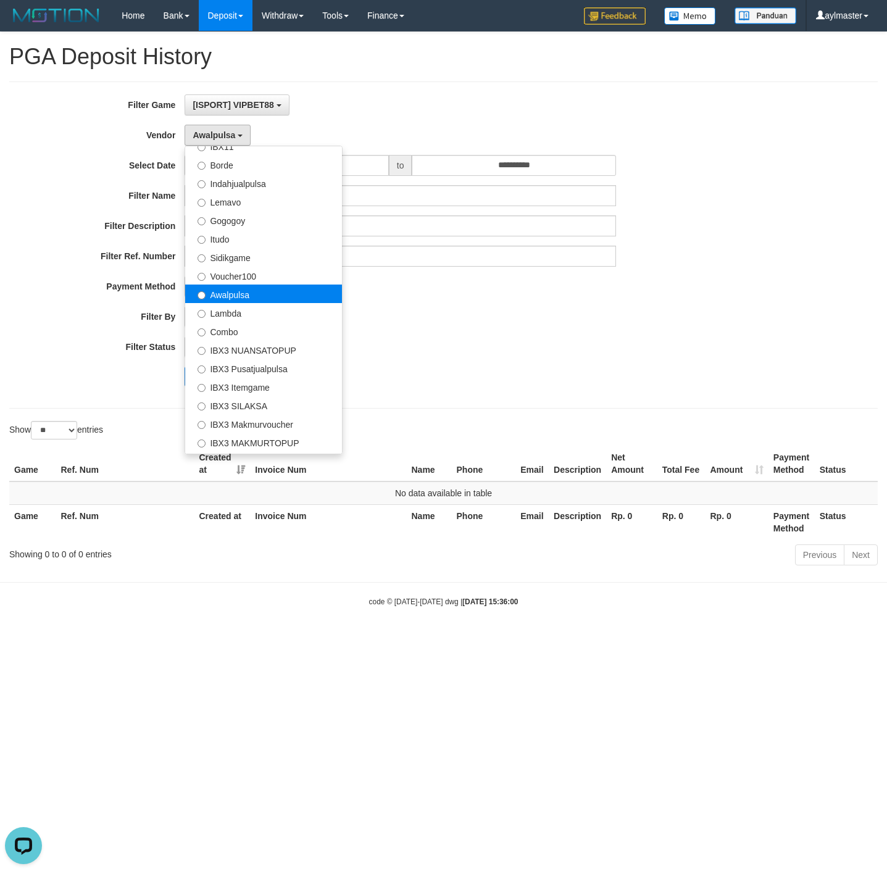
click at [270, 291] on label "Awalpulsa" at bounding box center [263, 294] width 157 height 19
drag, startPoint x: 481, startPoint y: 364, endPoint x: 293, endPoint y: 390, distance: 190.1
click at [481, 363] on div "**********" at bounding box center [370, 244] width 740 height 301
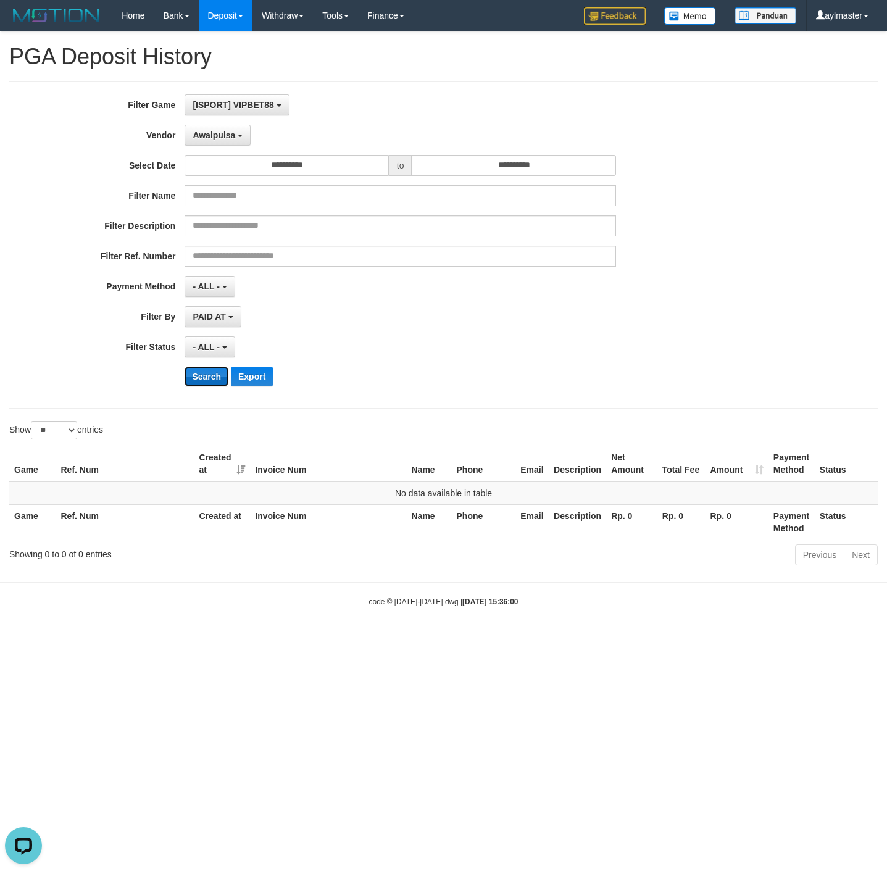
click at [201, 384] on button "Search" at bounding box center [207, 377] width 44 height 20
click at [228, 134] on span "Awalpulsa" at bounding box center [214, 135] width 43 height 10
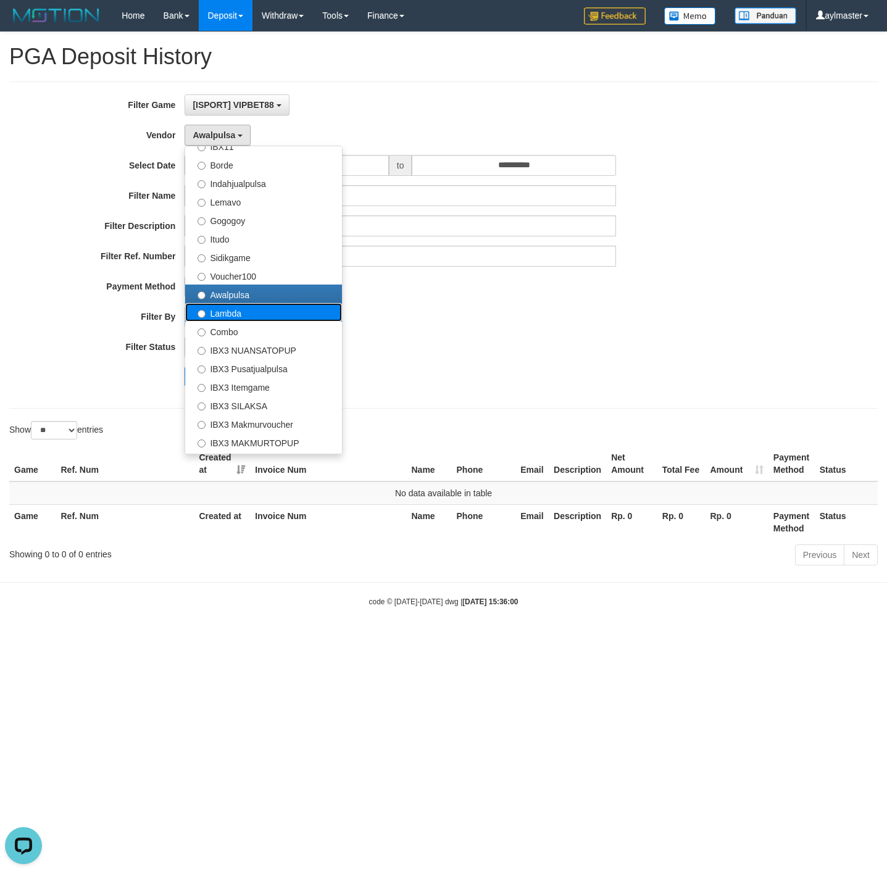
click at [228, 311] on label "Lambda" at bounding box center [263, 312] width 157 height 19
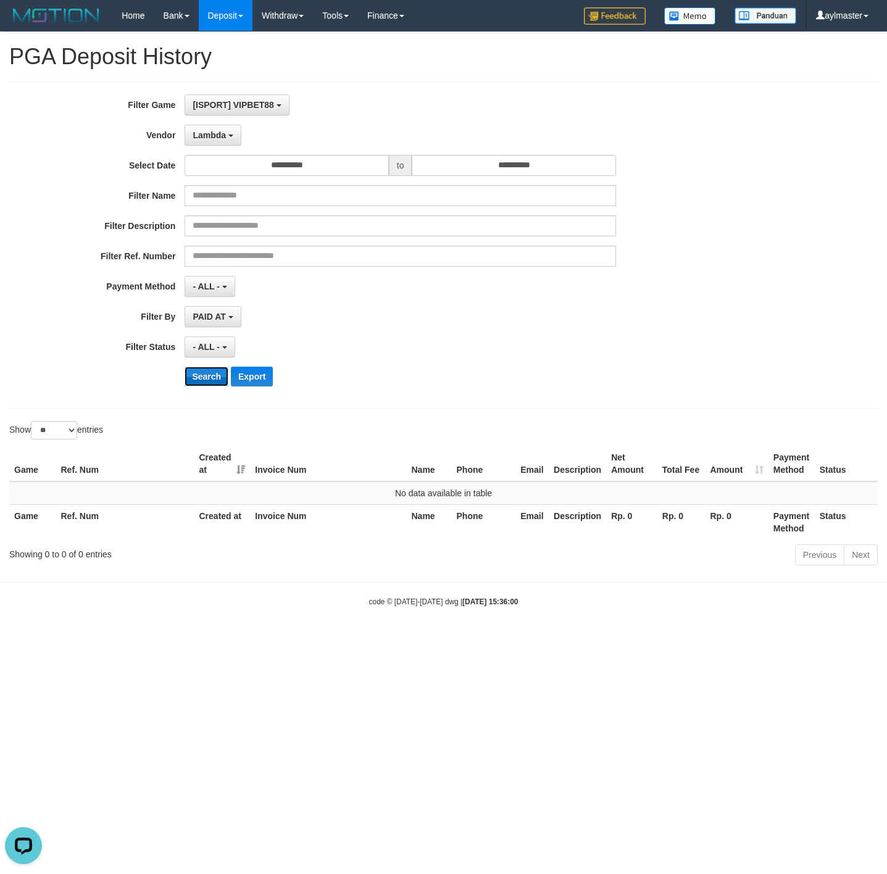
click at [200, 374] on button "Search" at bounding box center [207, 377] width 44 height 20
drag, startPoint x: 222, startPoint y: 134, endPoint x: 217, endPoint y: 257, distance: 123.6
click at [220, 135] on span "Lambda" at bounding box center [209, 135] width 33 height 10
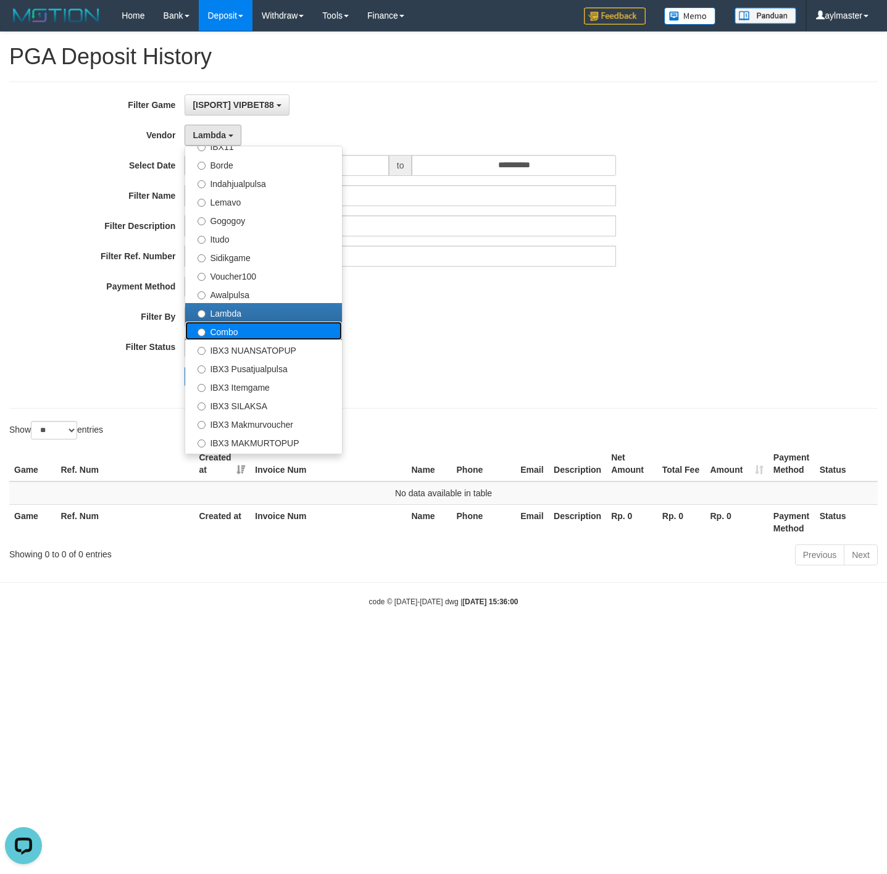
click at [225, 331] on label "Combo" at bounding box center [263, 331] width 157 height 19
select select "**********"
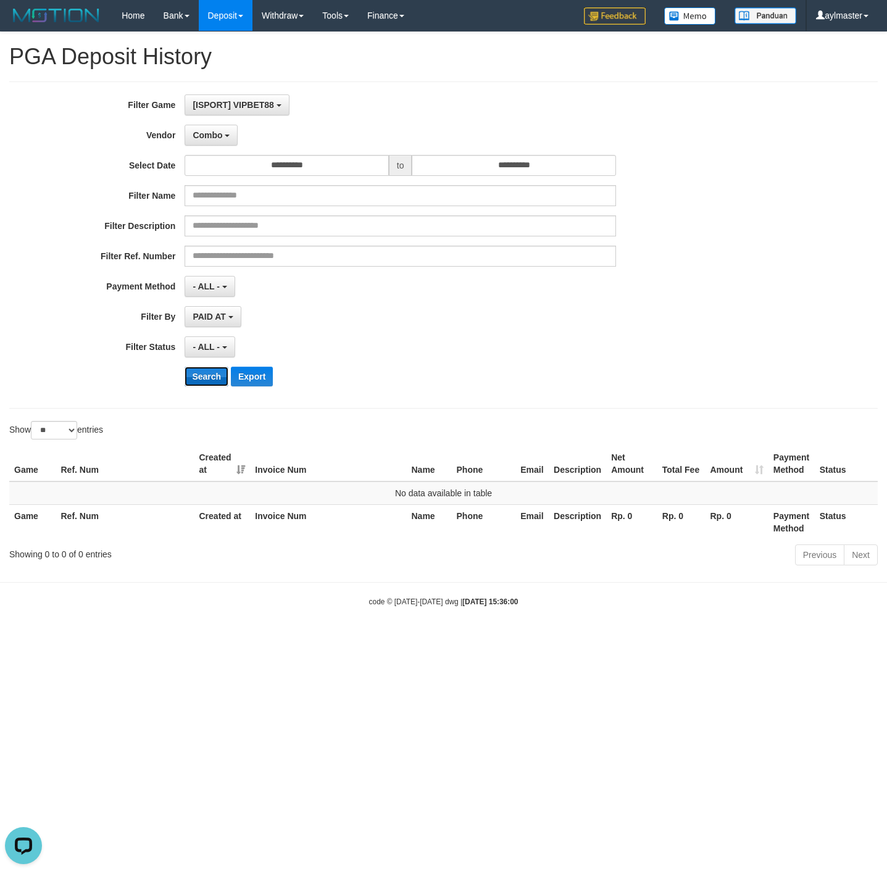
click at [204, 377] on button "Search" at bounding box center [207, 377] width 44 height 20
click at [215, 131] on span "Combo" at bounding box center [208, 135] width 30 height 10
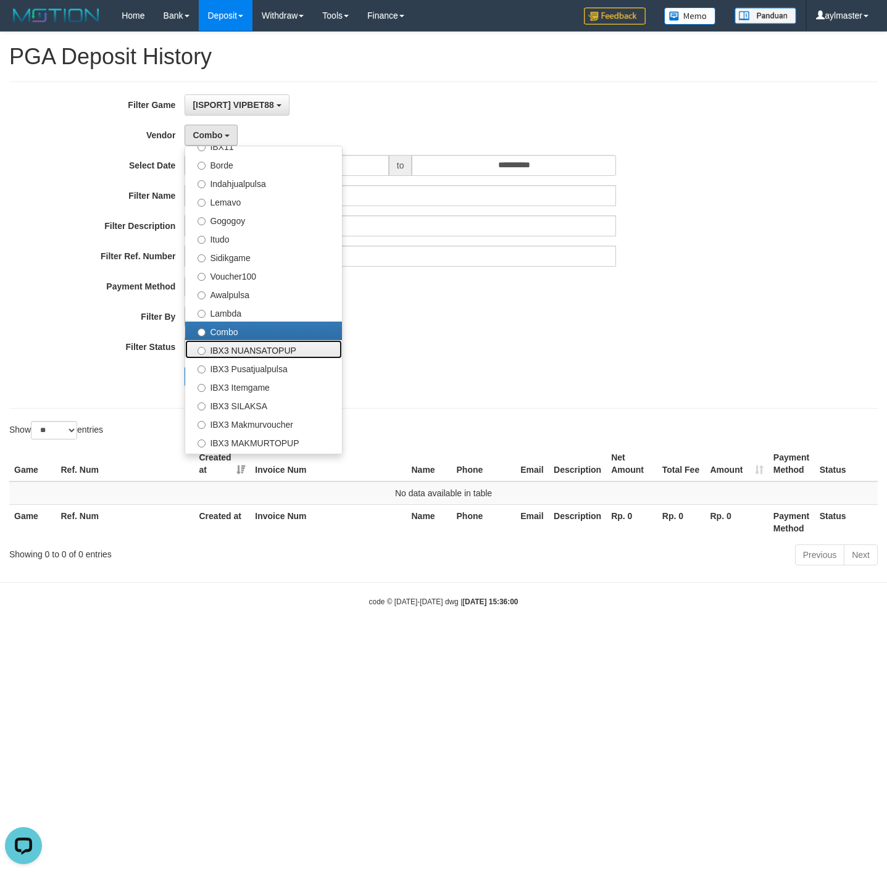
click at [235, 351] on label "IBX3 NUANSATOPUP" at bounding box center [263, 349] width 157 height 19
select select "**********"
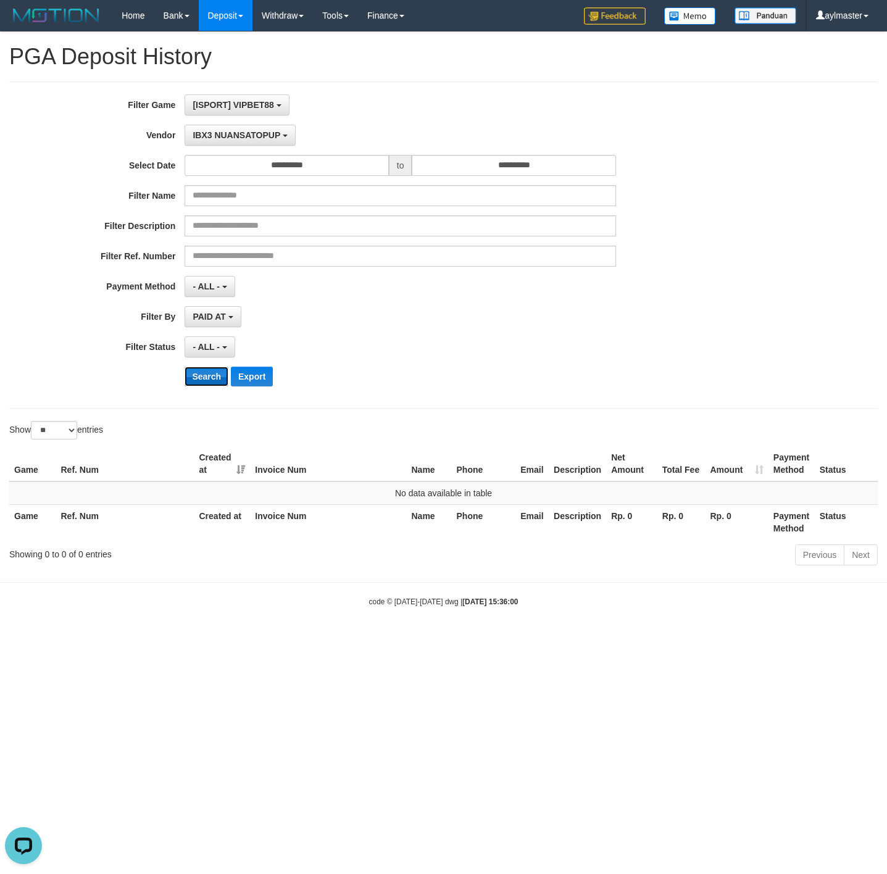
click at [208, 380] on button "Search" at bounding box center [207, 377] width 44 height 20
click at [219, 136] on span "IBX3 NUANSATOPUP" at bounding box center [237, 135] width 88 height 10
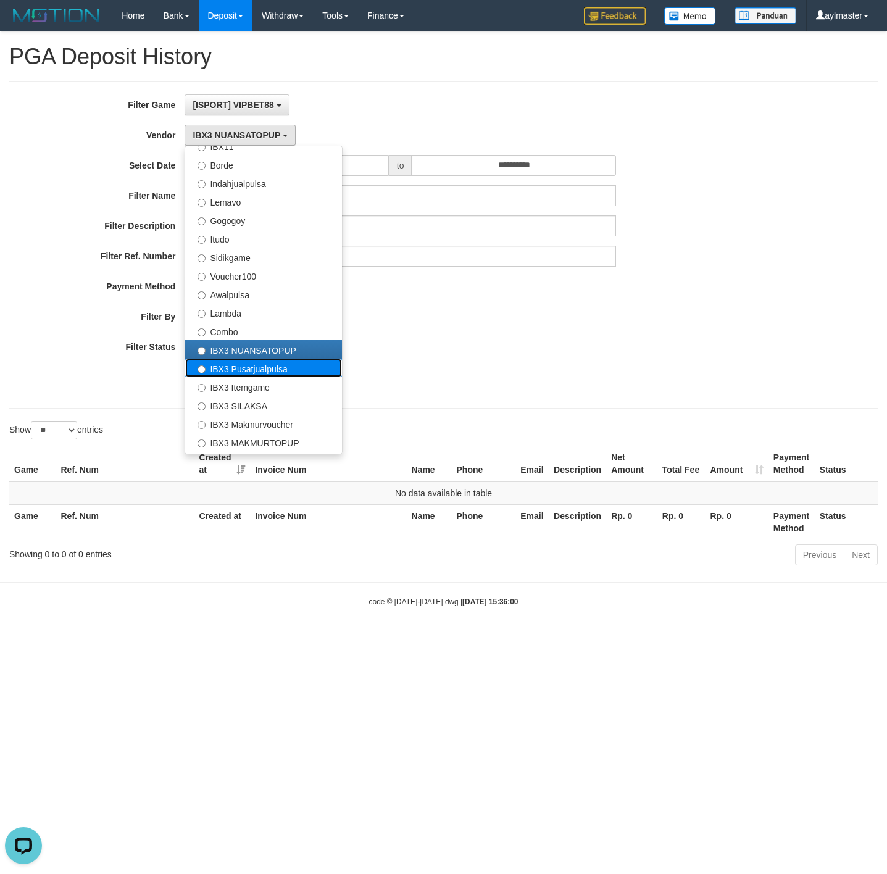
click at [217, 369] on label "IBX3 Pusatjualpulsa" at bounding box center [263, 368] width 157 height 19
select select "**********"
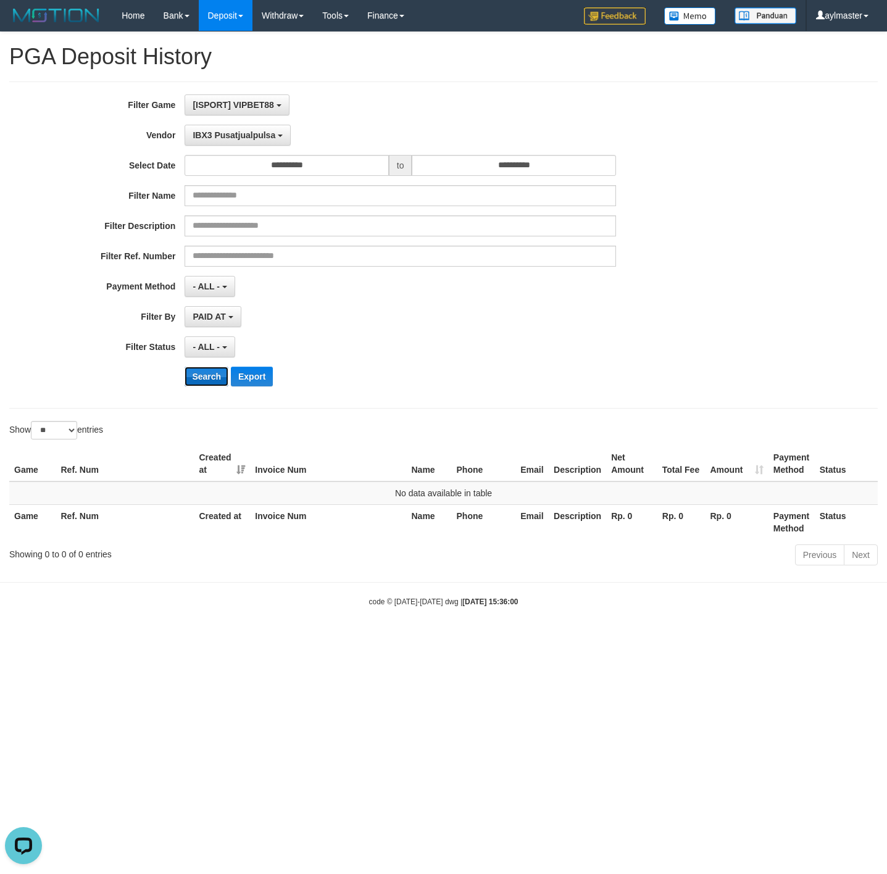
click at [204, 384] on button "Search" at bounding box center [207, 377] width 44 height 20
click at [250, 132] on span "IBX3 Pusatjualpulsa" at bounding box center [234, 135] width 83 height 10
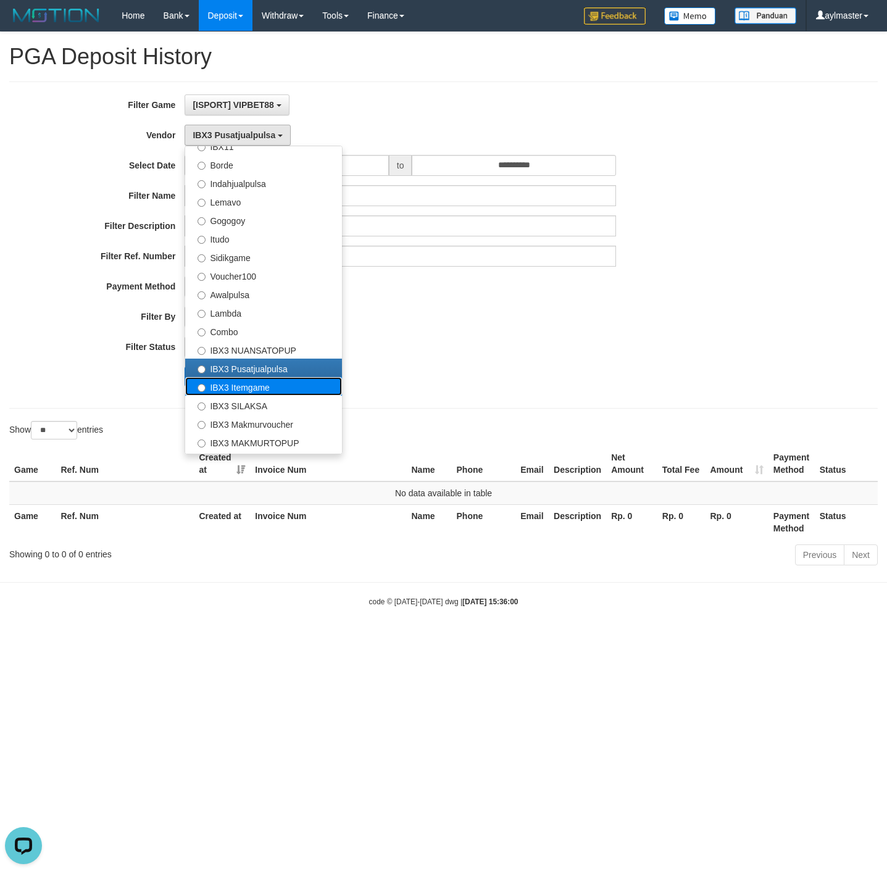
click at [228, 388] on label "IBX3 Itemgame" at bounding box center [263, 386] width 157 height 19
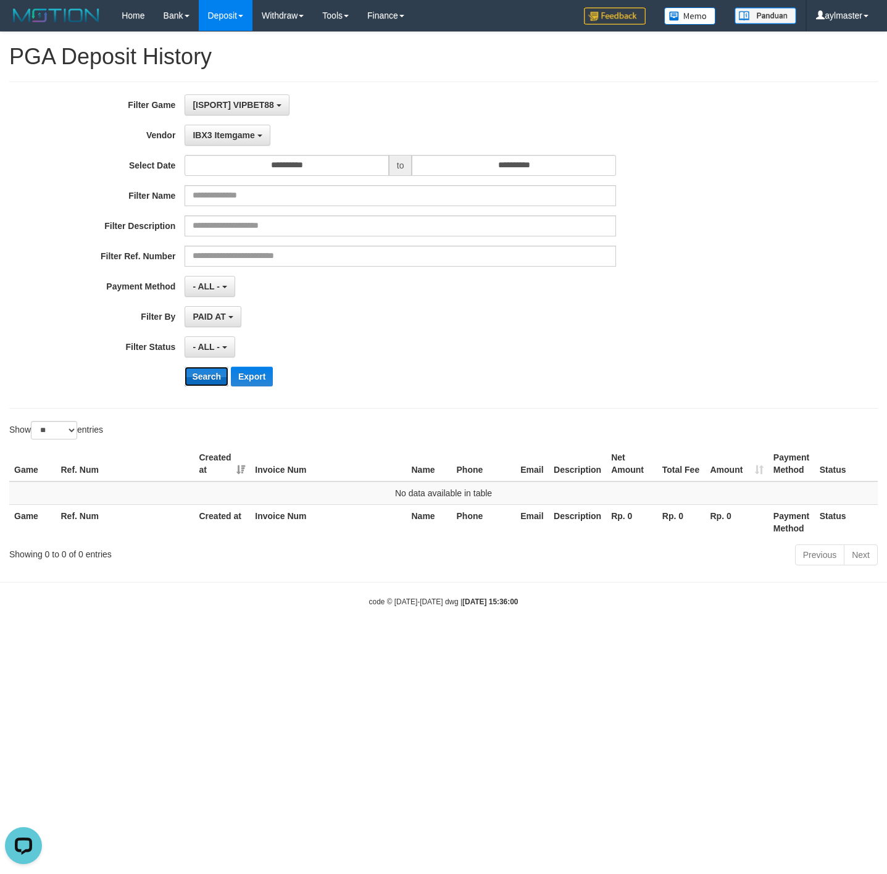
click at [206, 380] on button "Search" at bounding box center [207, 377] width 44 height 20
click at [236, 134] on span "IBX3 Itemgame" at bounding box center [224, 135] width 62 height 10
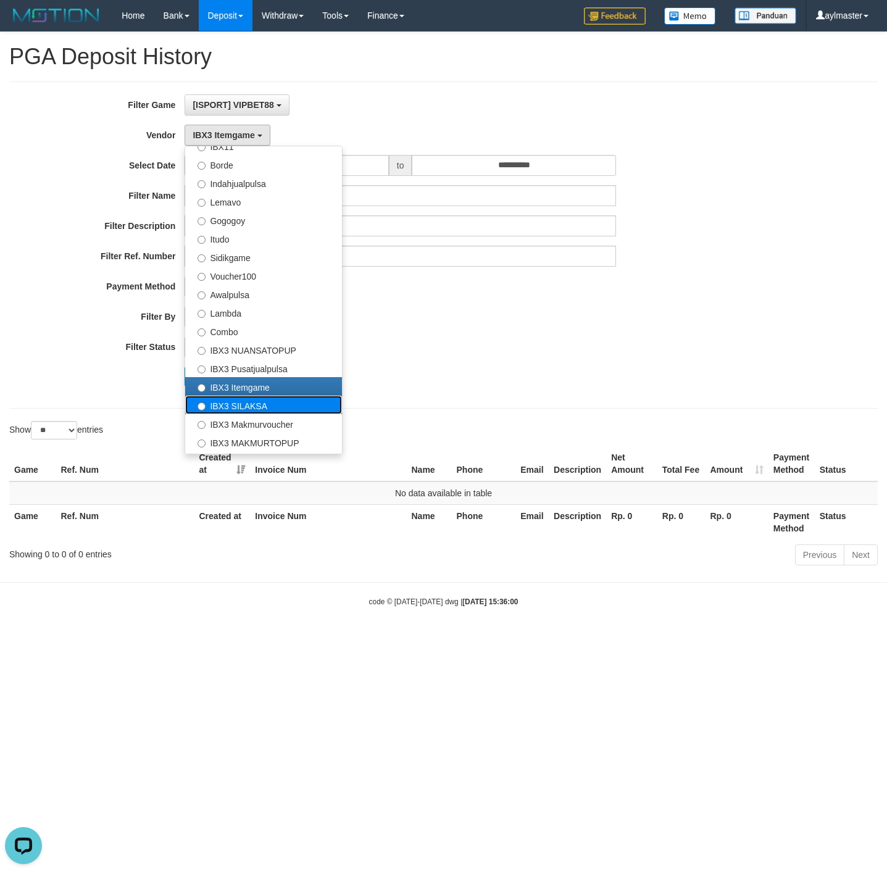
click at [224, 404] on label "IBX3 SILAKSA" at bounding box center [263, 405] width 157 height 19
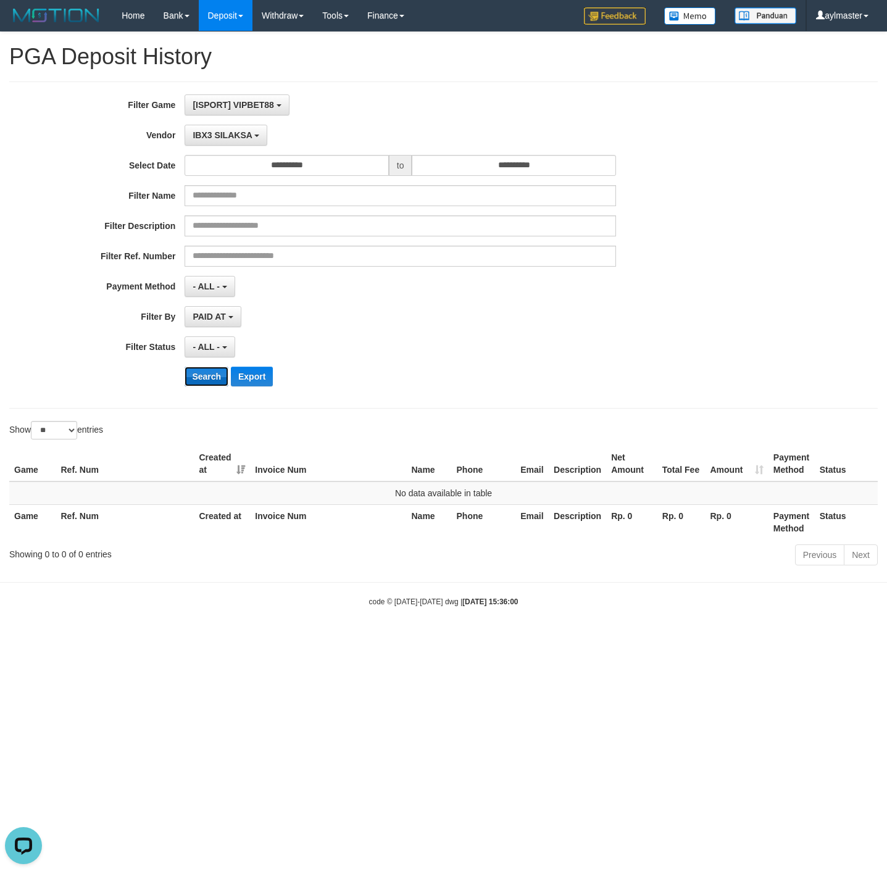
click at [211, 373] on button "Search" at bounding box center [207, 377] width 44 height 20
drag, startPoint x: 223, startPoint y: 139, endPoint x: 222, endPoint y: 164, distance: 24.7
click at [222, 139] on span "IBX3 SILAKSA" at bounding box center [222, 135] width 59 height 10
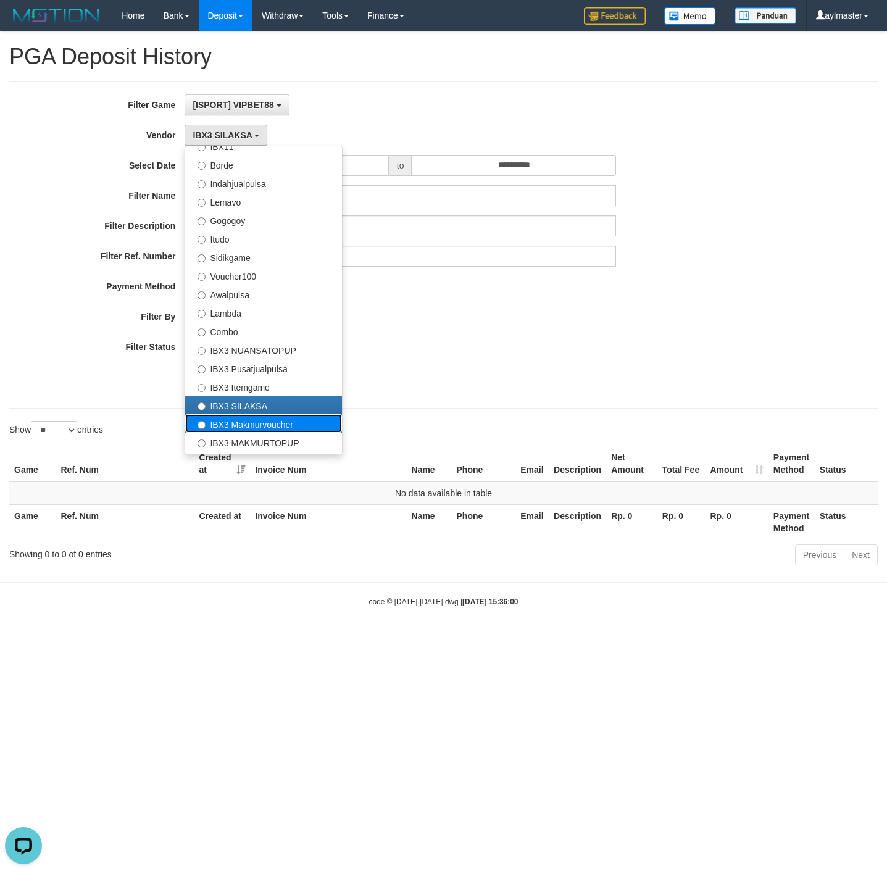
click at [241, 424] on label "IBX3 Makmurvoucher" at bounding box center [263, 423] width 157 height 19
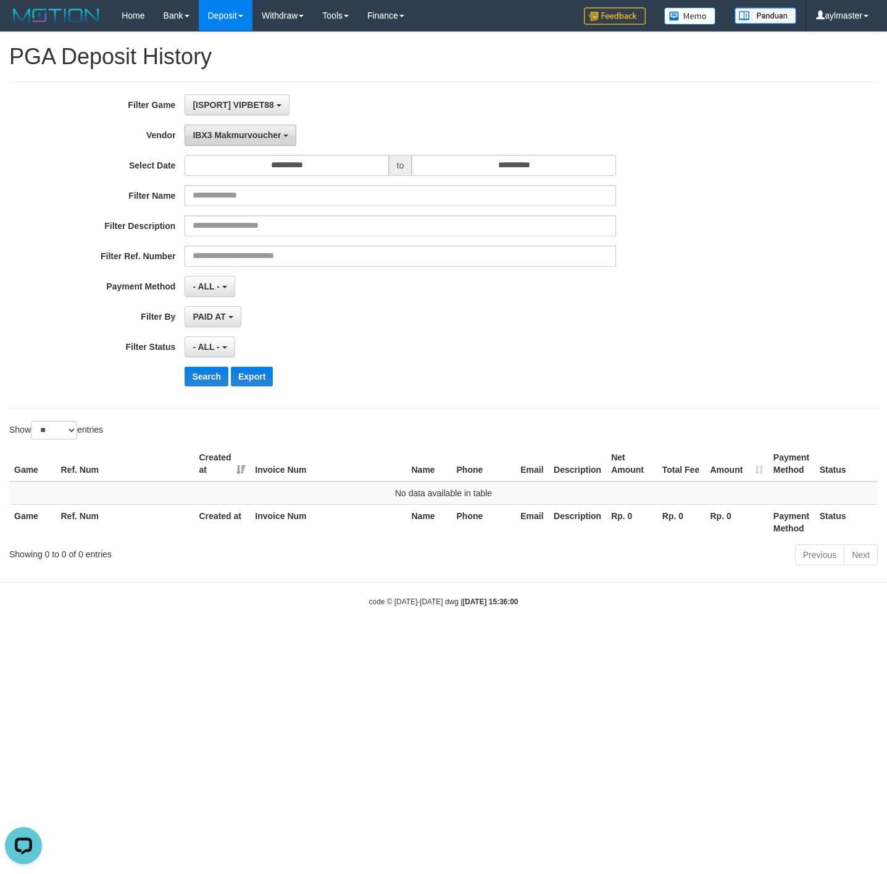
click at [247, 130] on span "IBX3 Makmurvoucher" at bounding box center [237, 135] width 88 height 10
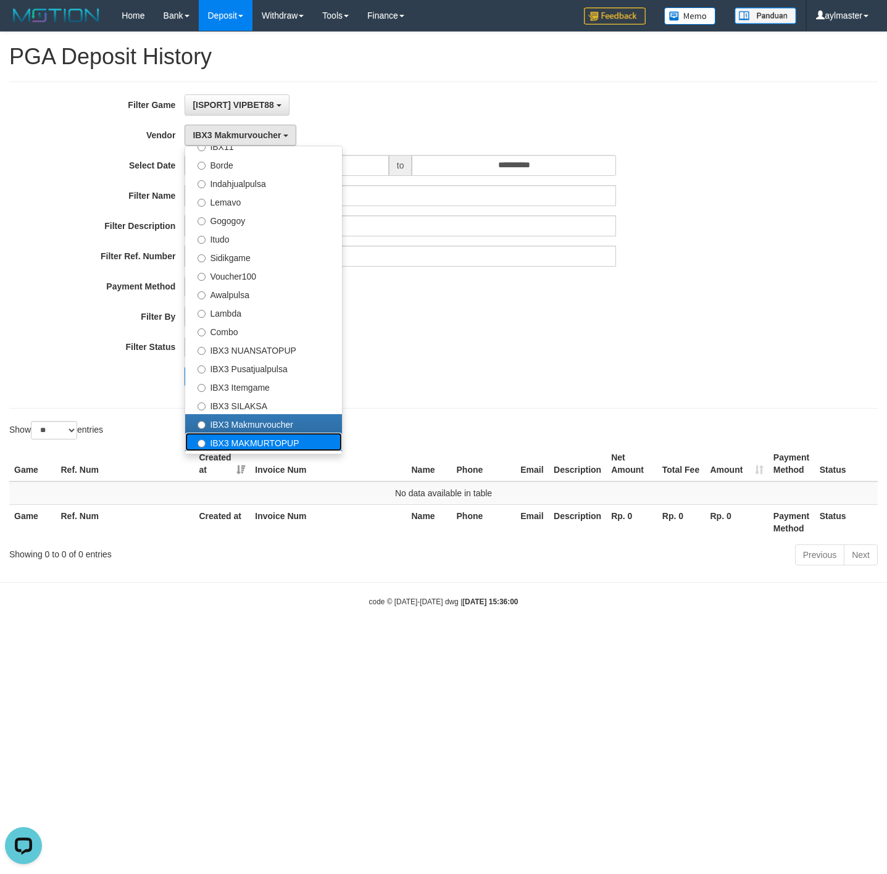
click at [265, 446] on label "IBX3 MAKMURTOPUP" at bounding box center [263, 442] width 157 height 19
select select "**********"
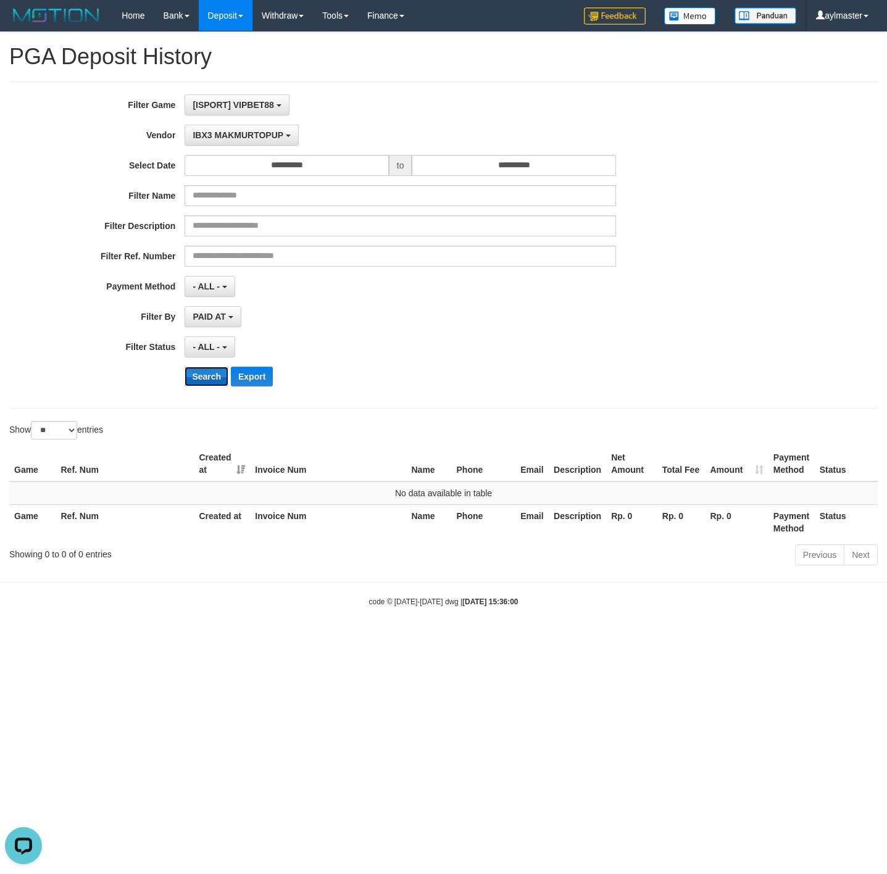
click at [206, 378] on button "Search" at bounding box center [207, 377] width 44 height 20
drag, startPoint x: 269, startPoint y: 141, endPoint x: 260, endPoint y: 172, distance: 32.6
click at [267, 141] on button "IBX3 MAKMURTOPUP" at bounding box center [242, 135] width 114 height 21
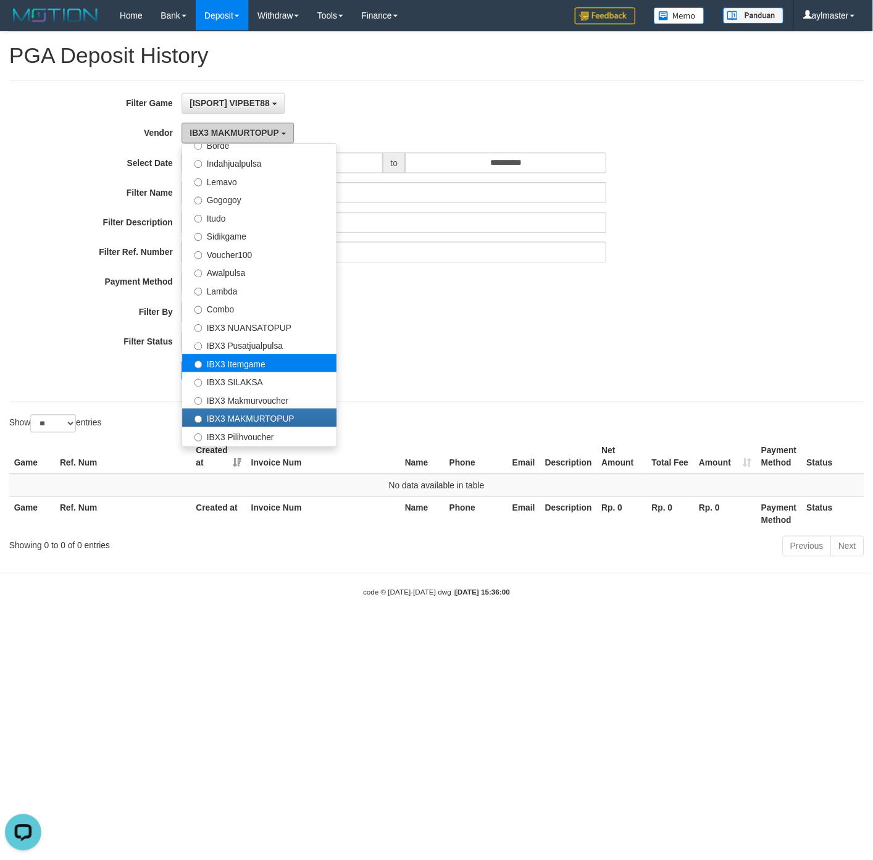
scroll to position [404, 0]
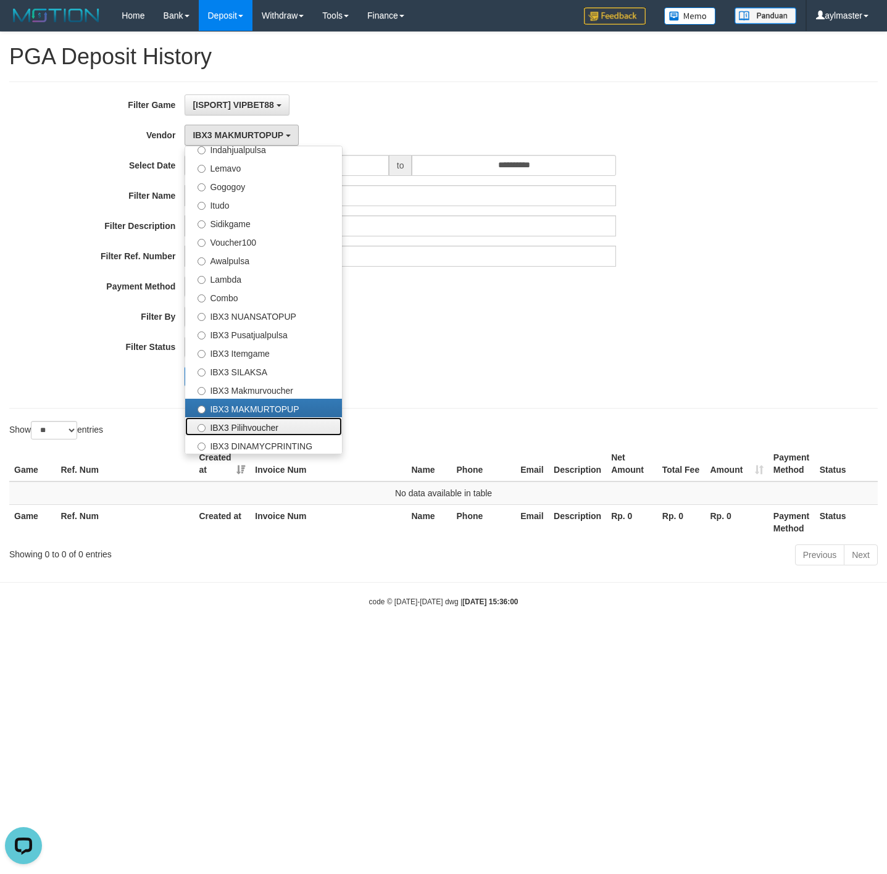
drag, startPoint x: 272, startPoint y: 422, endPoint x: 273, endPoint y: 413, distance: 9.3
click at [272, 421] on label "IBX3 Pilihvoucher" at bounding box center [263, 426] width 157 height 19
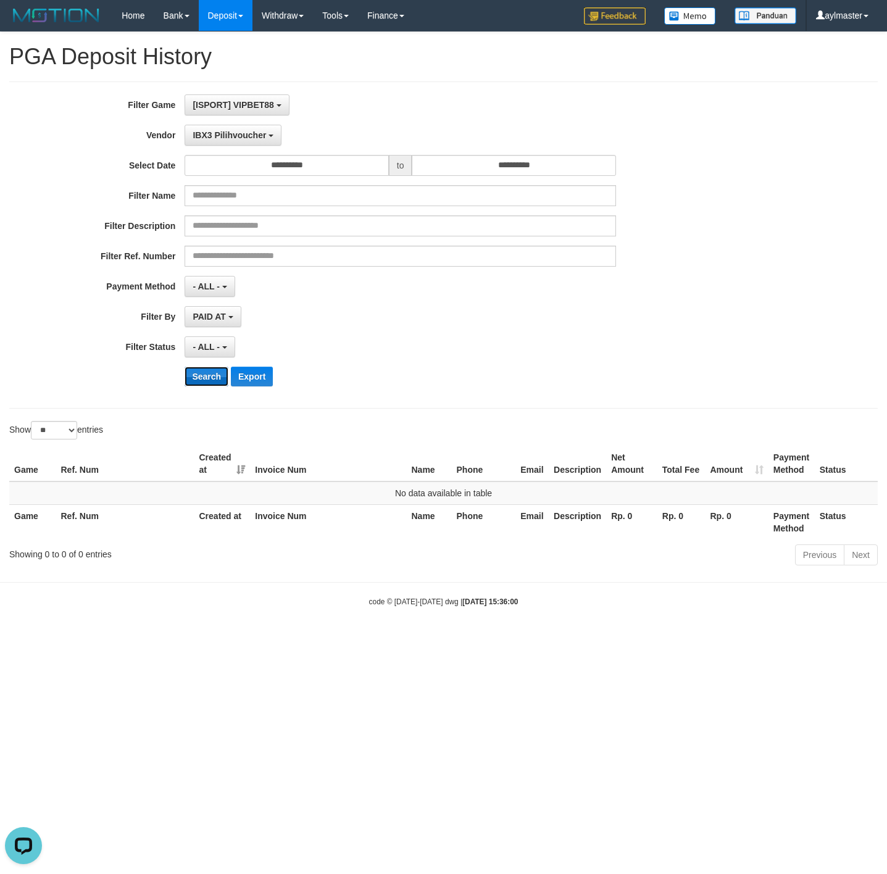
click at [214, 382] on button "Search" at bounding box center [207, 377] width 44 height 20
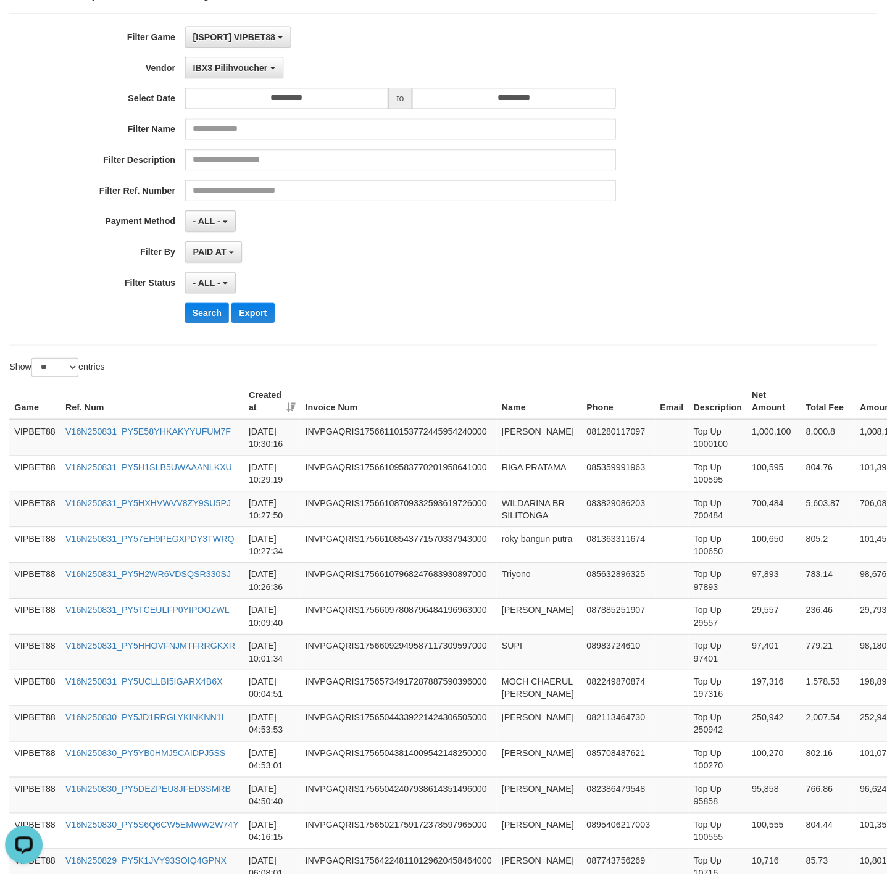
scroll to position [0, 0]
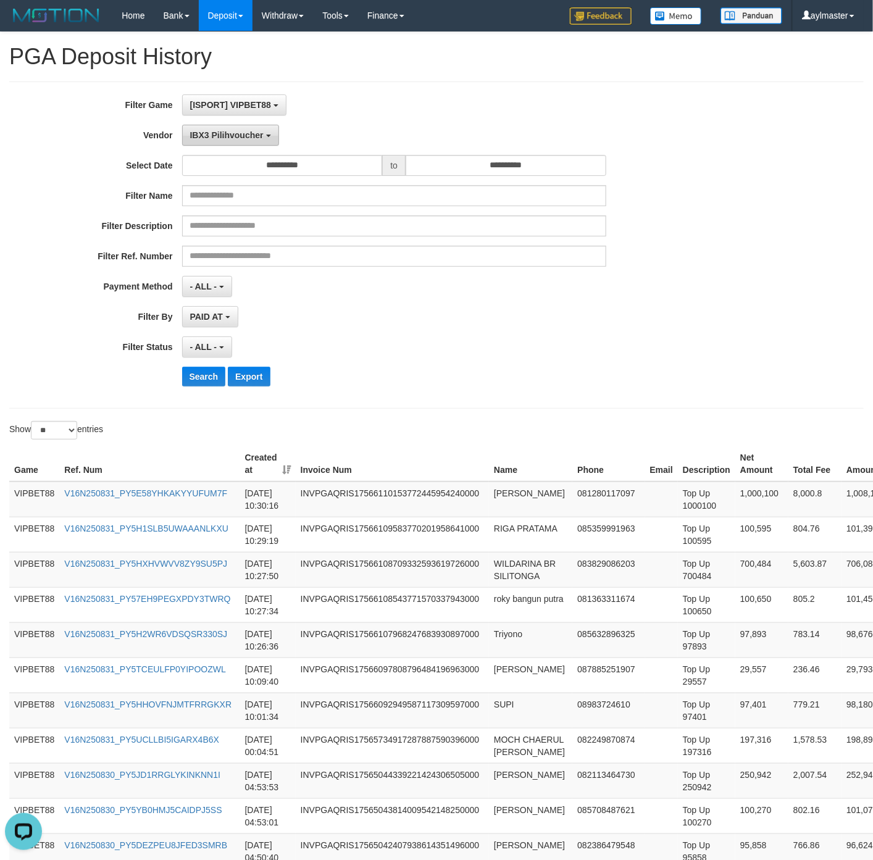
click at [215, 136] on span "IBX3 Pilihvoucher" at bounding box center [226, 135] width 73 height 10
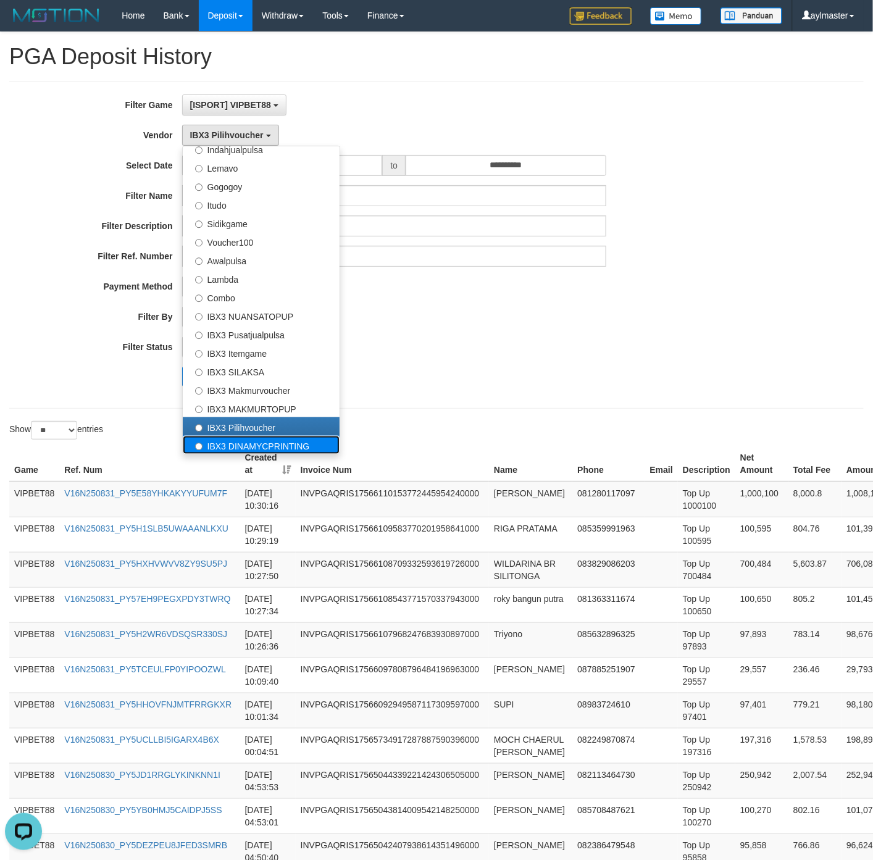
click at [239, 445] on label "IBX3 DINAMYCPRINTING" at bounding box center [261, 445] width 157 height 19
select select "**********"
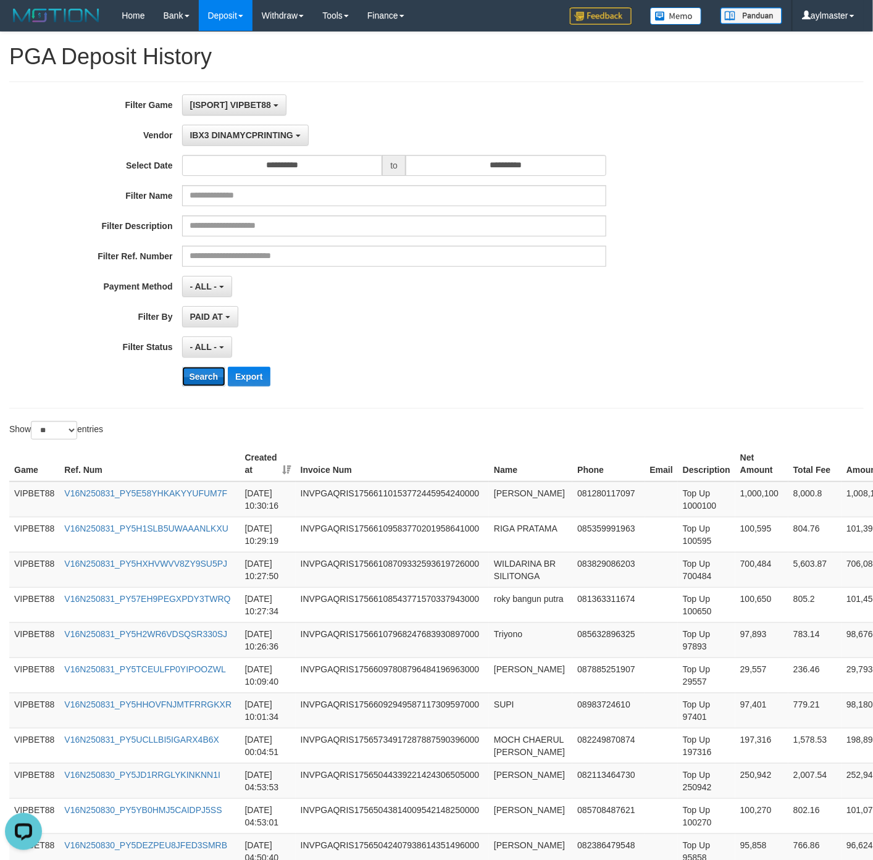
click at [206, 375] on button "Search" at bounding box center [204, 377] width 44 height 20
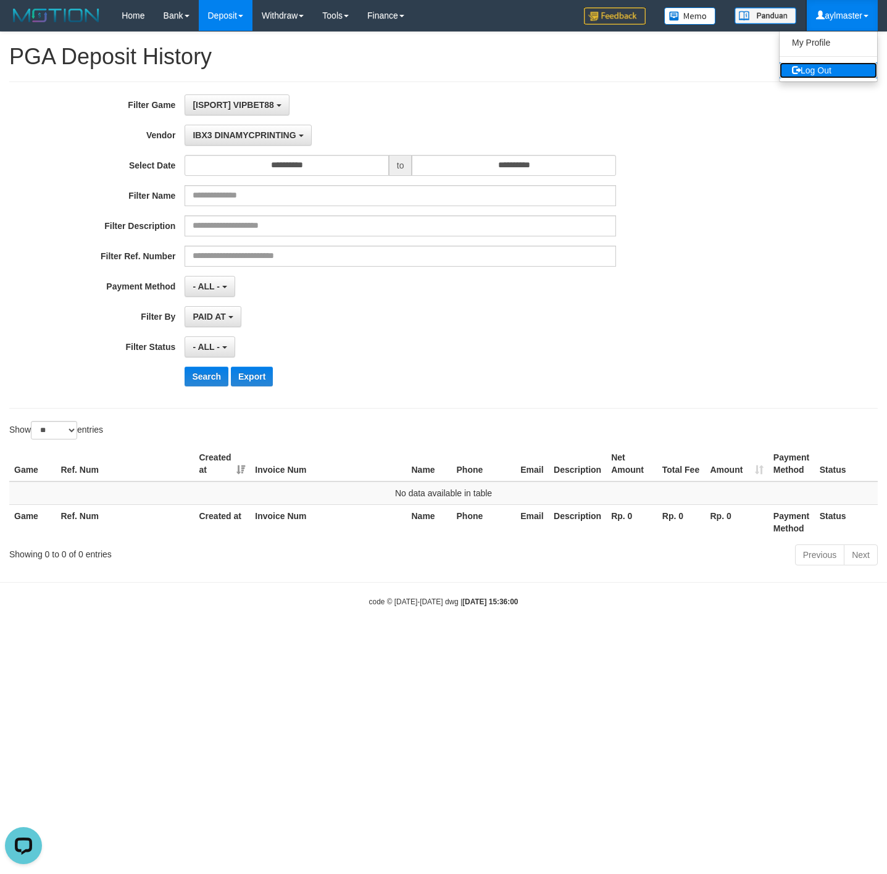
click at [821, 69] on link "Log Out" at bounding box center [829, 70] width 98 height 16
